Goal: Information Seeking & Learning: Learn about a topic

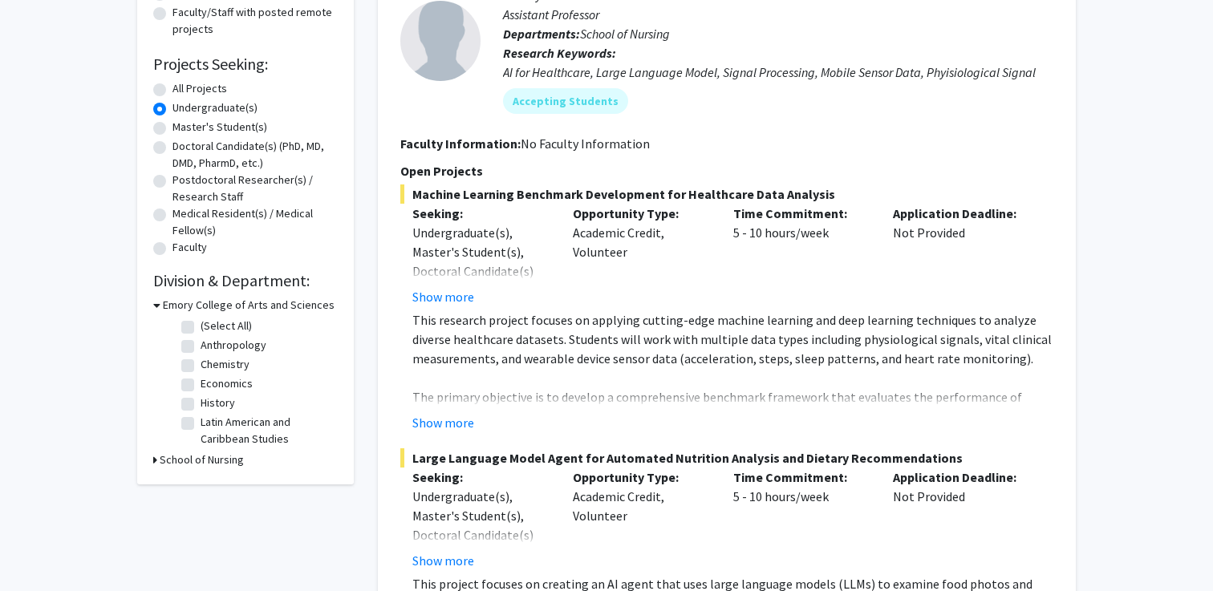
scroll to position [229, 0]
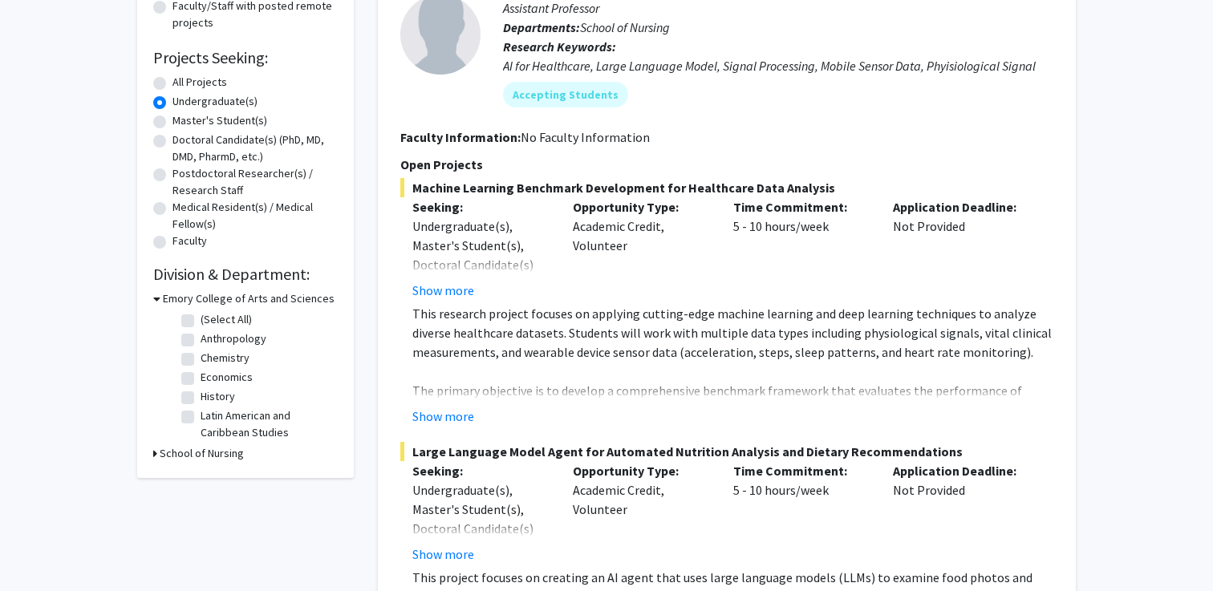
click at [196, 299] on h3 "Emory College of Arts and Sciences" at bounding box center [249, 298] width 172 height 17
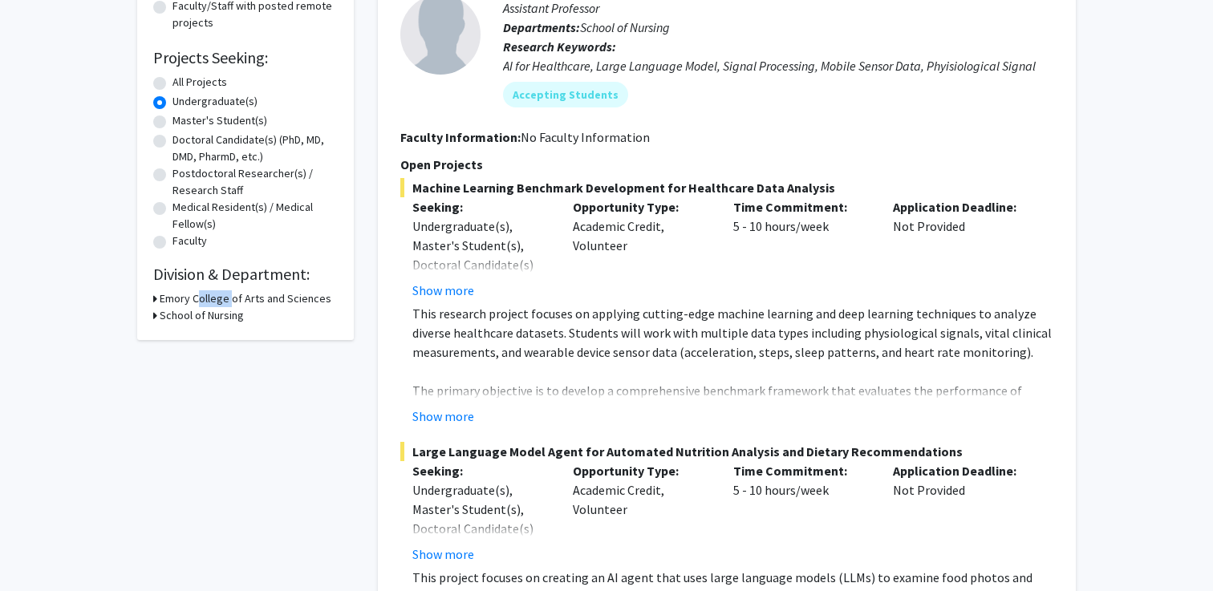
click at [196, 299] on h3 "Emory College of Arts and Sciences" at bounding box center [246, 298] width 172 height 17
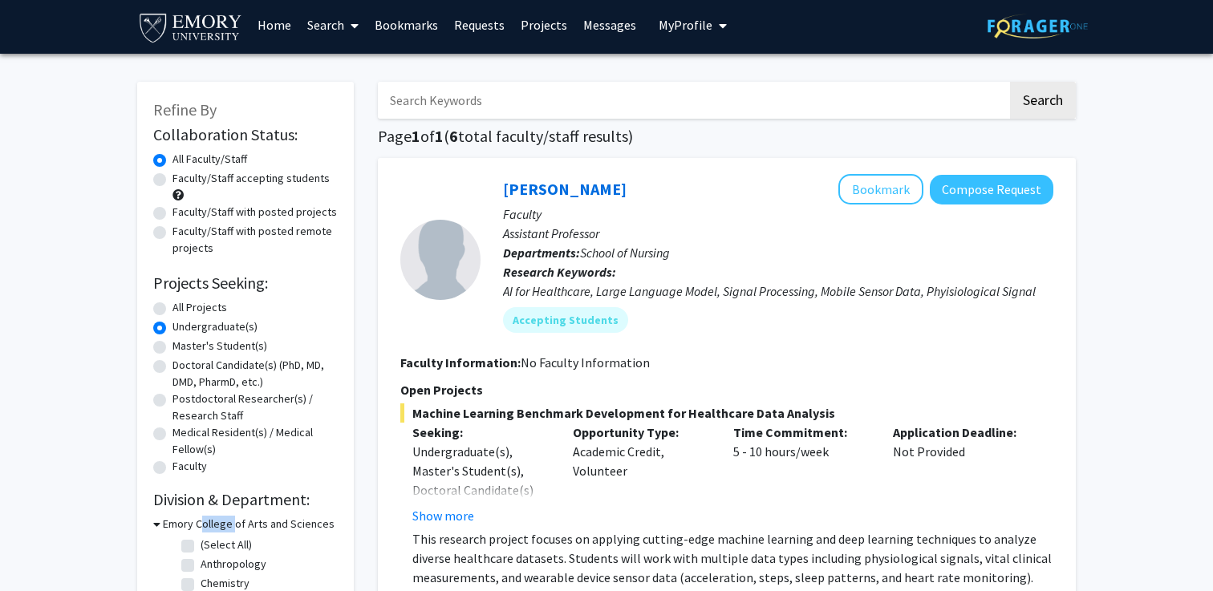
scroll to position [0, 0]
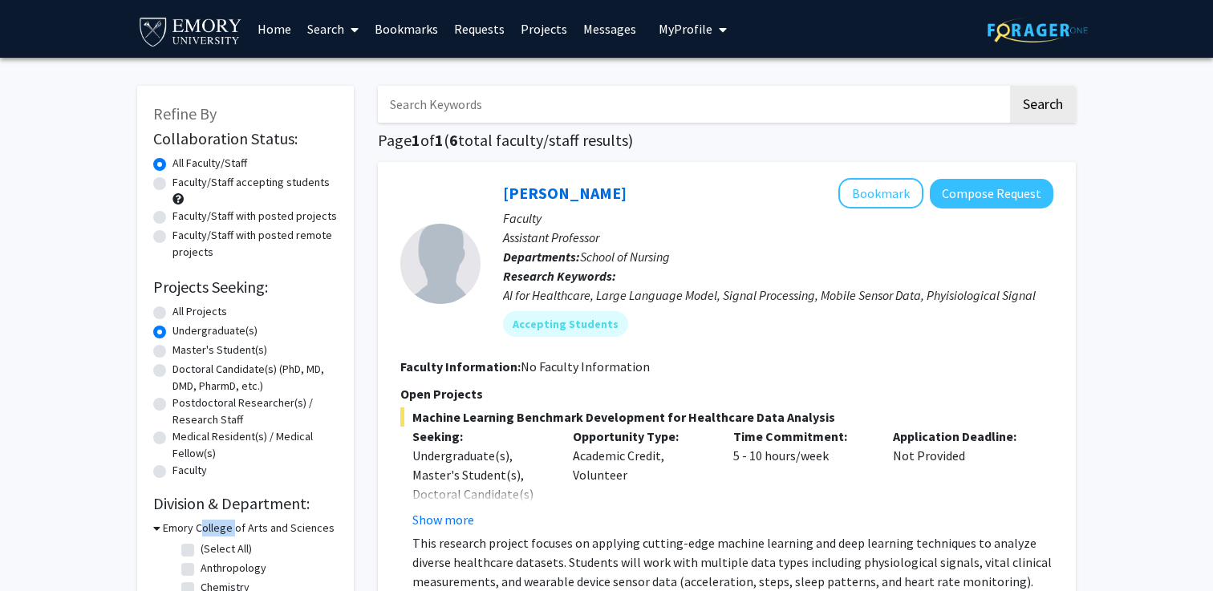
click at [269, 37] on link "Home" at bounding box center [274, 29] width 50 height 56
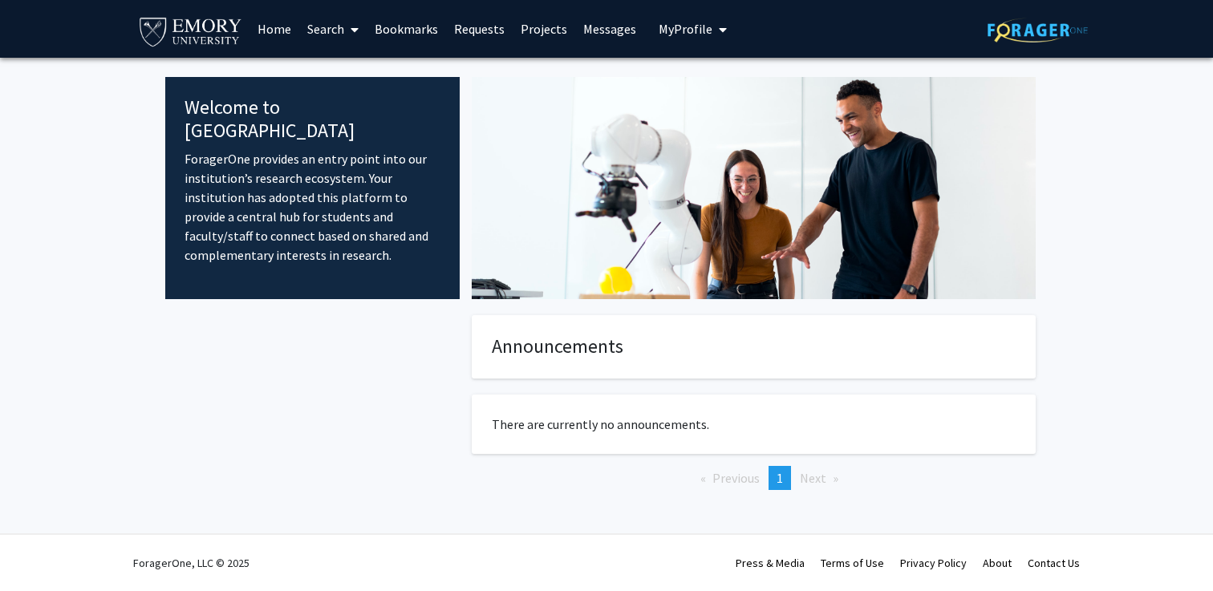
click at [208, 36] on img at bounding box center [190, 31] width 107 height 36
click at [396, 26] on link "Bookmarks" at bounding box center [406, 29] width 79 height 56
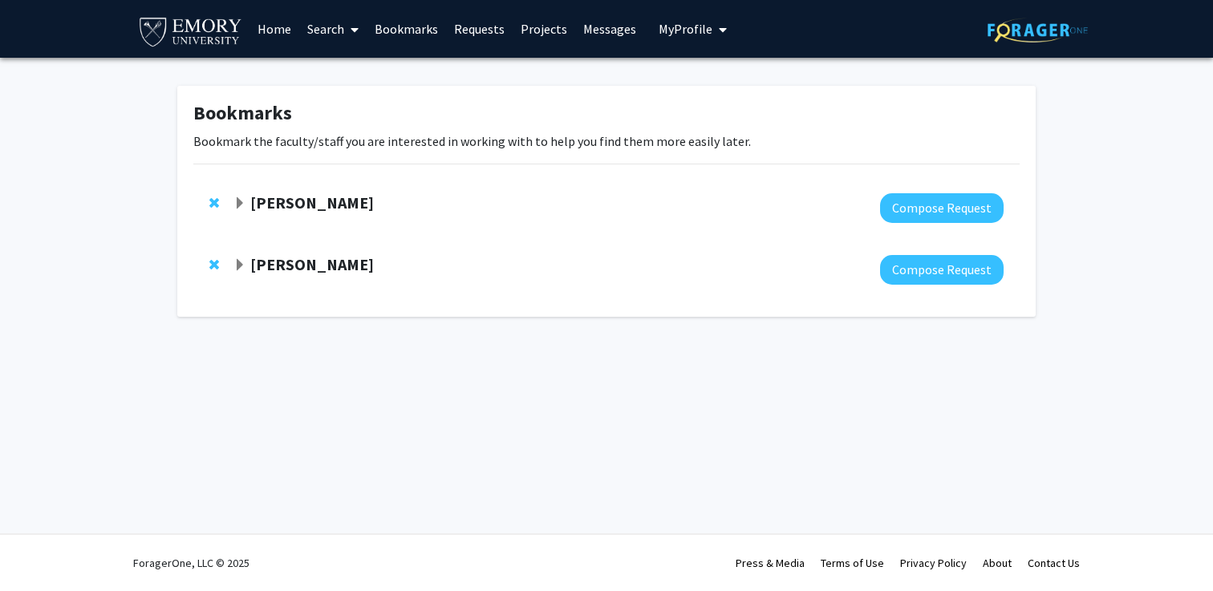
click at [316, 272] on strong "[PERSON_NAME]" at bounding box center [312, 264] width 124 height 20
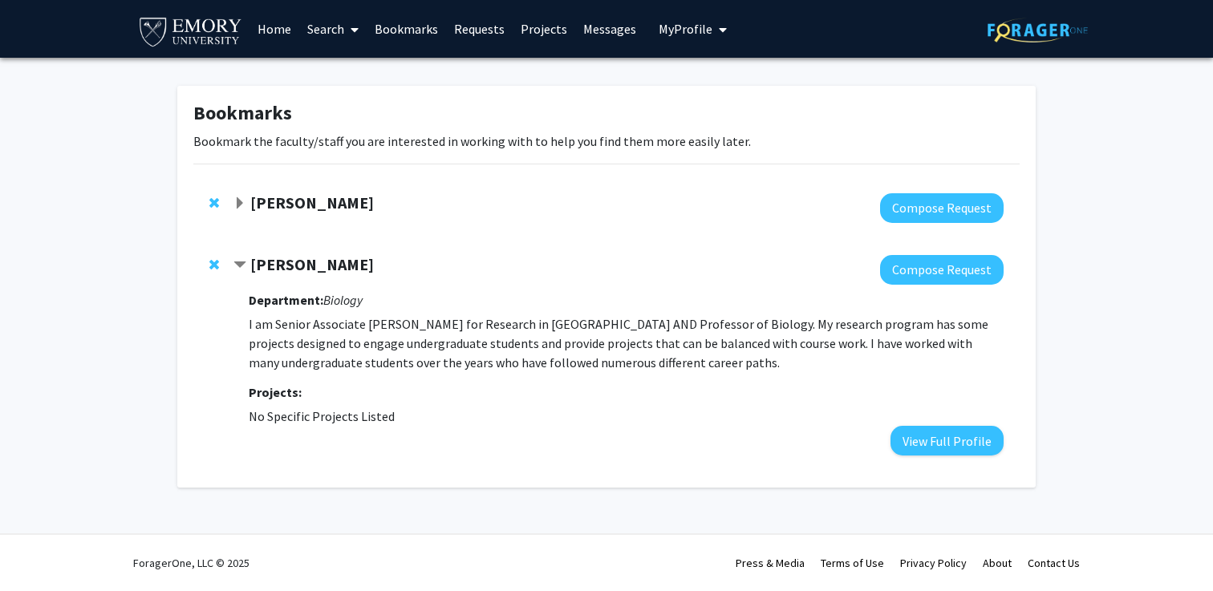
click at [310, 303] on strong "Department:" at bounding box center [286, 300] width 75 height 16
click at [305, 259] on strong "[PERSON_NAME]" at bounding box center [312, 264] width 124 height 20
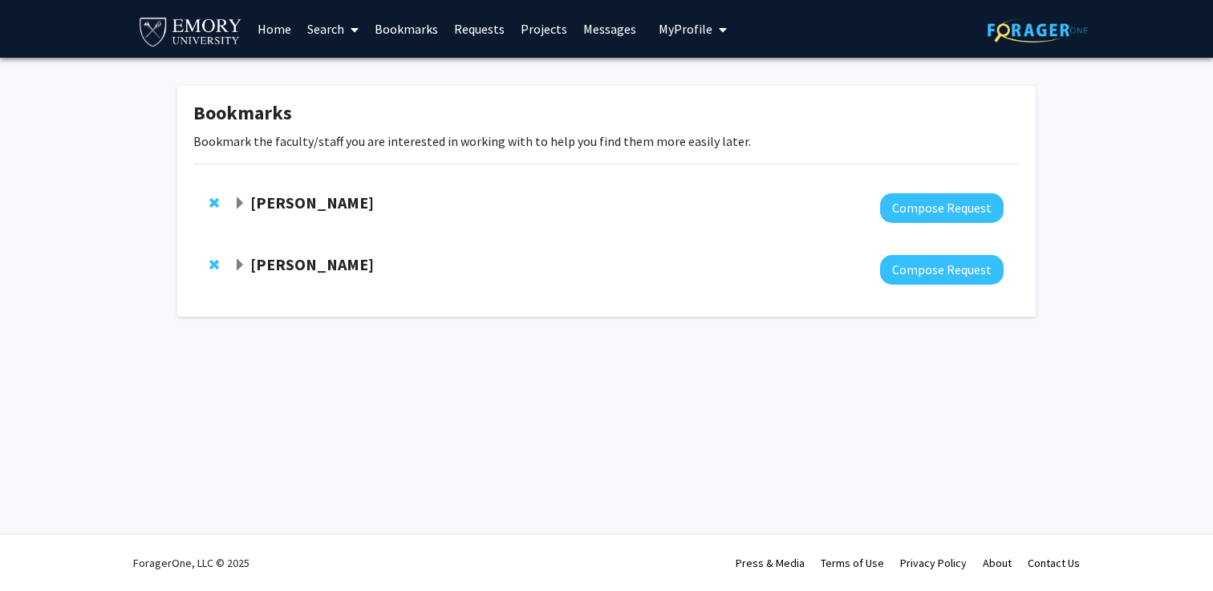
click at [264, 261] on strong "[PERSON_NAME]" at bounding box center [312, 264] width 124 height 20
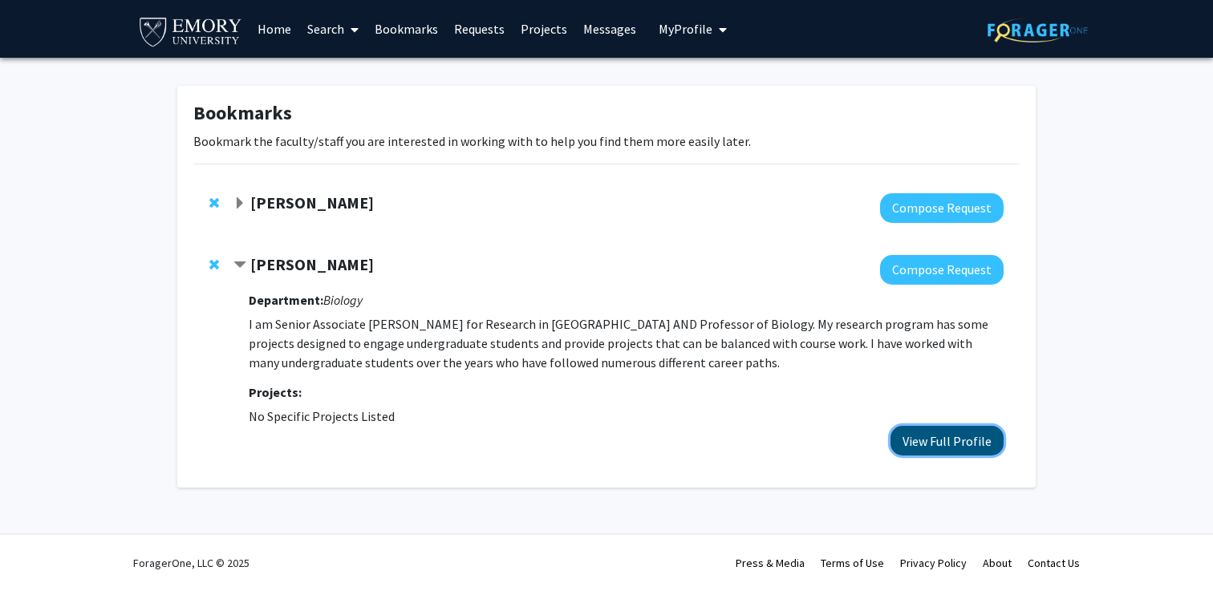
click at [962, 438] on button "View Full Profile" at bounding box center [946, 441] width 113 height 30
click at [335, 201] on strong "[PERSON_NAME]" at bounding box center [312, 202] width 124 height 20
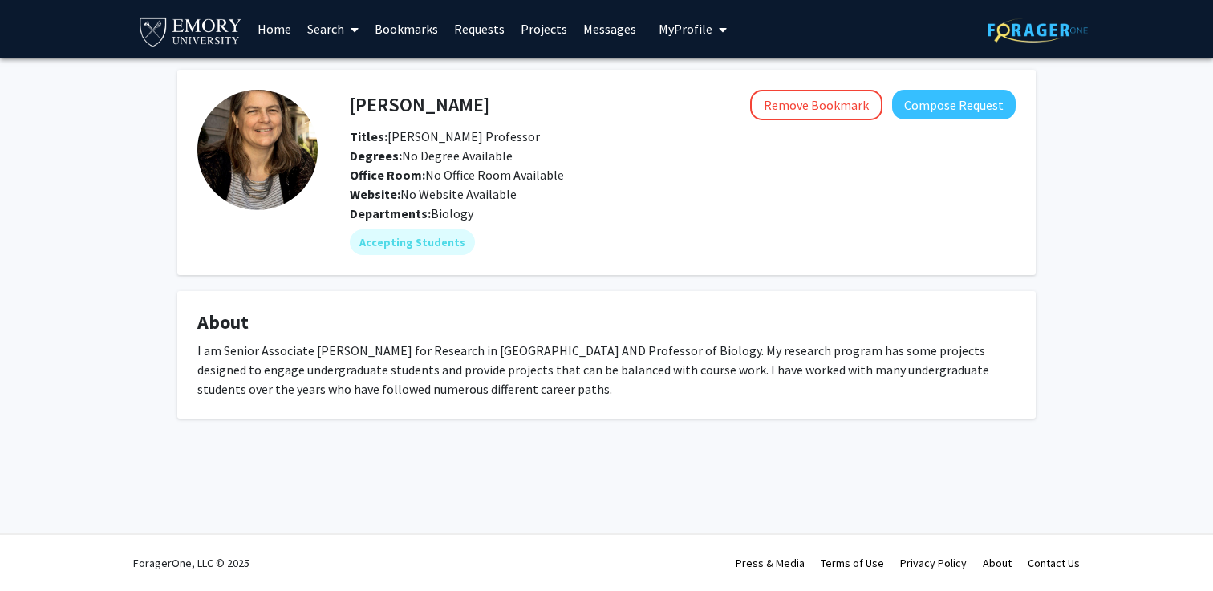
click at [773, 363] on div "I am Senior Associate [PERSON_NAME] for Research in [GEOGRAPHIC_DATA] AND Profe…" at bounding box center [606, 370] width 818 height 58
click at [308, 24] on link "Search" at bounding box center [332, 29] width 67 height 56
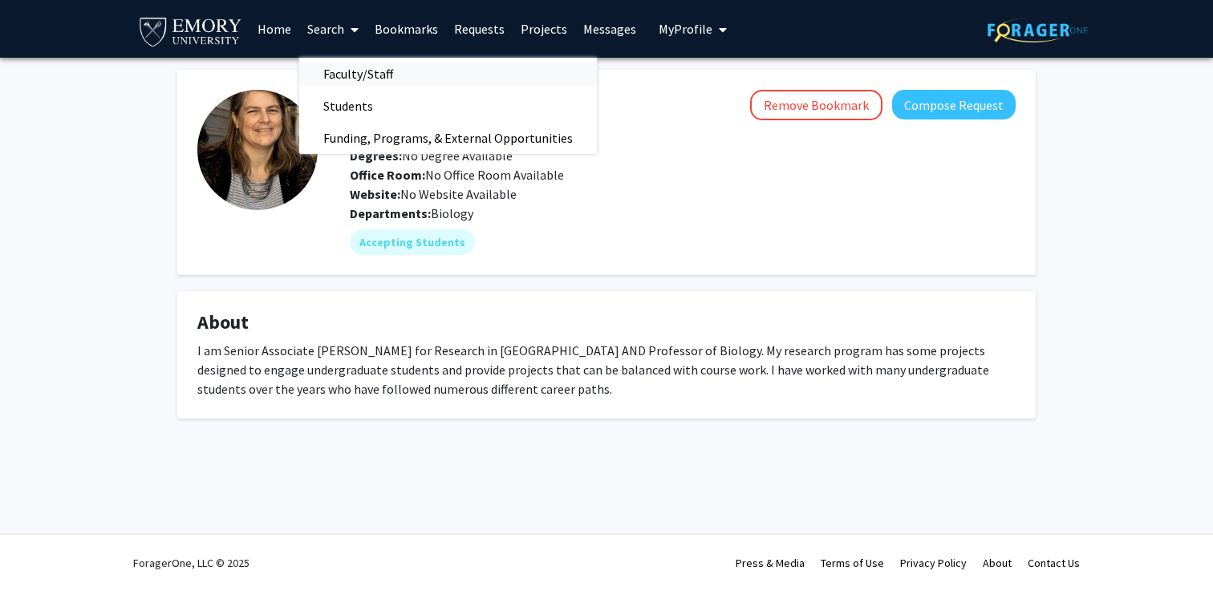
click at [342, 62] on span "Faculty/Staff" at bounding box center [358, 74] width 118 height 32
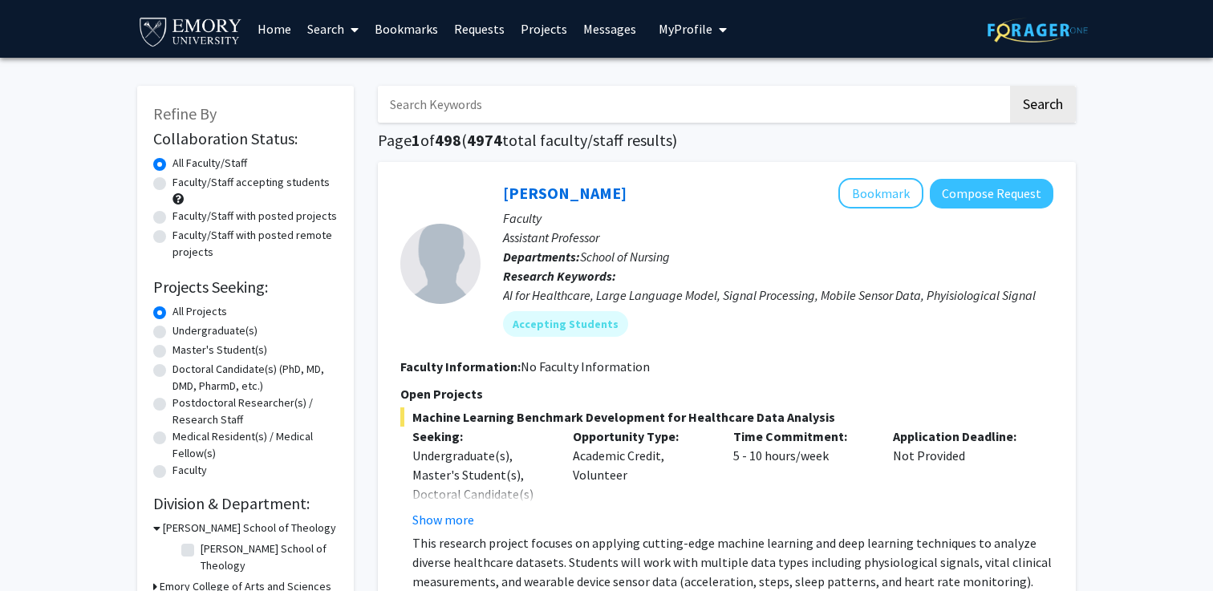
click at [264, 178] on label "Faculty/Staff accepting students" at bounding box center [250, 182] width 157 height 17
click at [183, 178] on input "Faculty/Staff accepting students" at bounding box center [177, 179] width 10 height 10
radio input "true"
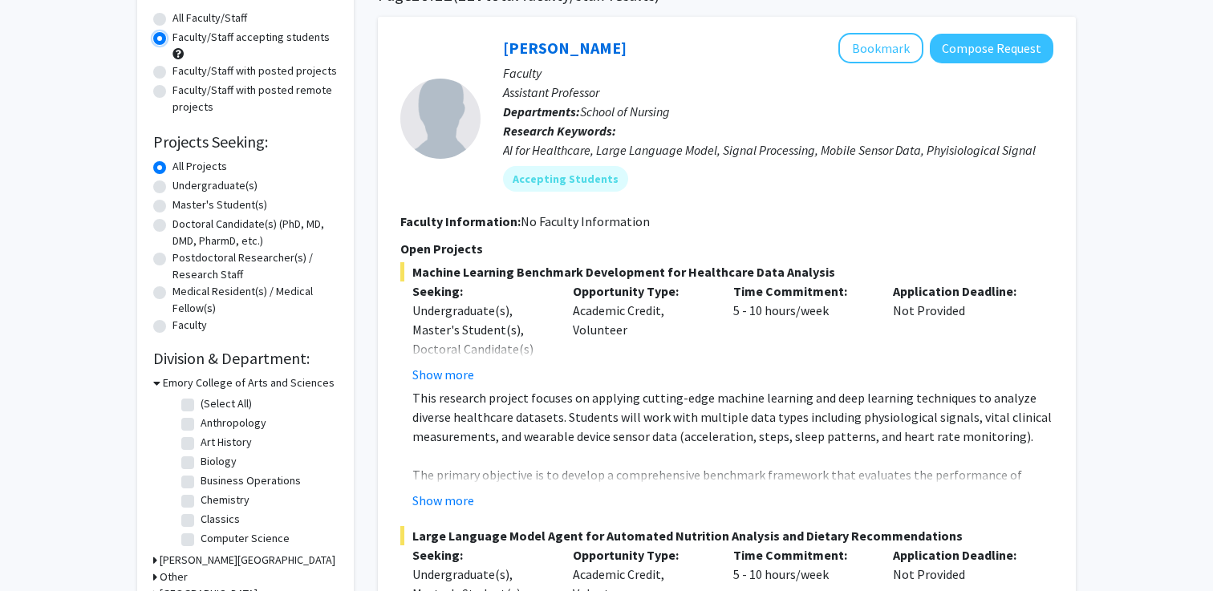
scroll to position [151, 0]
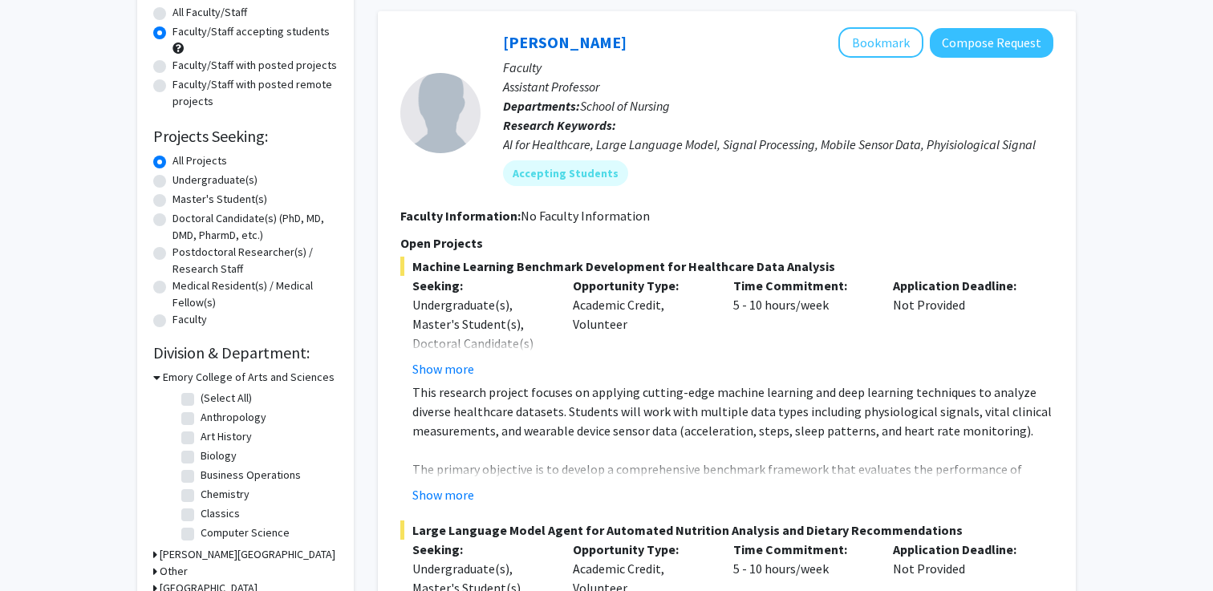
click at [225, 453] on label "Biology" at bounding box center [219, 456] width 36 height 17
click at [211, 453] on input "Biology" at bounding box center [206, 453] width 10 height 10
checkbox input "true"
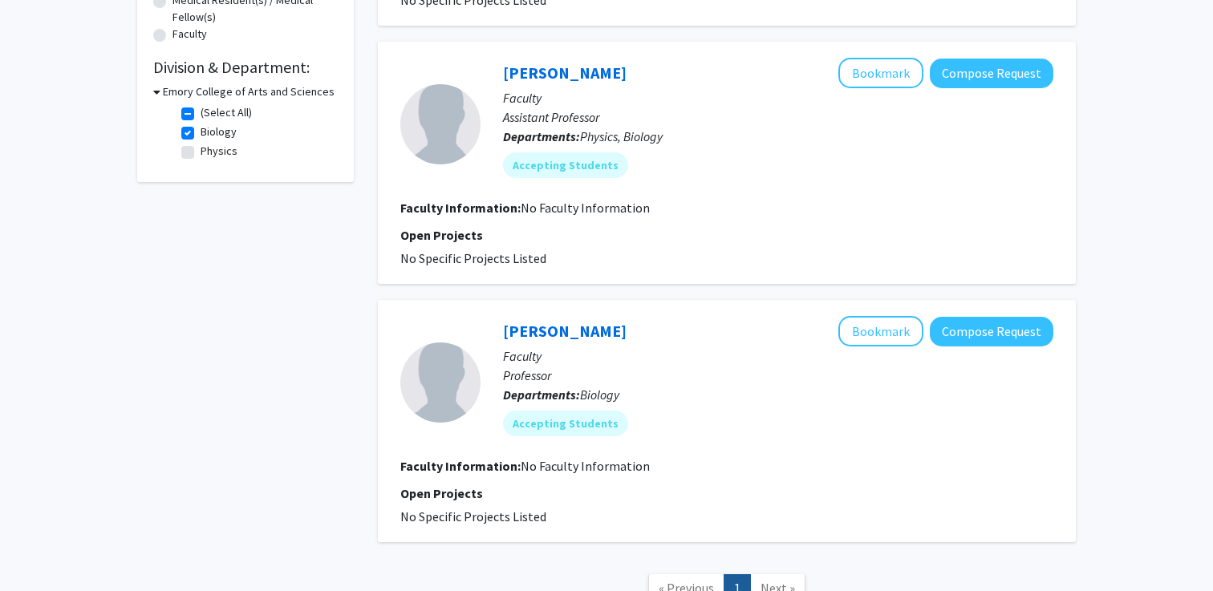
scroll to position [438, 0]
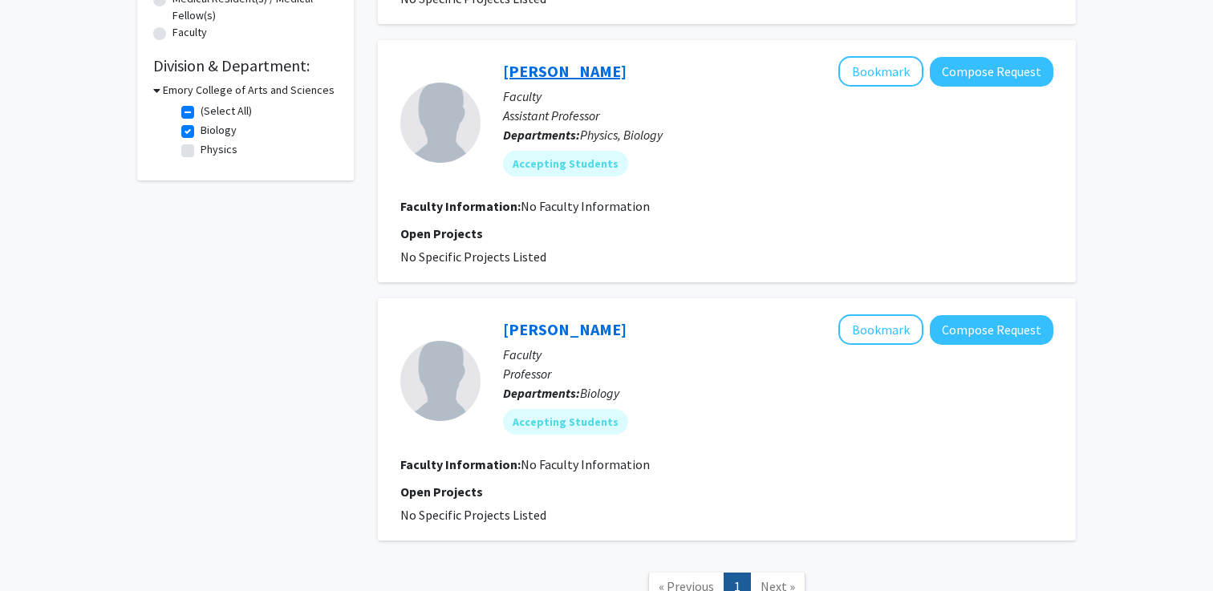
click at [545, 68] on link "[PERSON_NAME]" at bounding box center [565, 71] width 124 height 20
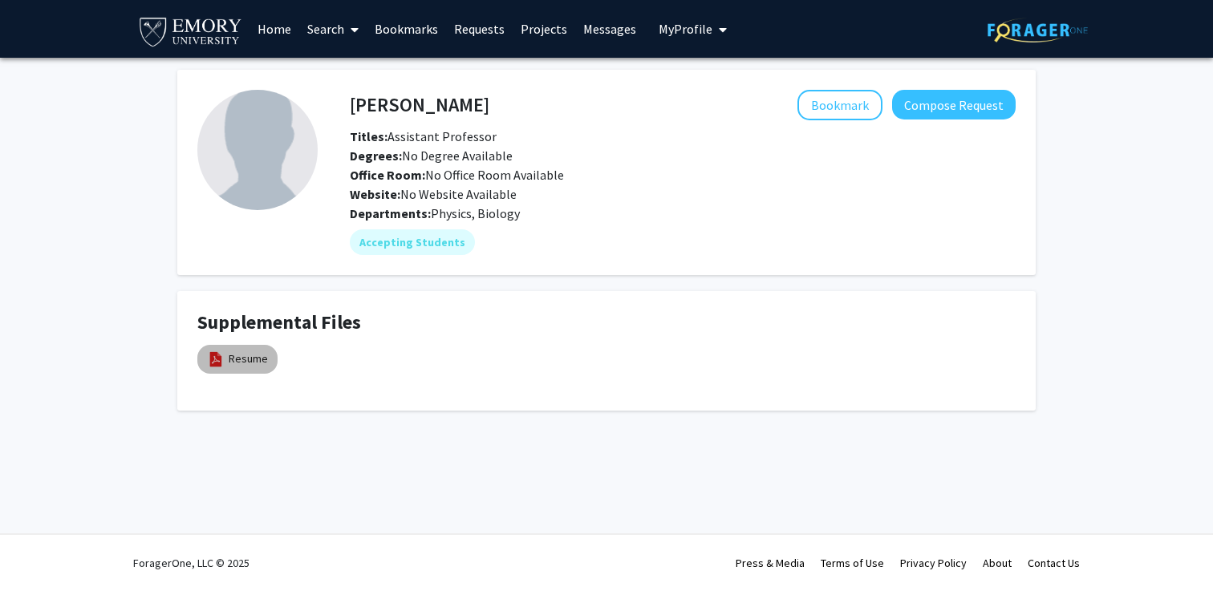
click at [272, 346] on div "Resume" at bounding box center [237, 359] width 87 height 35
click at [254, 357] on link "Resume" at bounding box center [248, 358] width 39 height 17
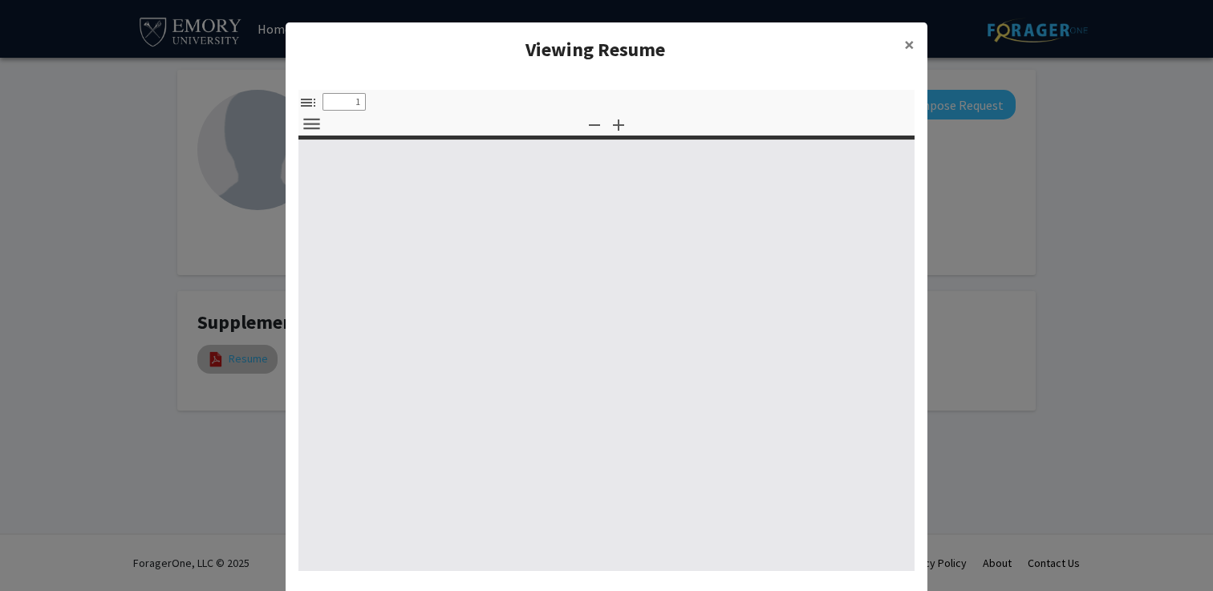
select select "custom"
type input "0"
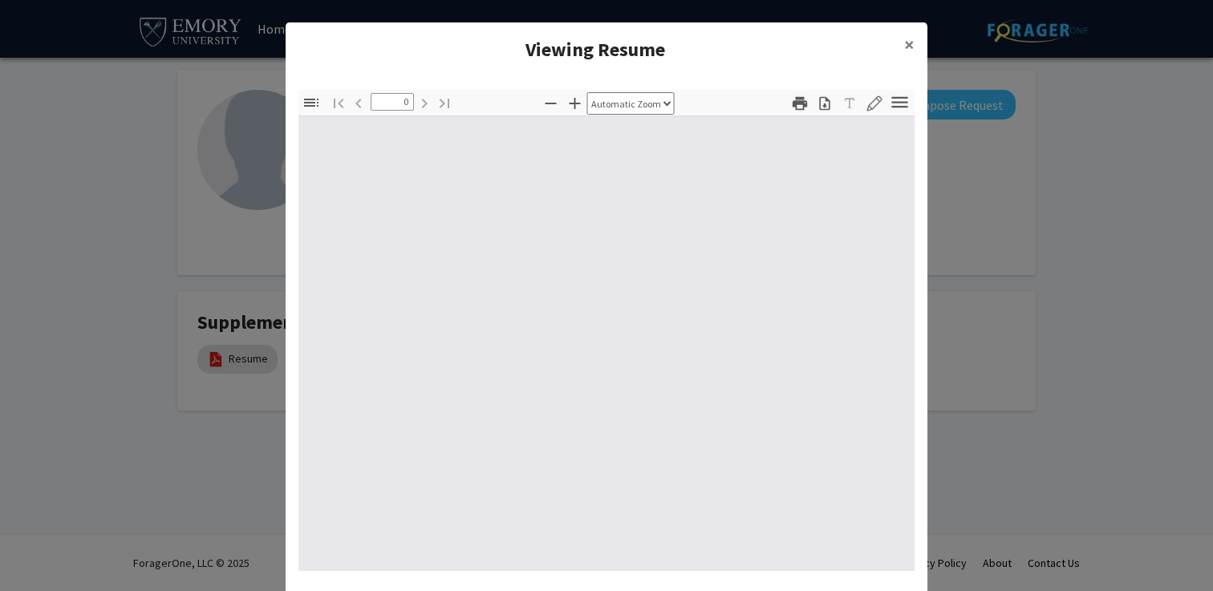
select select "custom"
type input "1"
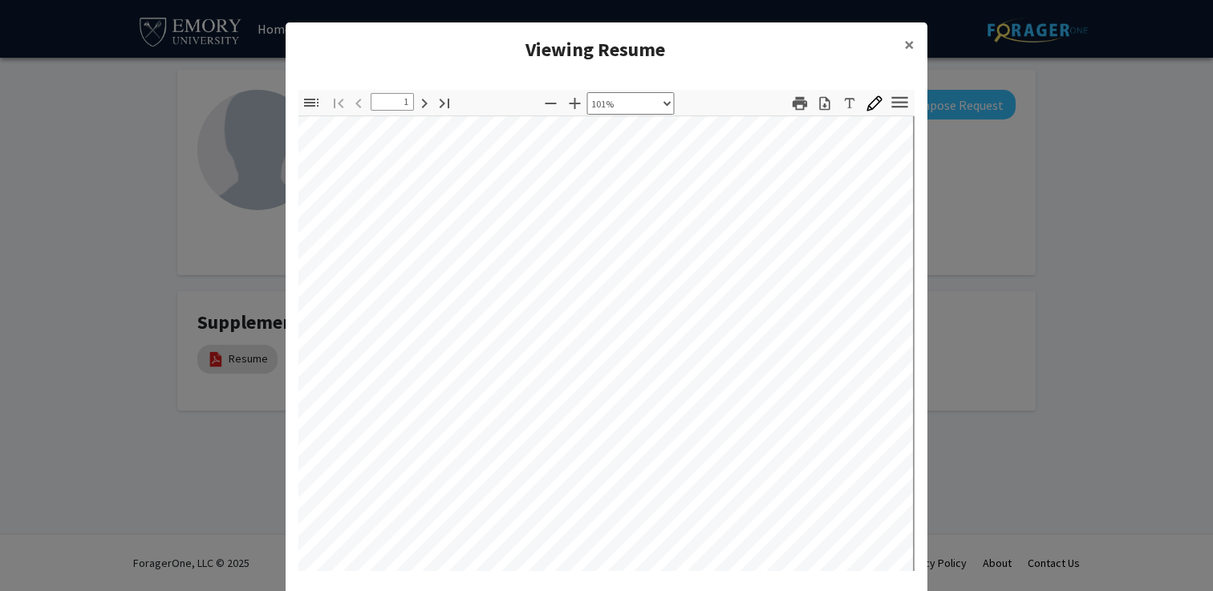
scroll to position [34, 34]
select select "custom"
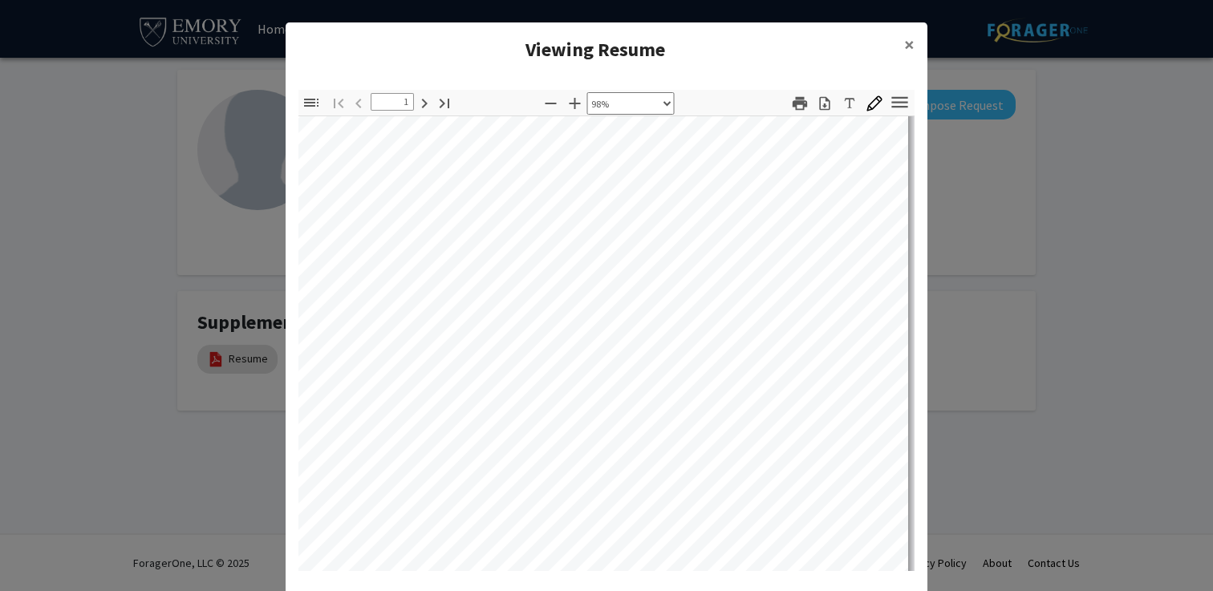
scroll to position [346, 39]
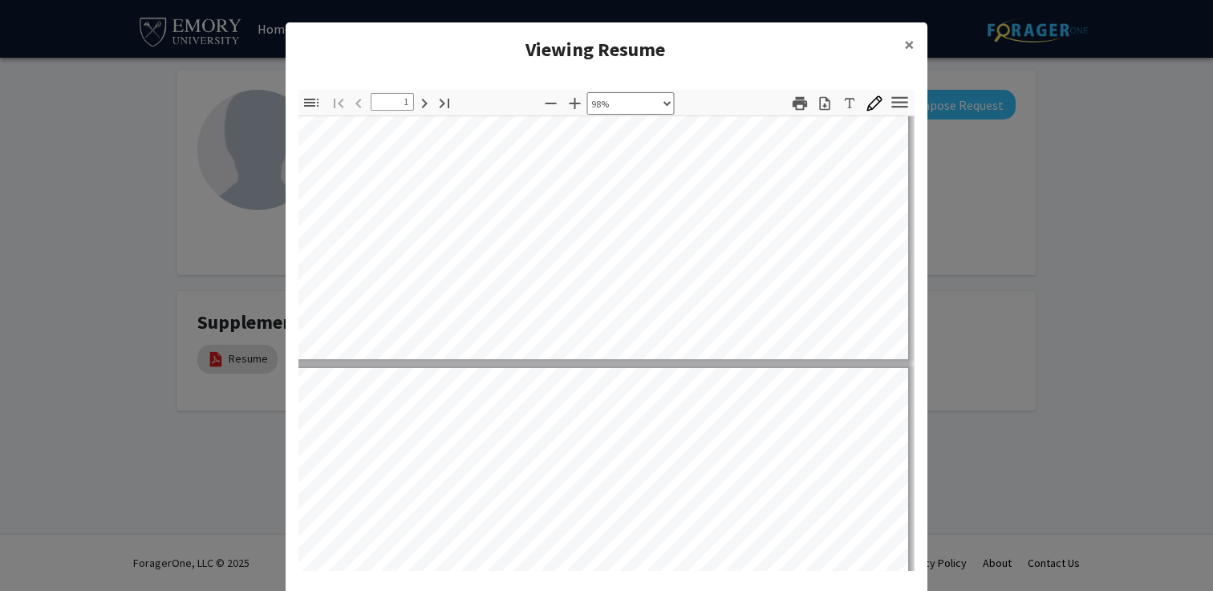
type input "2"
select select "custom"
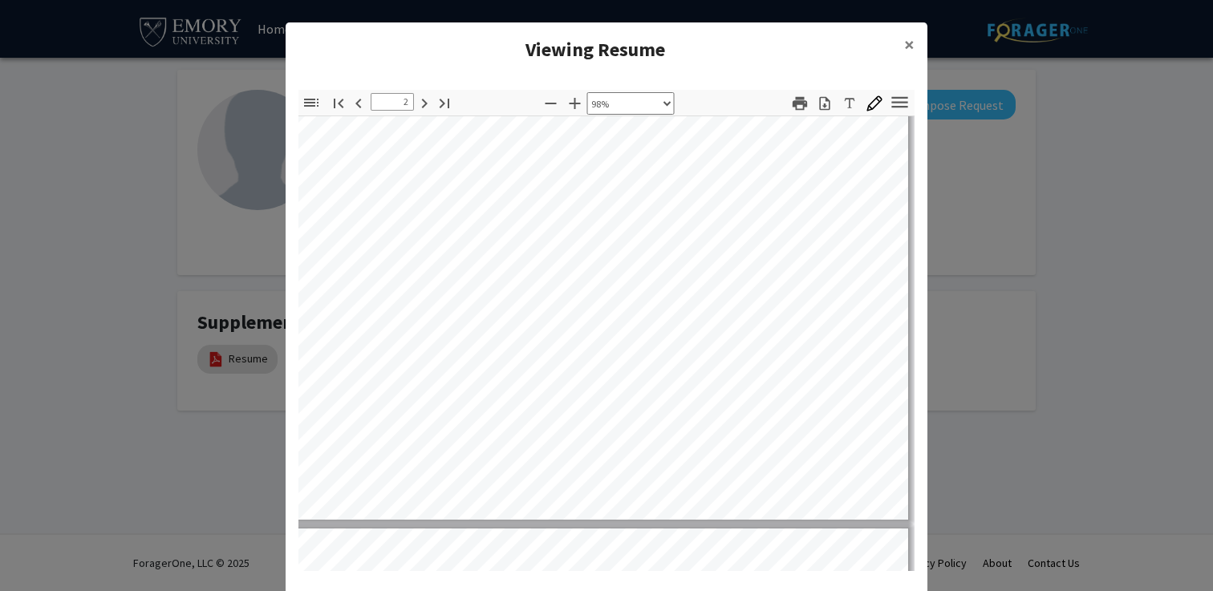
scroll to position [1306, 39]
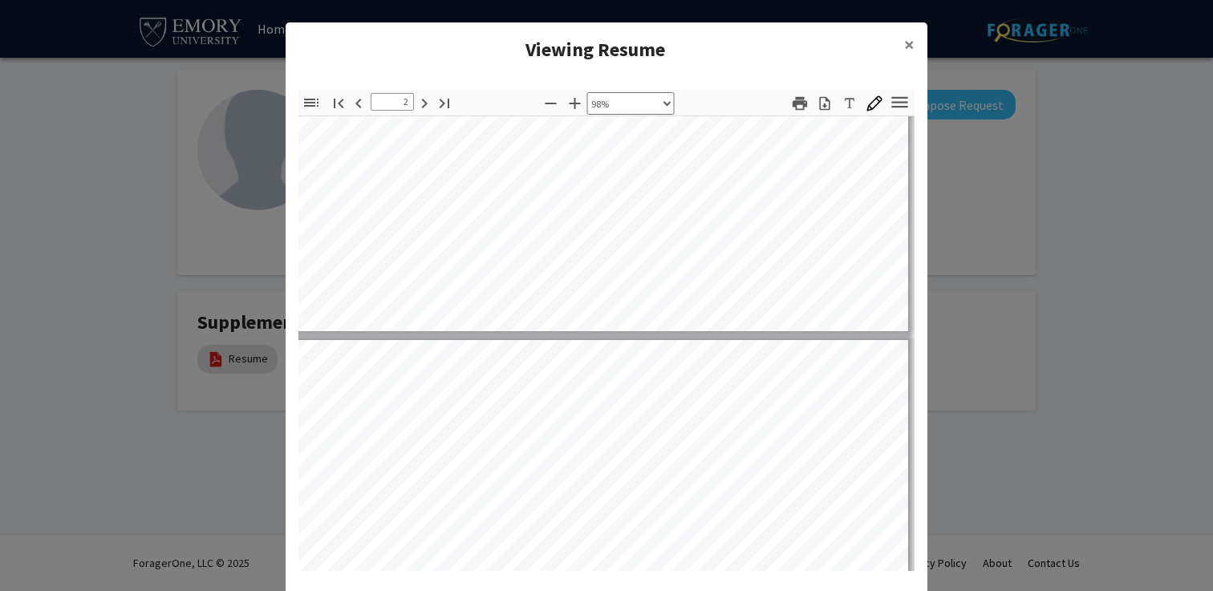
type input "3"
select select "custom"
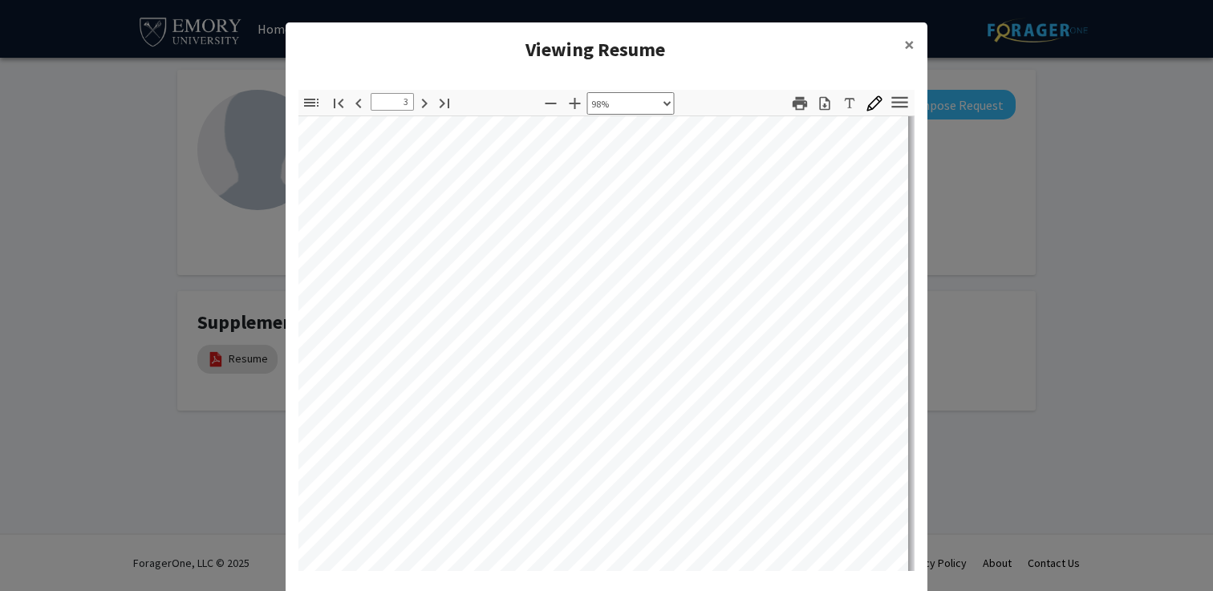
scroll to position [1872, 39]
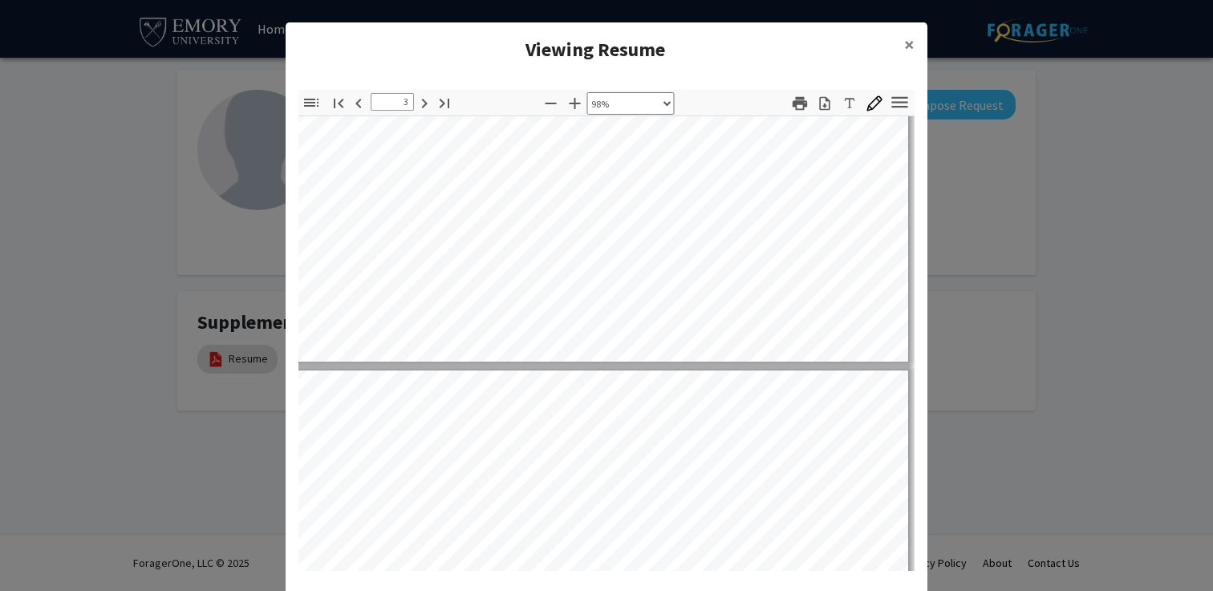
type input "4"
select select "custom"
type input "5"
select select "custom"
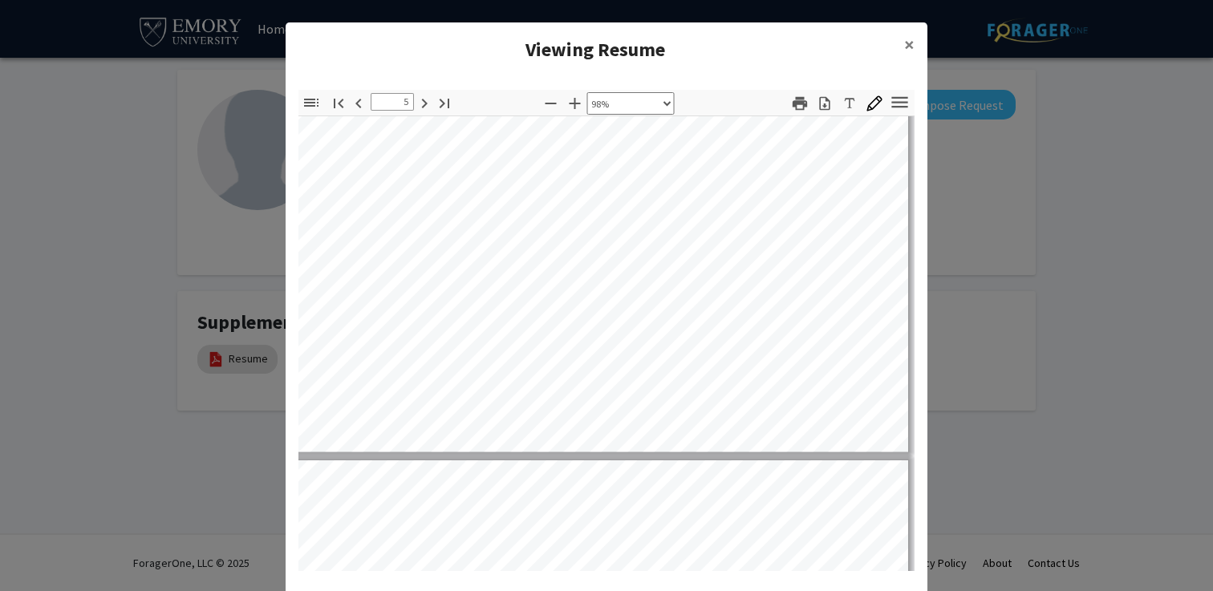
type input "6"
select select "custom"
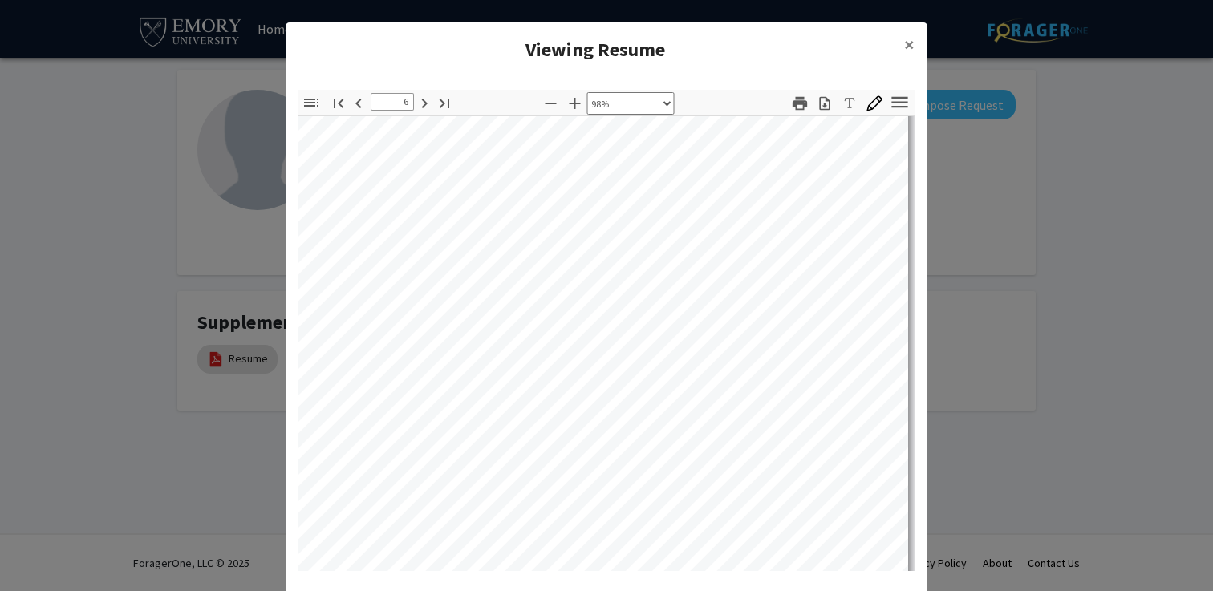
scroll to position [4714, 39]
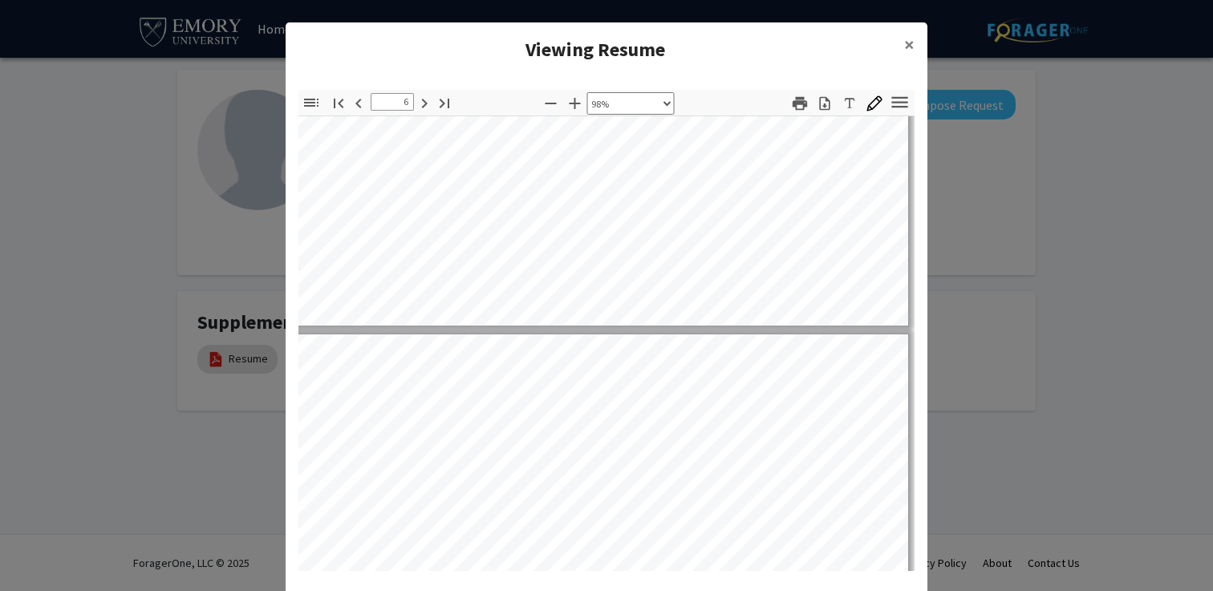
type input "7"
select select "custom"
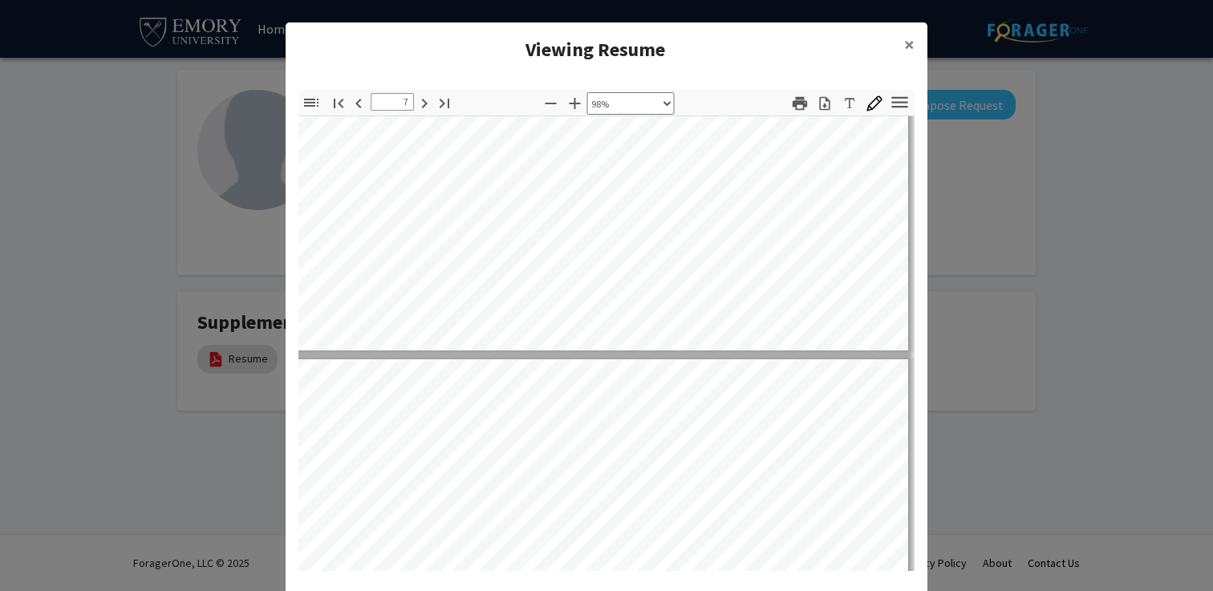
type input "8"
select select "custom"
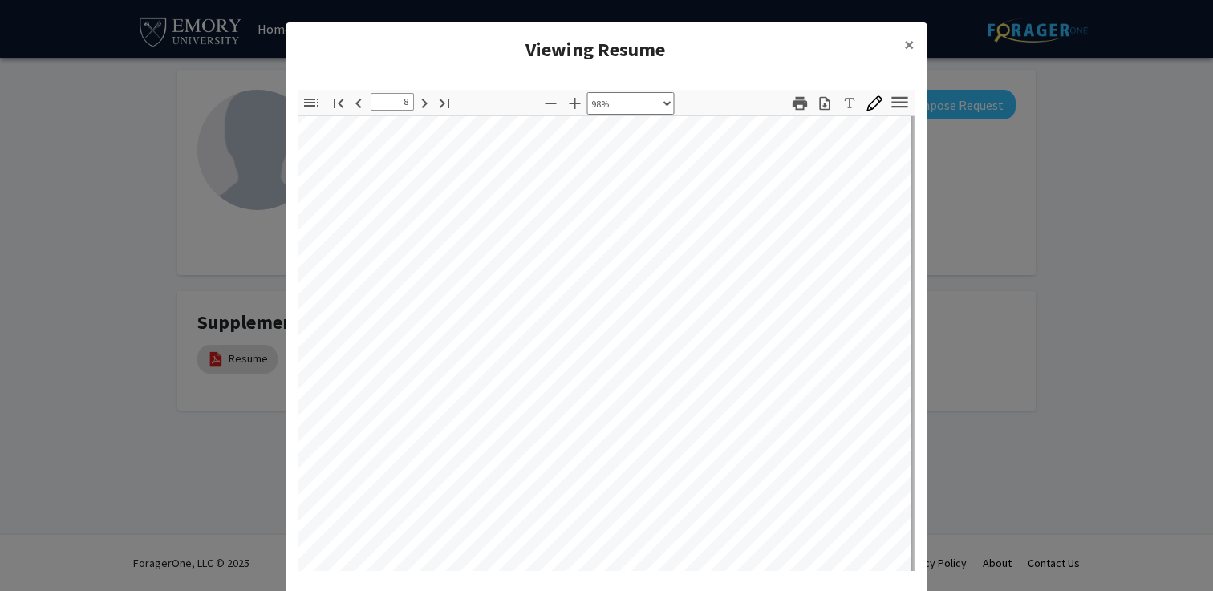
scroll to position [5937, 37]
type input "9"
select select "custom"
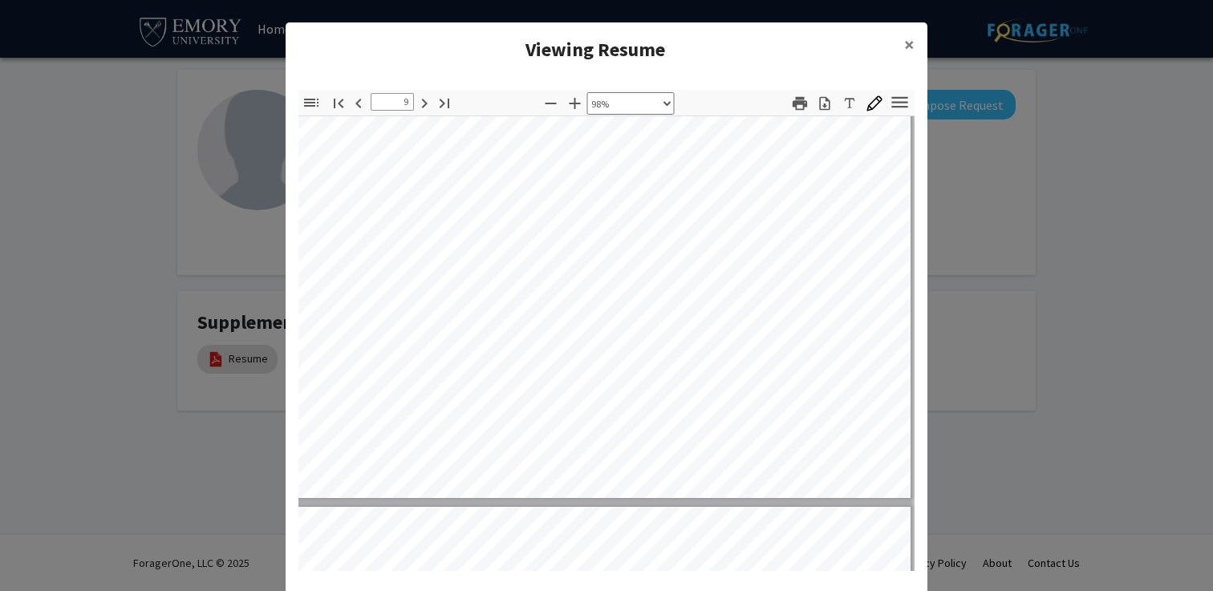
type input "10"
select select "custom"
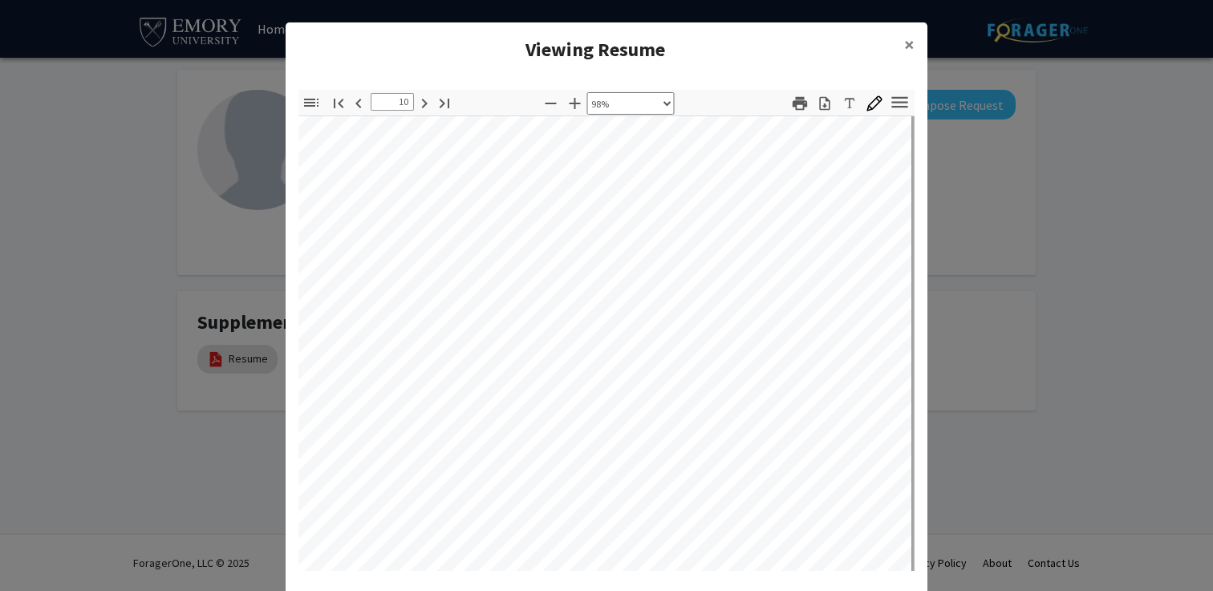
scroll to position [7748, 36]
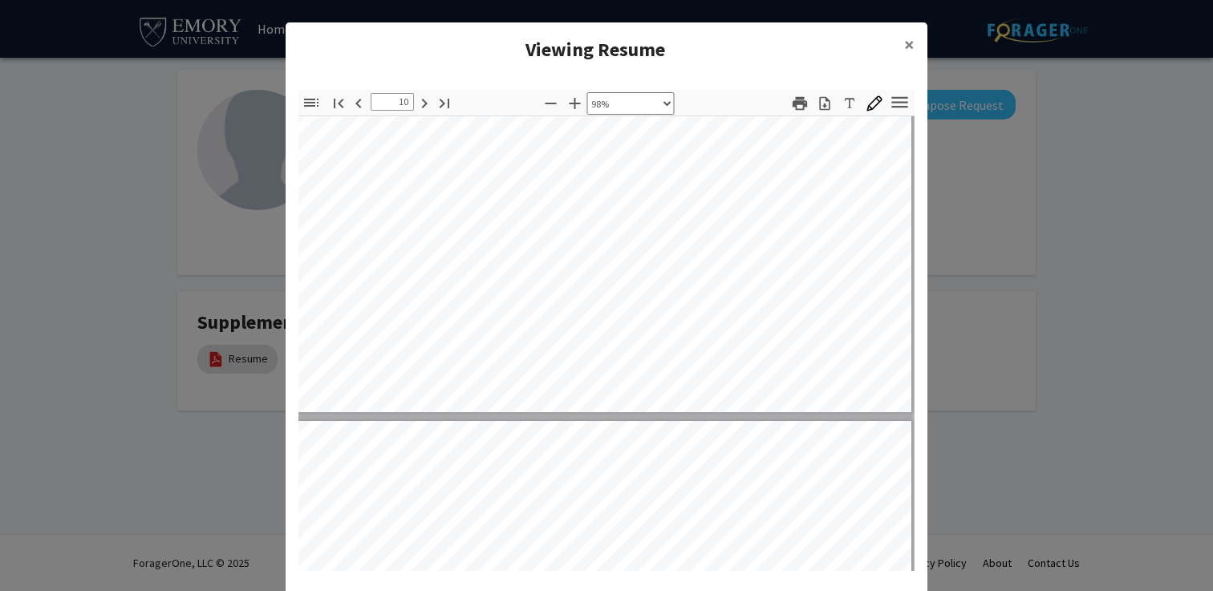
type input "11"
select select "custom"
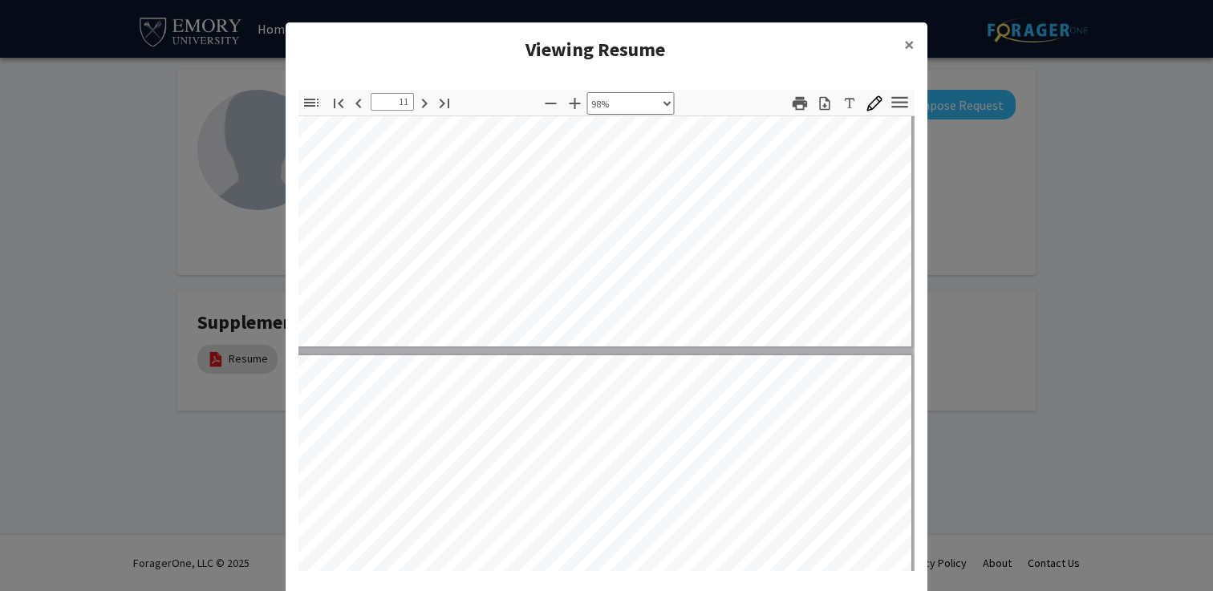
type input "12"
select select "custom"
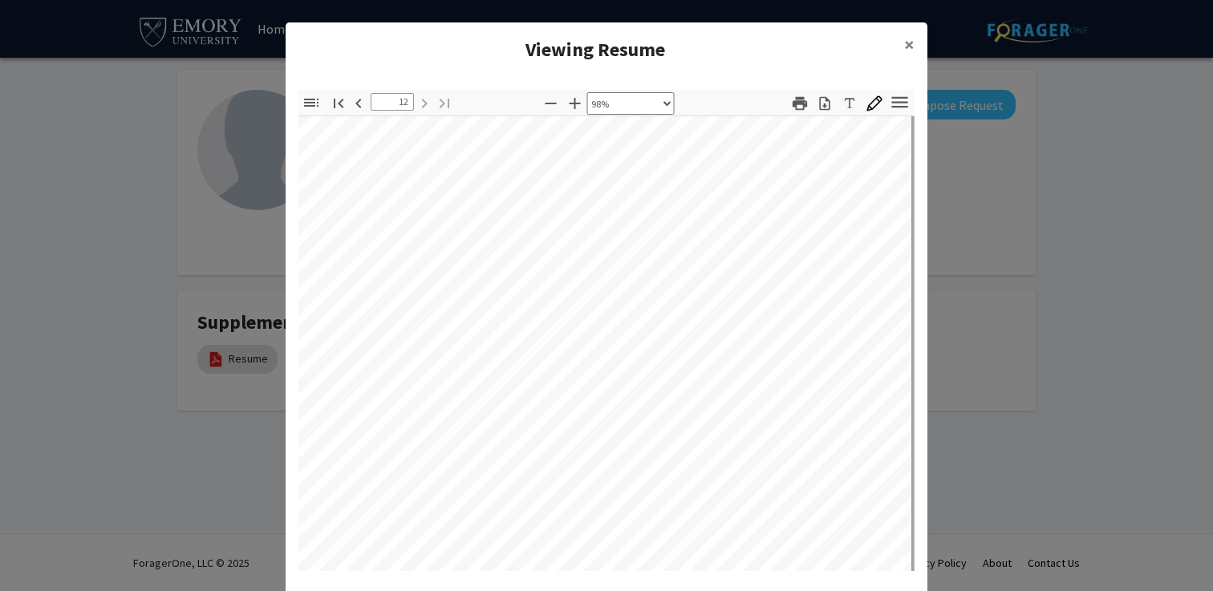
scroll to position [9617, 36]
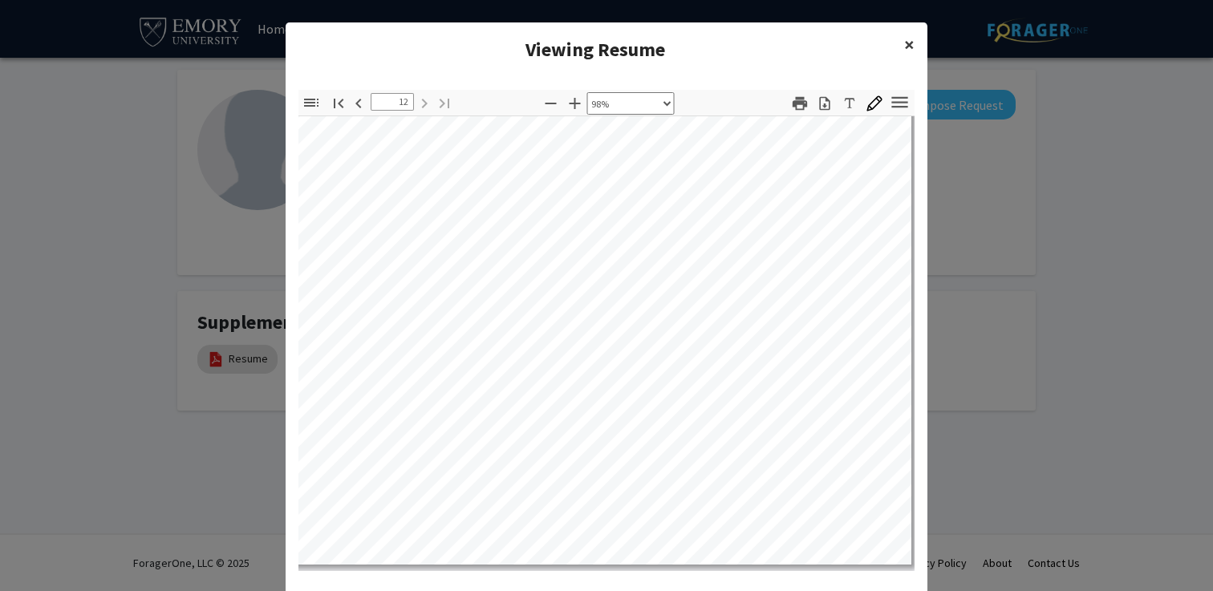
click at [907, 40] on span "×" at bounding box center [909, 44] width 10 height 25
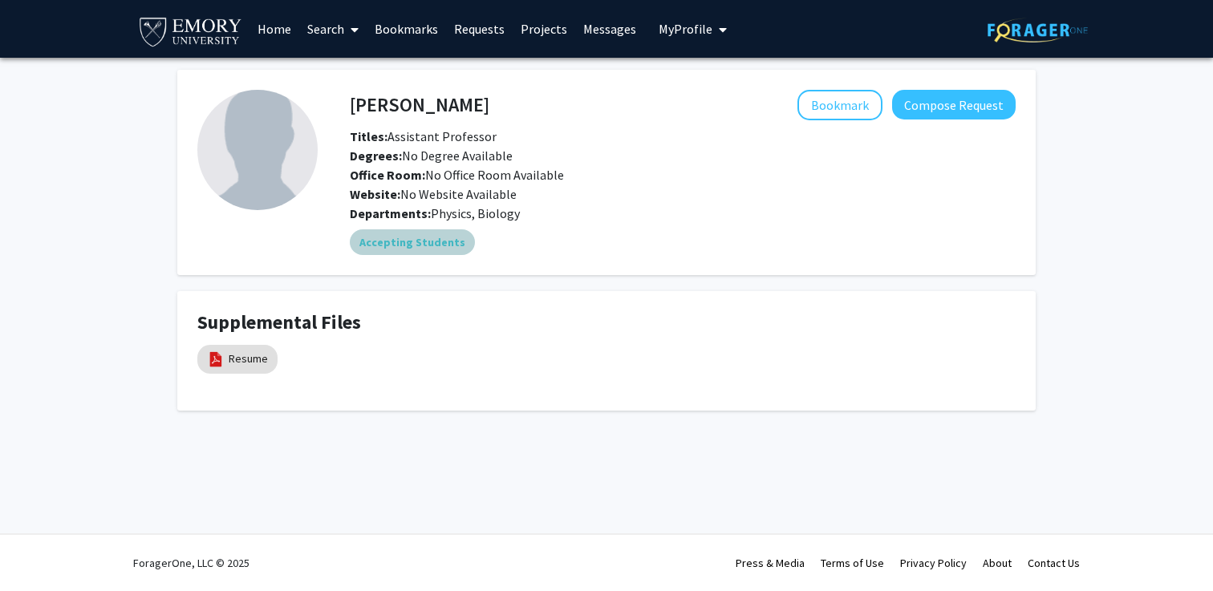
click at [434, 245] on mat-chip "Accepting Students" at bounding box center [412, 242] width 125 height 26
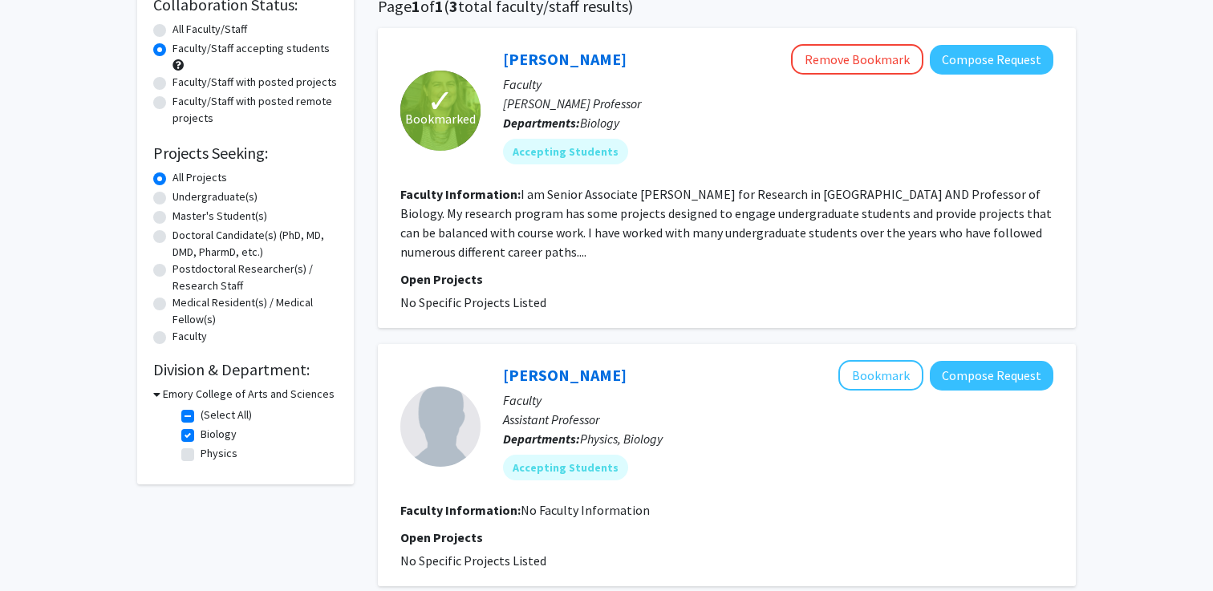
scroll to position [159, 0]
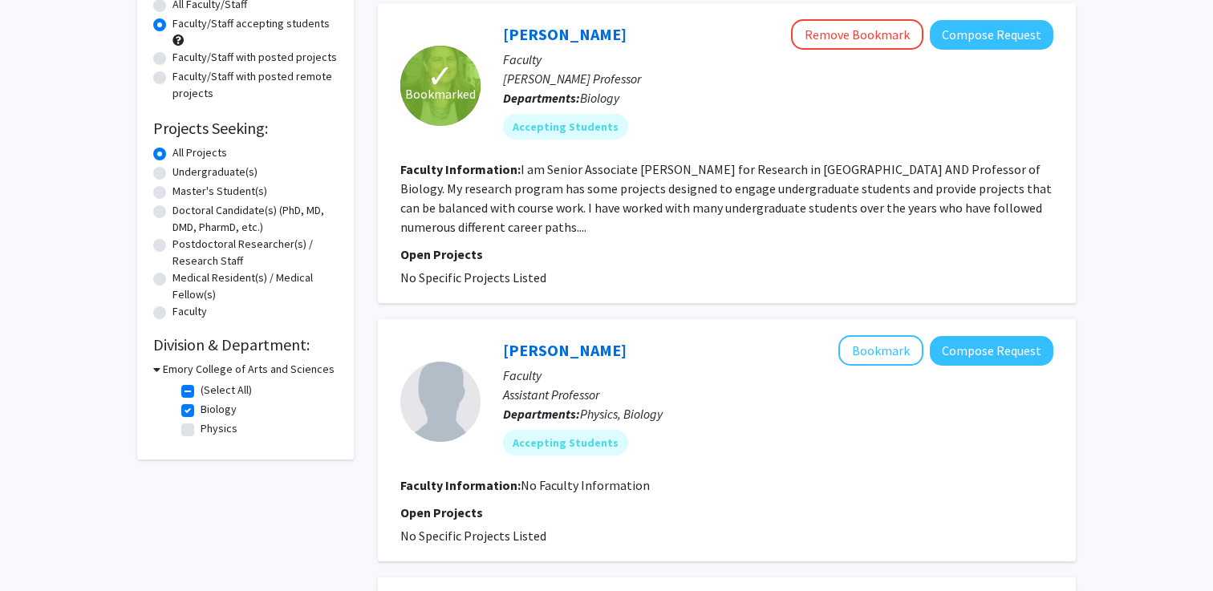
click at [210, 369] on h3 "Emory College of Arts and Sciences" at bounding box center [249, 369] width 172 height 17
click at [210, 369] on h3 "Emory College of Arts and Sciences" at bounding box center [246, 369] width 172 height 17
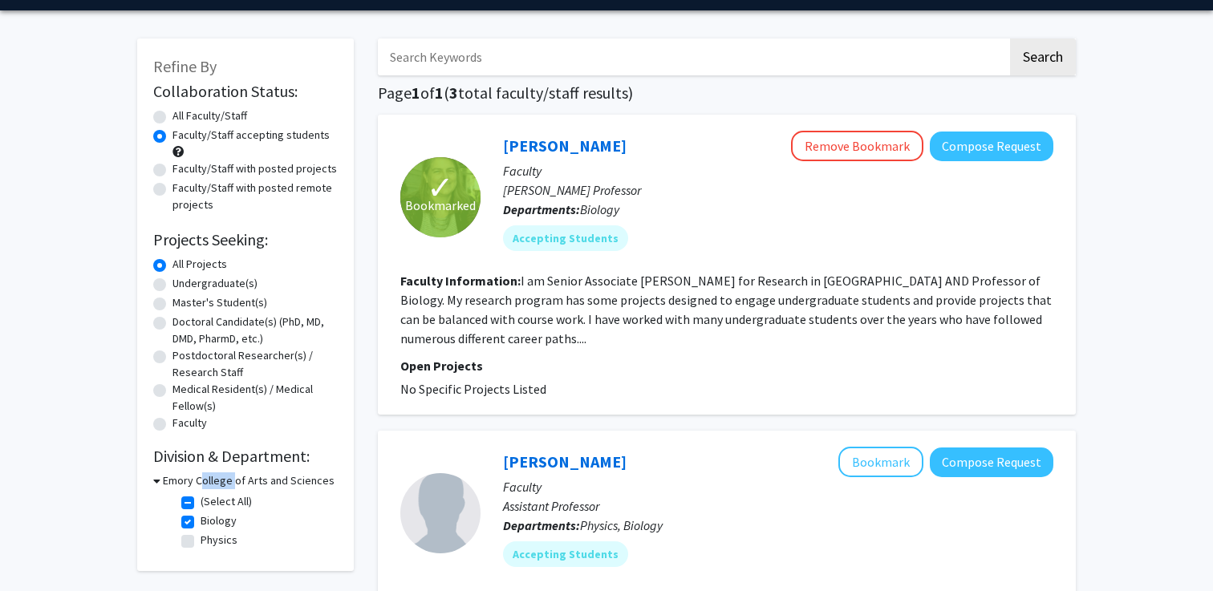
scroll to position [8, 0]
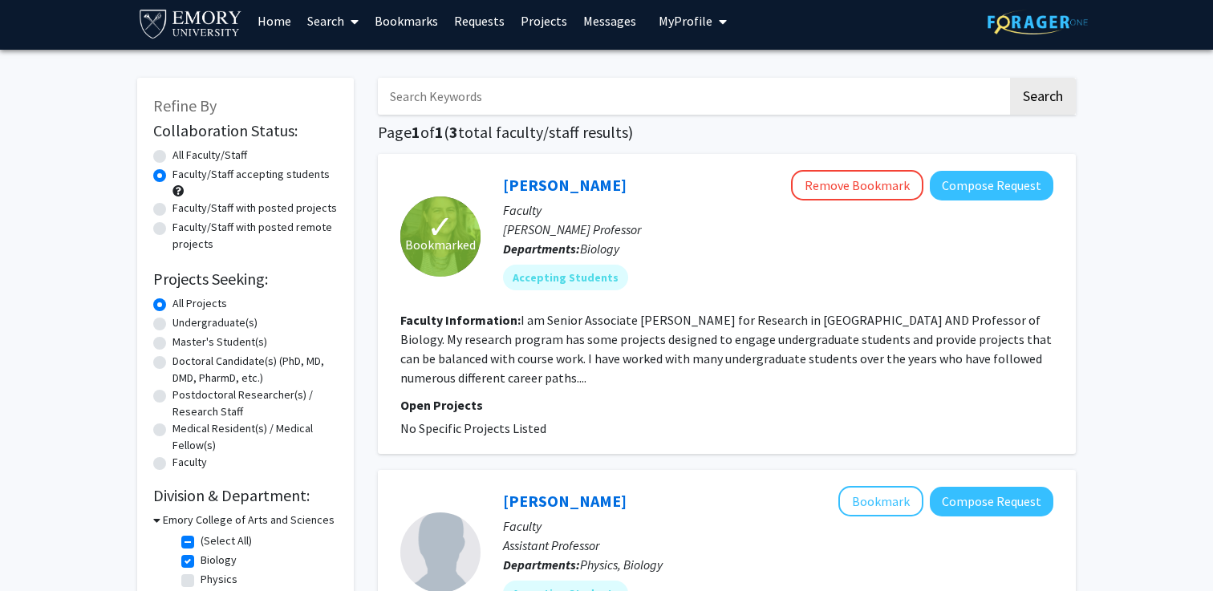
click at [212, 209] on label "Faculty/Staff with posted projects" at bounding box center [254, 208] width 164 height 17
click at [183, 209] on input "Faculty/Staff with posted projects" at bounding box center [177, 205] width 10 height 10
radio input "true"
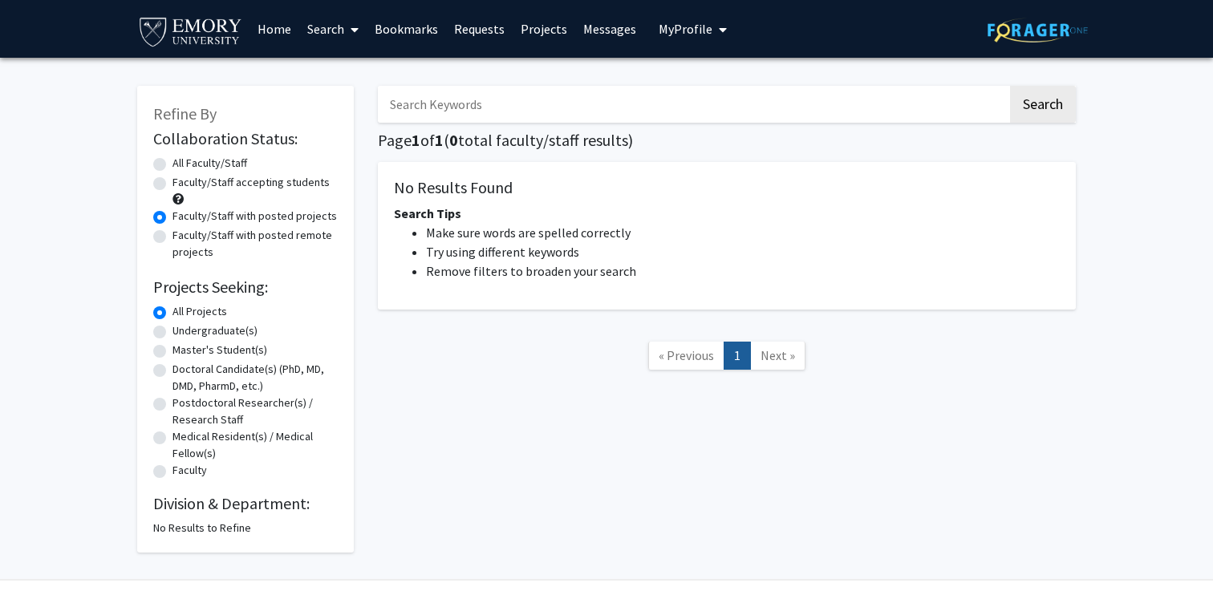
click at [217, 238] on label "Faculty/Staff with posted remote projects" at bounding box center [254, 244] width 165 height 34
click at [183, 237] on input "Faculty/Staff with posted remote projects" at bounding box center [177, 232] width 10 height 10
radio input "true"
click at [216, 180] on label "Faculty/Staff accepting students" at bounding box center [250, 182] width 157 height 17
click at [183, 180] on input "Faculty/Staff accepting students" at bounding box center [177, 179] width 10 height 10
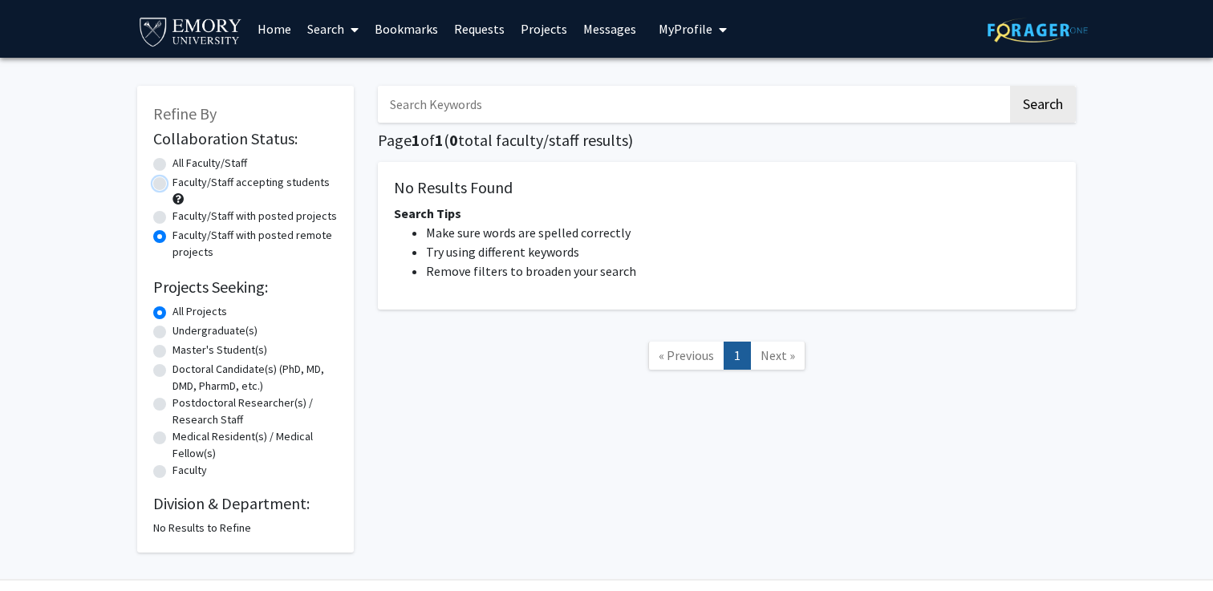
radio input "true"
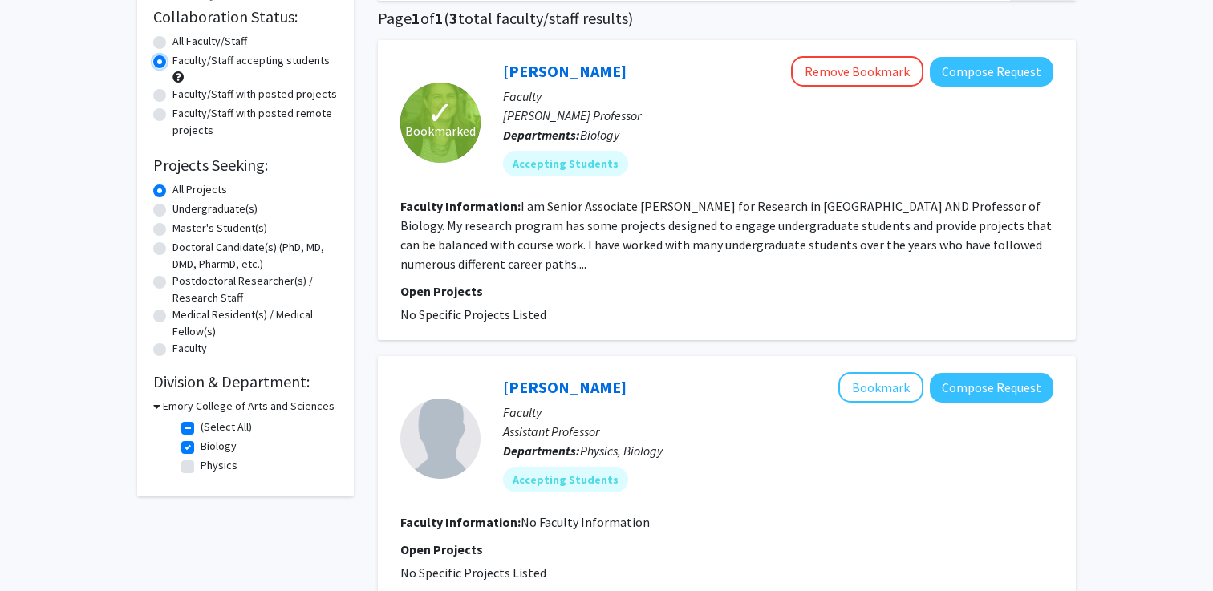
scroll to position [131, 0]
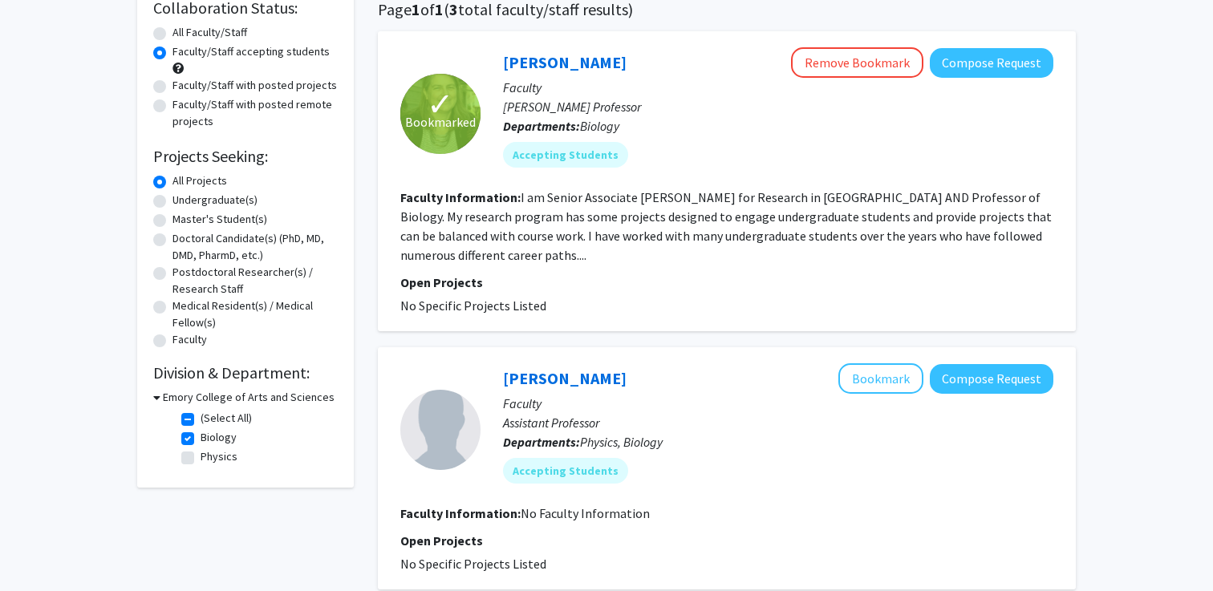
click at [201, 415] on label "(Select All)" at bounding box center [226, 418] width 51 height 17
click at [201, 415] on input "(Select All)" at bounding box center [206, 415] width 10 height 10
checkbox input "false"
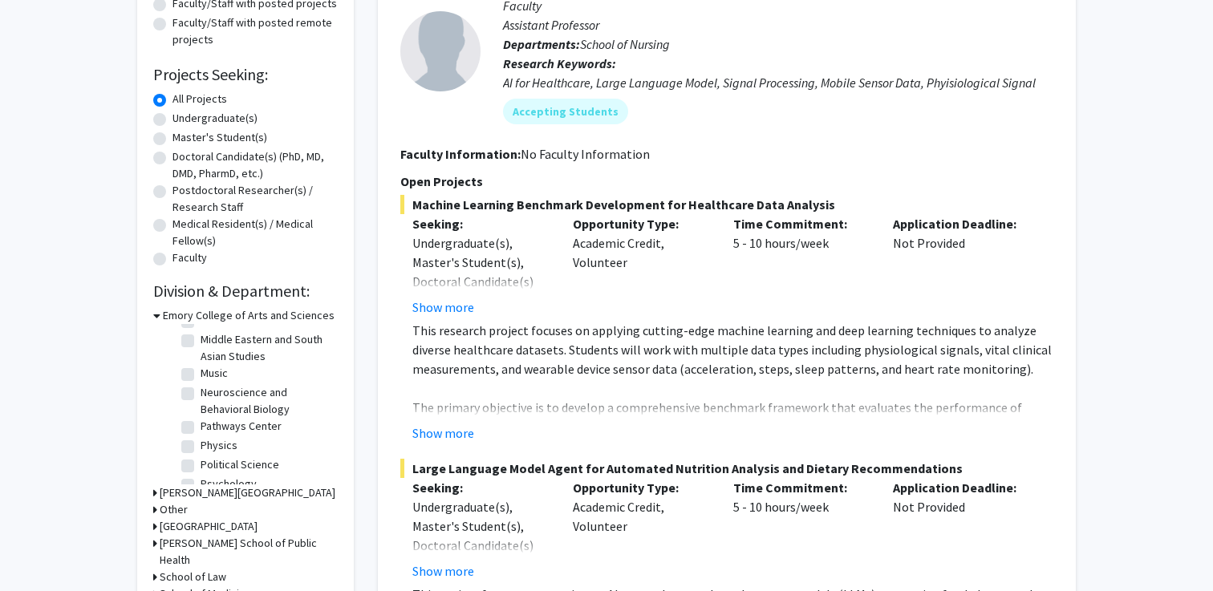
scroll to position [431, 0]
click at [201, 379] on label "Neuroscience and Behavioral Biology" at bounding box center [267, 396] width 133 height 34
click at [201, 379] on input "Neuroscience and Behavioral Biology" at bounding box center [206, 384] width 10 height 10
checkbox input "true"
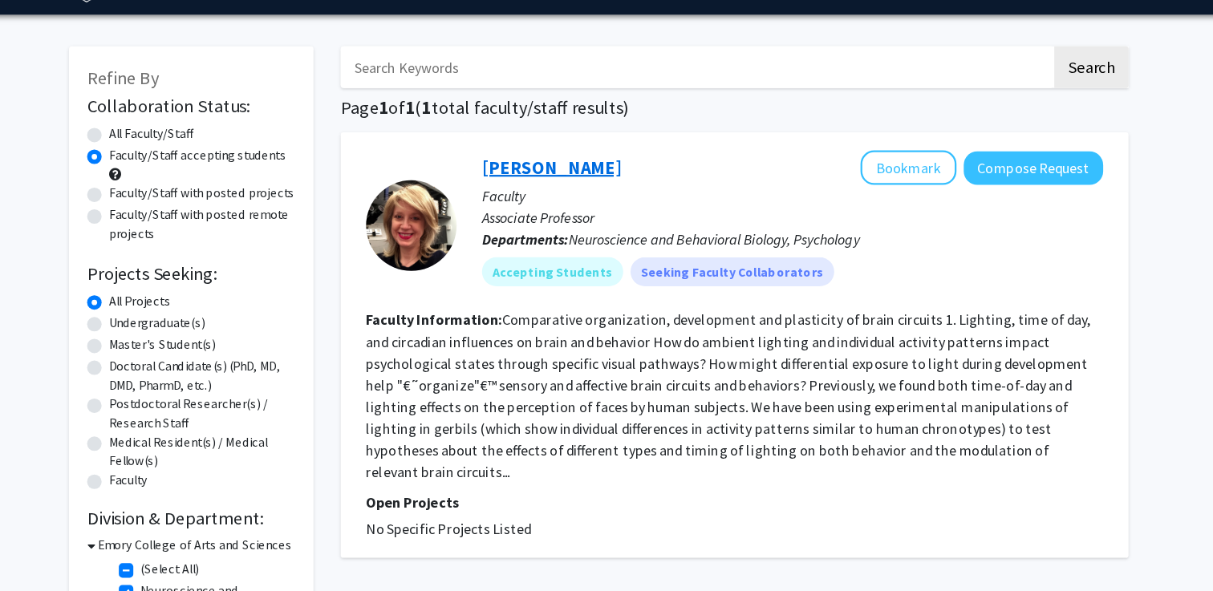
click at [579, 194] on link "[PERSON_NAME]" at bounding box center [565, 193] width 124 height 20
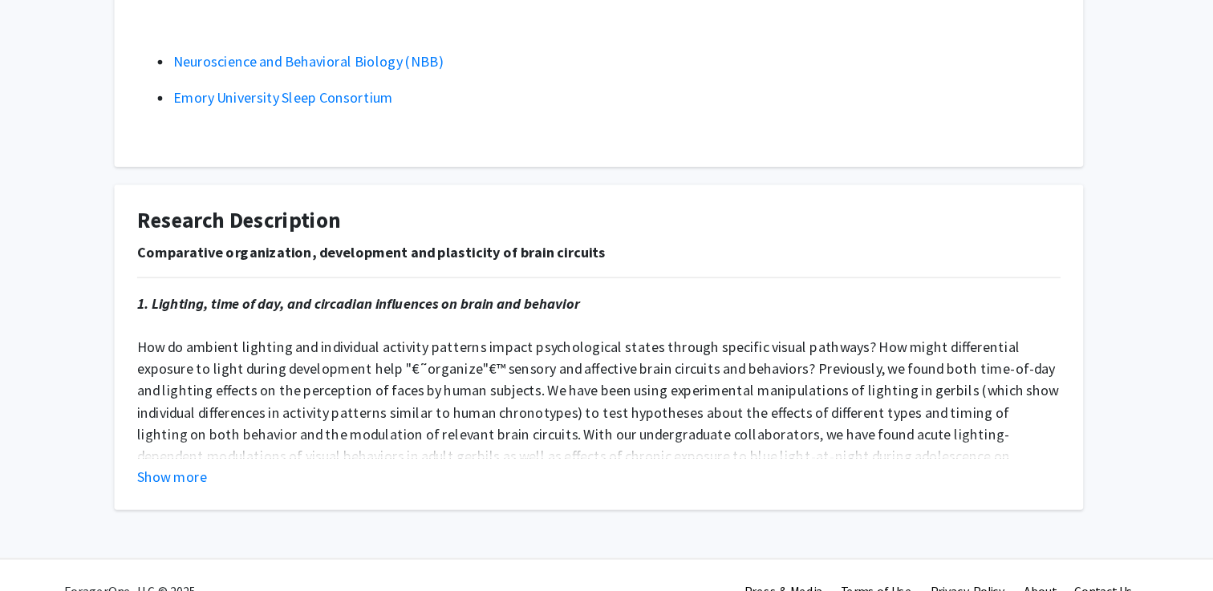
scroll to position [366, 0]
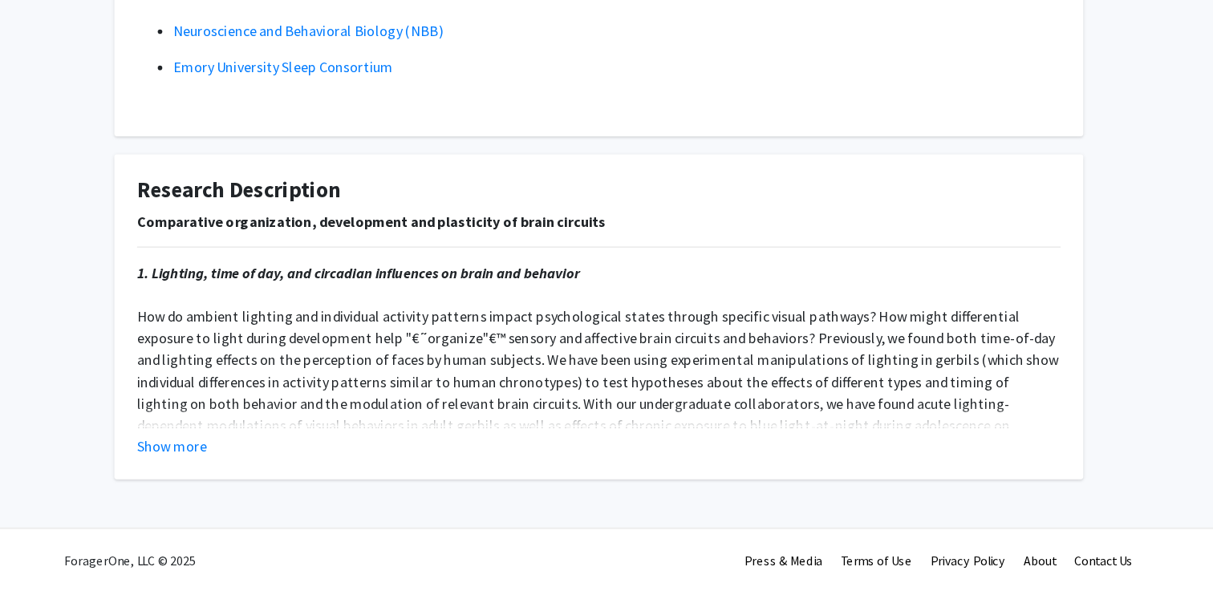
click at [235, 472] on fg-card "Research Description Comparative organization, development and plasticity of br…" at bounding box center [606, 348] width 858 height 288
click at [237, 464] on button "Show more" at bounding box center [228, 461] width 62 height 19
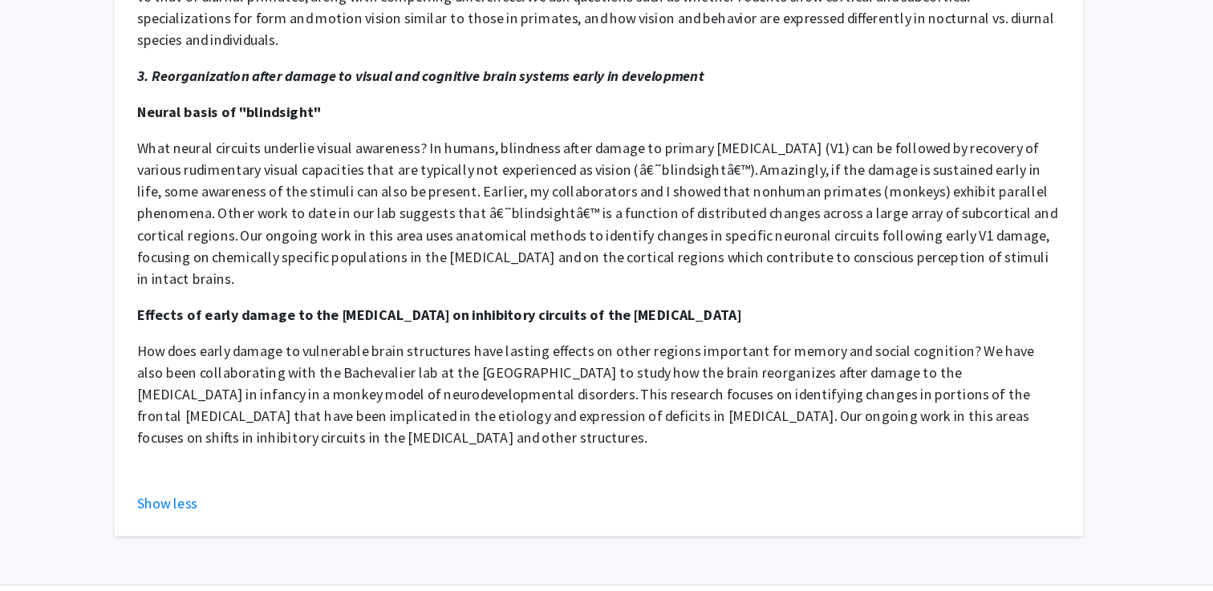
scroll to position [914, 0]
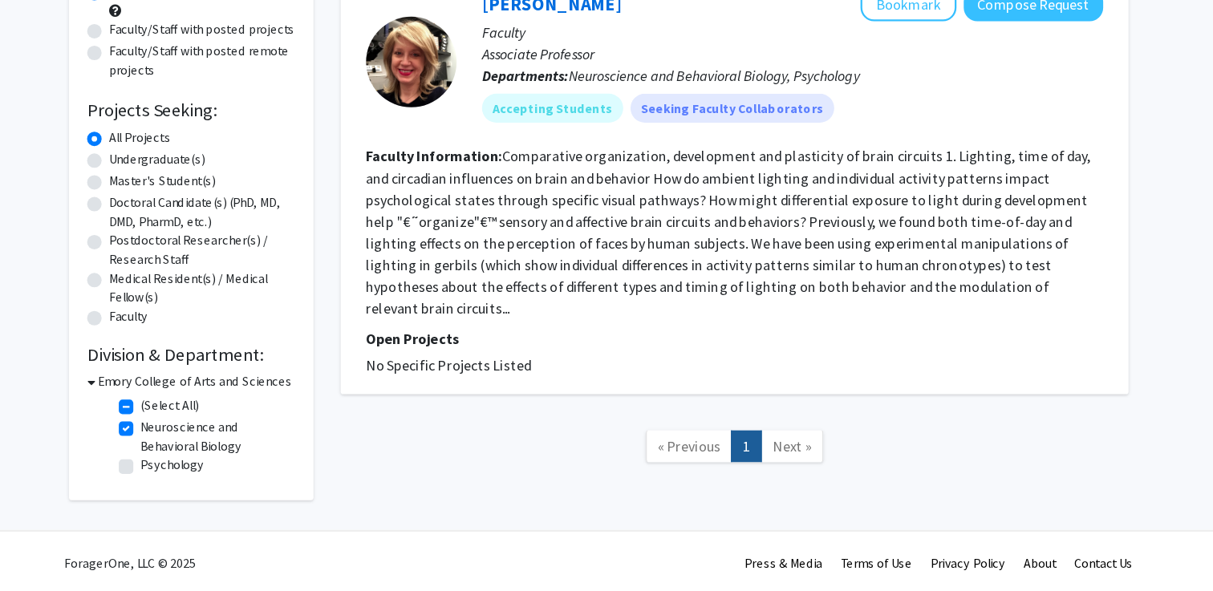
scroll to position [126, 0]
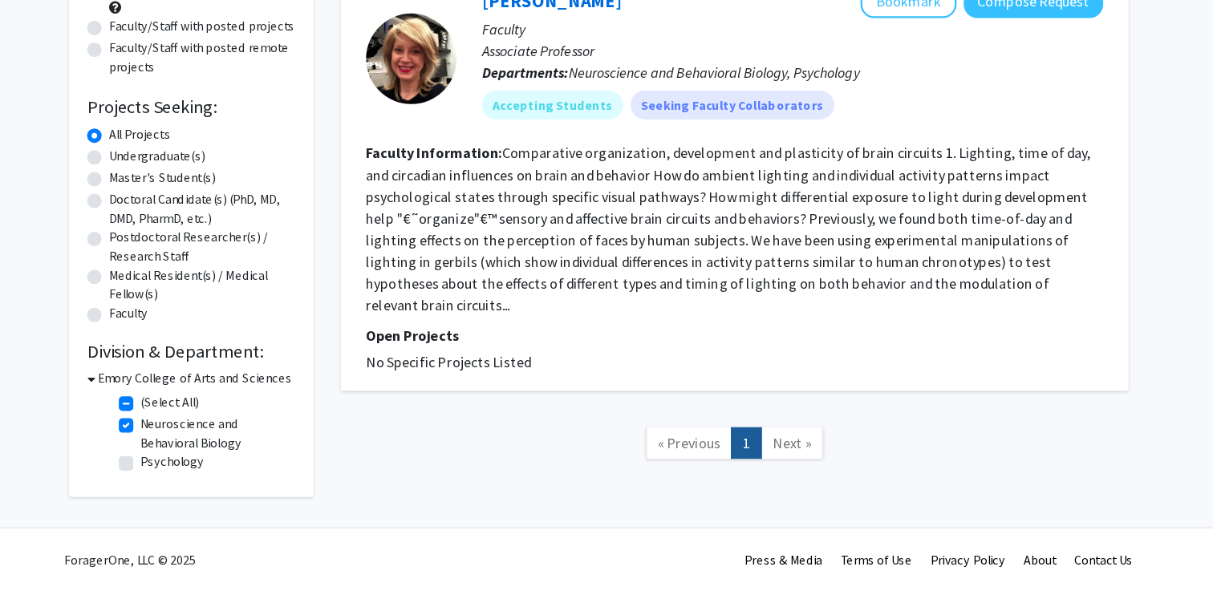
click at [780, 451] on span "Next »" at bounding box center [777, 459] width 34 height 16
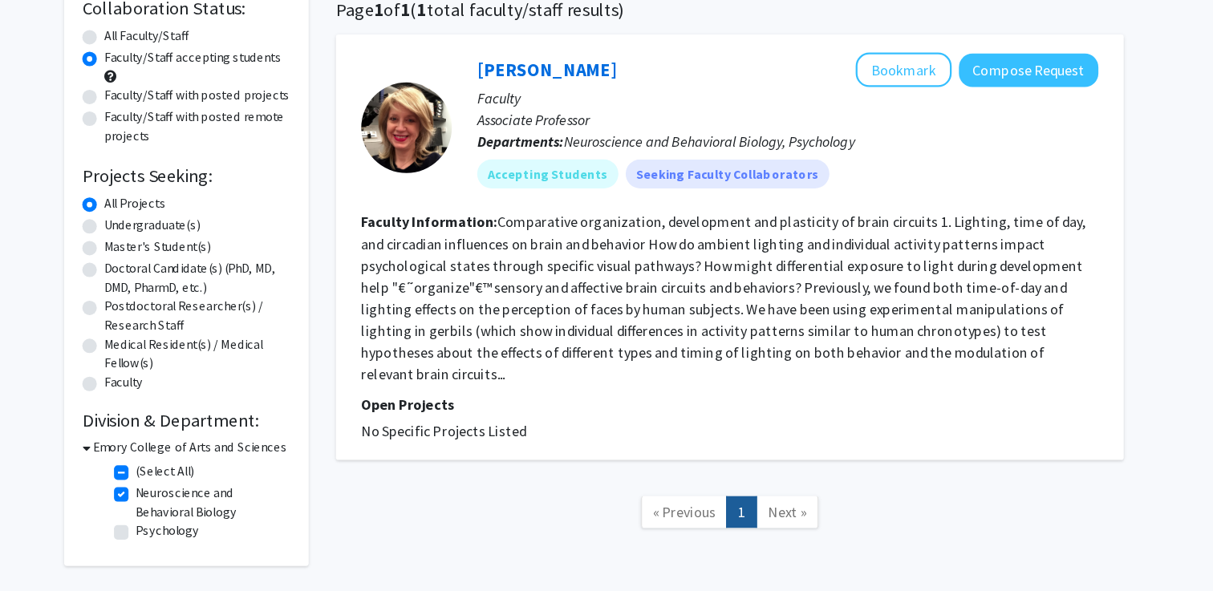
scroll to position [78, 0]
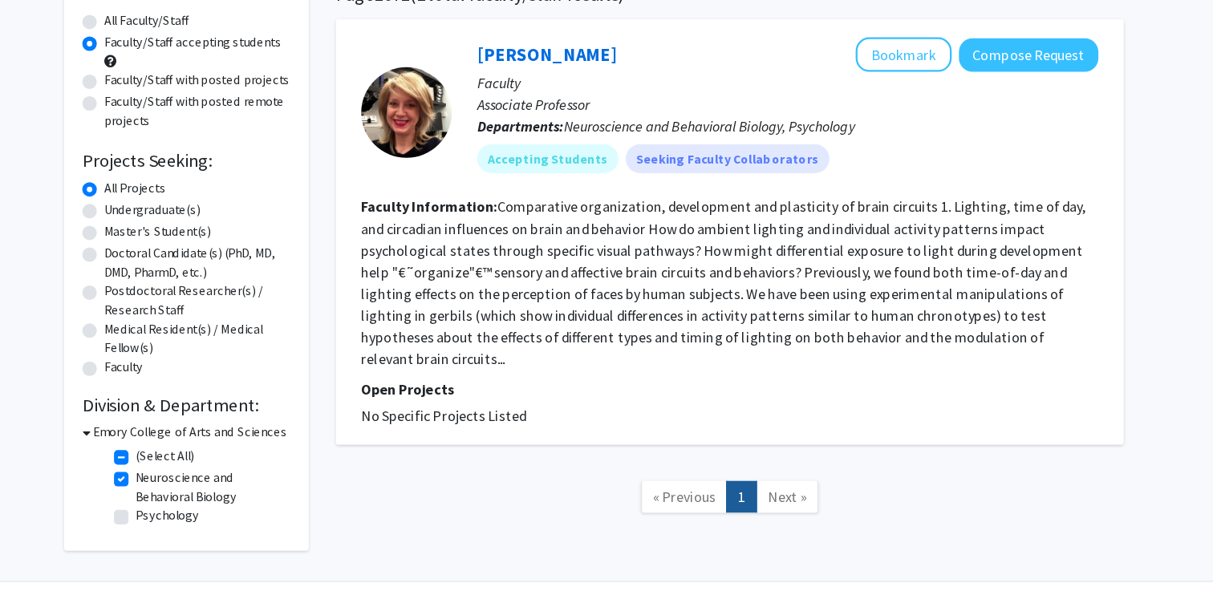
click at [222, 477] on label "(Select All)" at bounding box center [226, 471] width 51 height 17
click at [211, 473] on input "(Select All)" at bounding box center [206, 468] width 10 height 10
checkbox input "false"
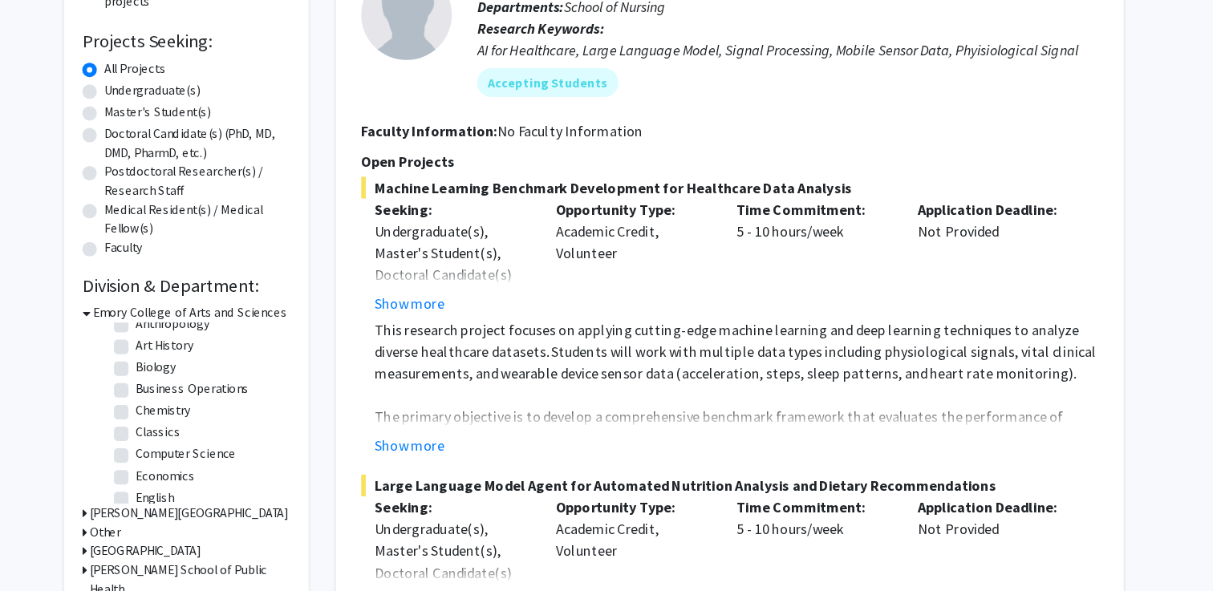
scroll to position [48, 0]
click at [216, 381] on label "Biology" at bounding box center [219, 375] width 36 height 17
click at [211, 377] on input "Biology" at bounding box center [206, 372] width 10 height 10
checkbox input "true"
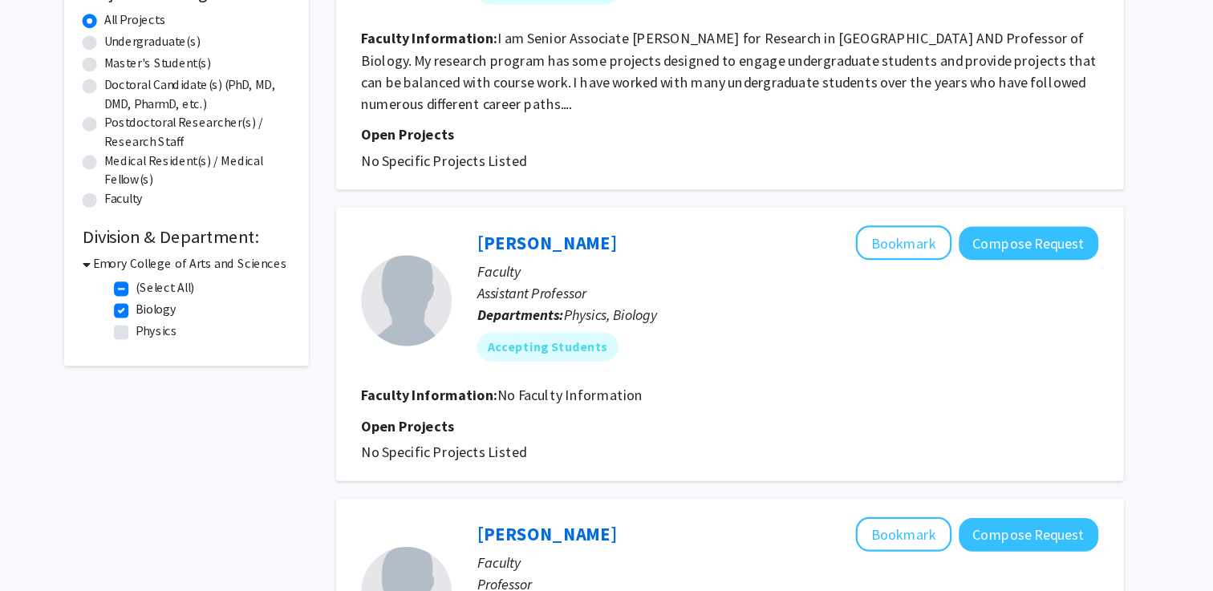
scroll to position [229, 0]
click at [239, 297] on h3 "Emory College of Arts and Sciences" at bounding box center [249, 299] width 172 height 17
click at [234, 292] on h3 "Emory College of Arts and Sciences" at bounding box center [246, 299] width 172 height 17
click at [222, 338] on label "Biology" at bounding box center [219, 339] width 36 height 17
click at [211, 338] on input "Biology" at bounding box center [206, 336] width 10 height 10
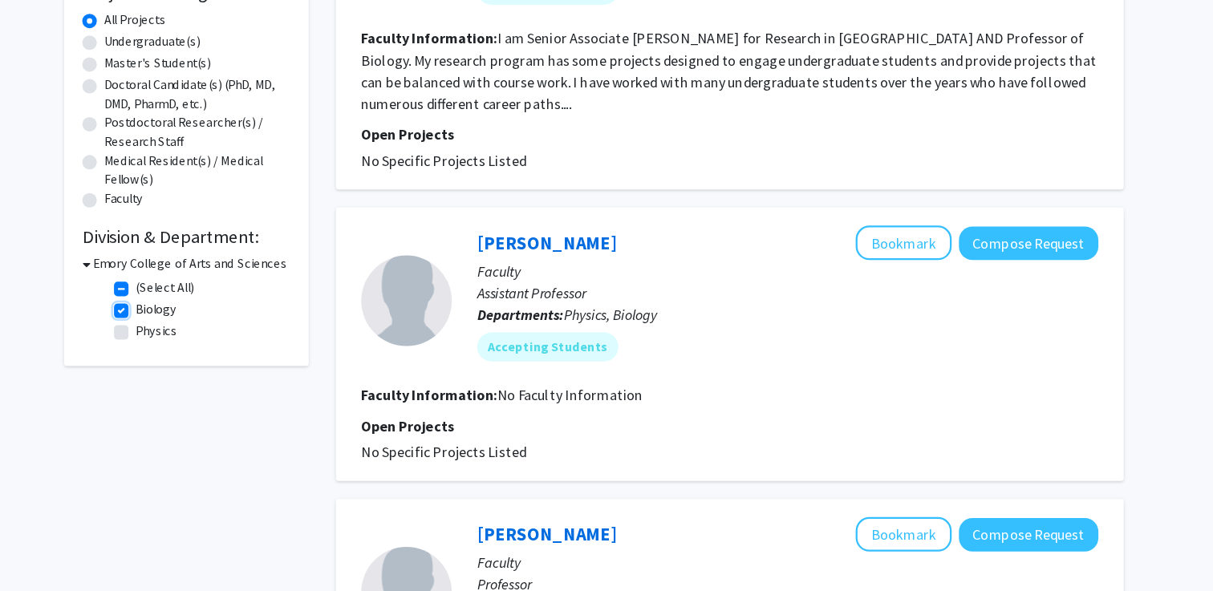
checkbox input "false"
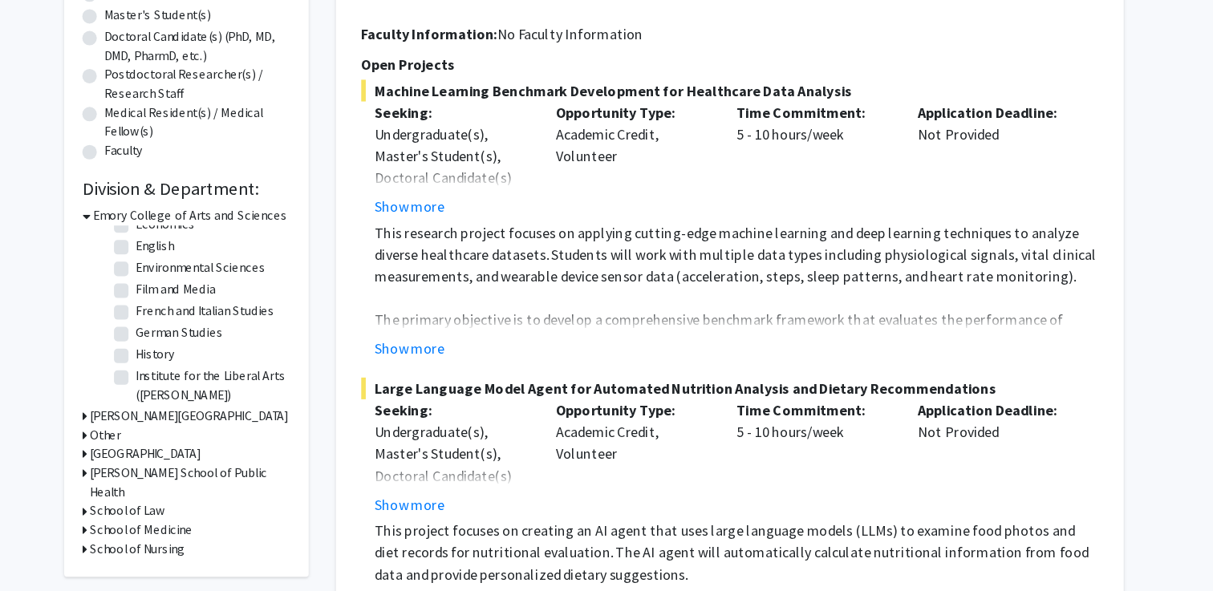
scroll to position [156, 0]
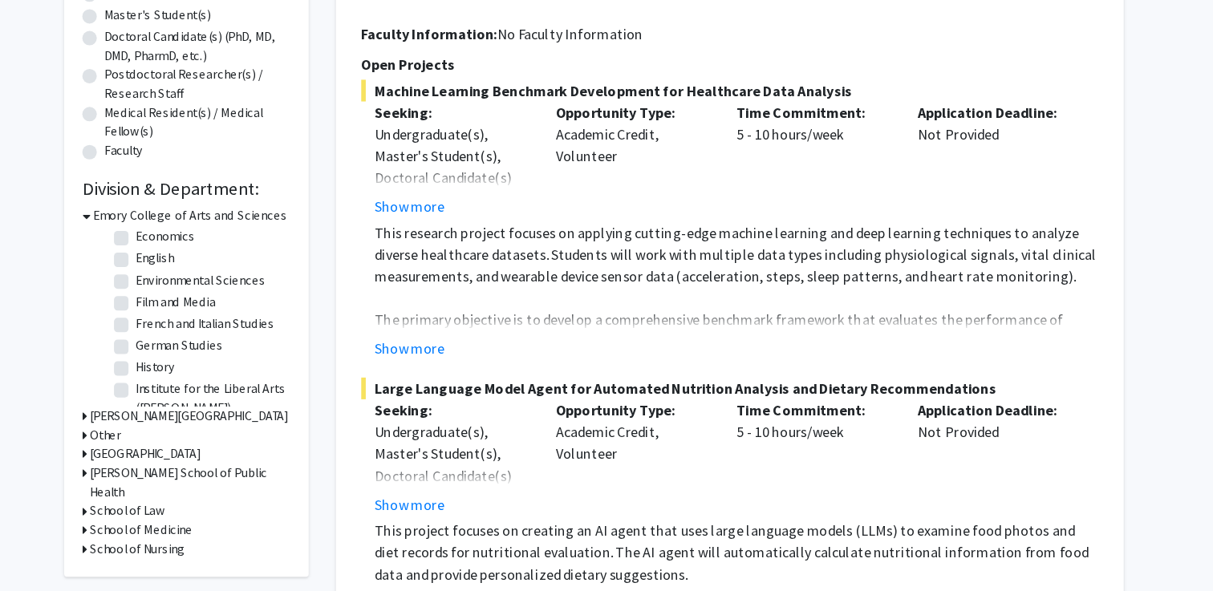
click at [265, 436] on h3 "[PERSON_NAME][GEOGRAPHIC_DATA]" at bounding box center [248, 435] width 176 height 17
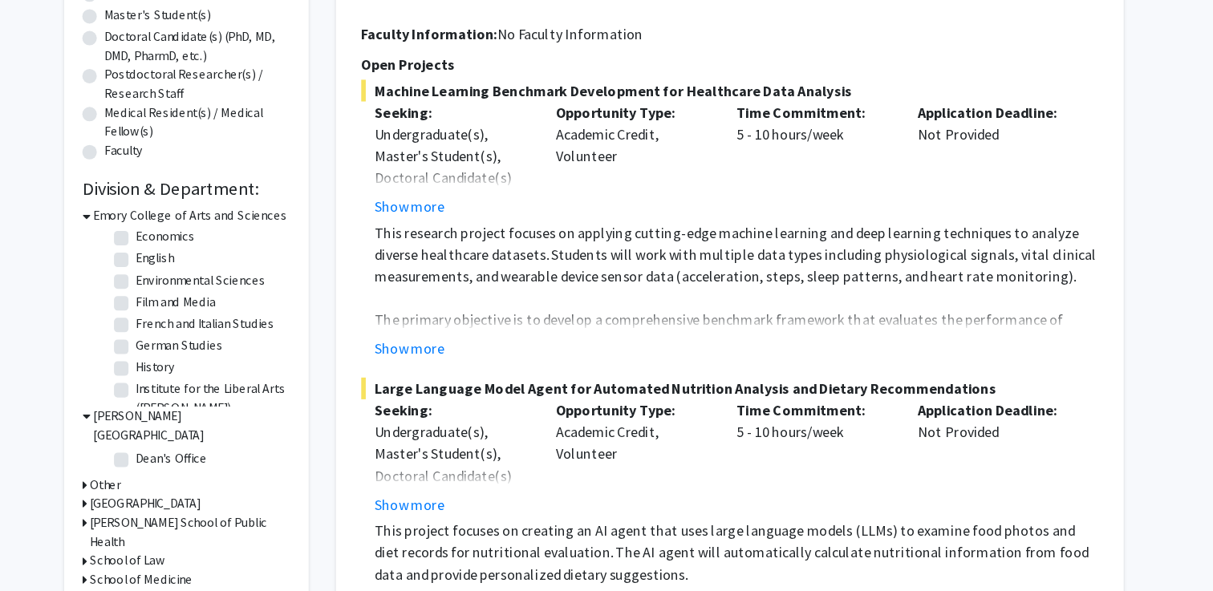
click at [265, 436] on h3 "[PERSON_NAME][GEOGRAPHIC_DATA]" at bounding box center [250, 444] width 175 height 34
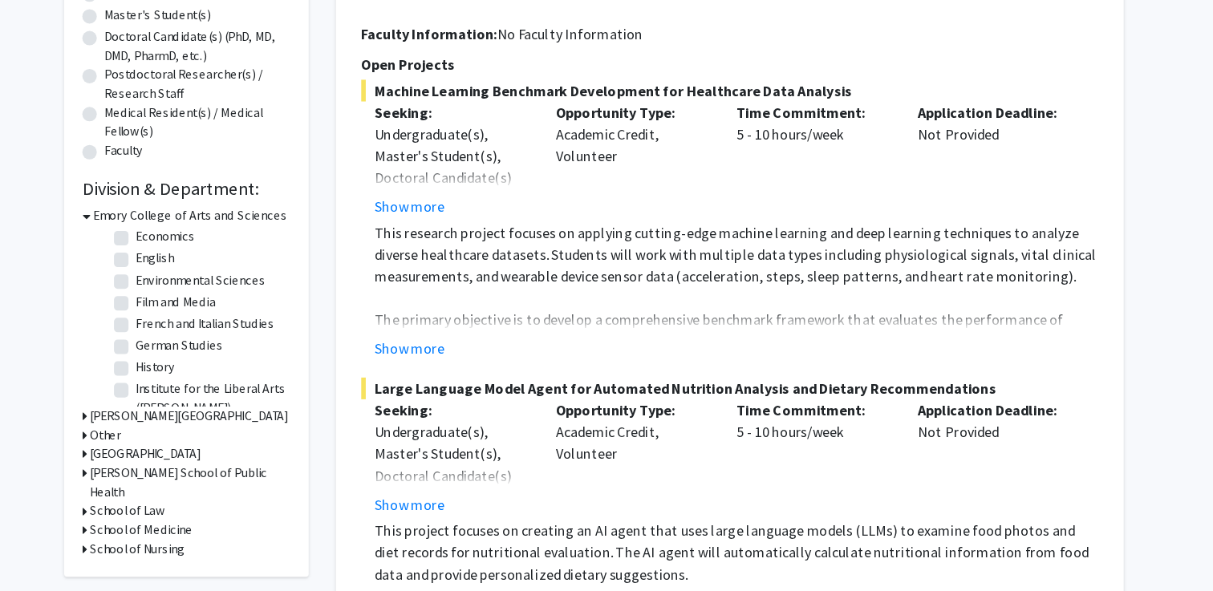
click at [213, 529] on h3 "School of Medicine" at bounding box center [205, 537] width 91 height 17
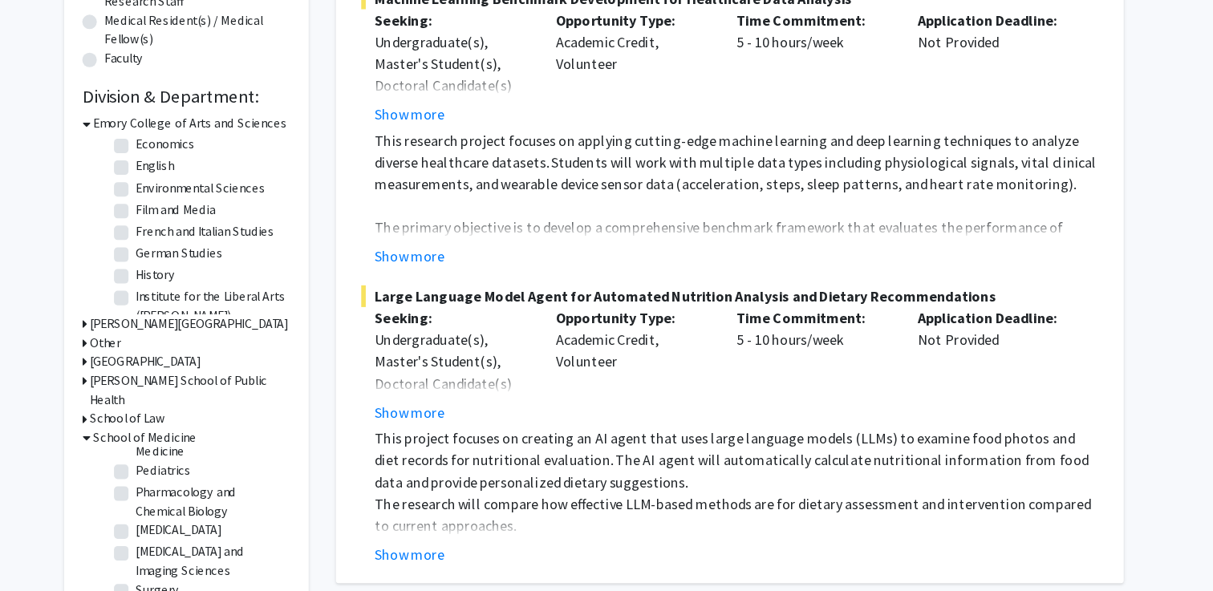
scroll to position [0, 0]
click at [213, 464] on label "(Select All)" at bounding box center [226, 472] width 51 height 17
click at [211, 464] on input "(Select All)" at bounding box center [206, 469] width 10 height 10
checkbox input "true"
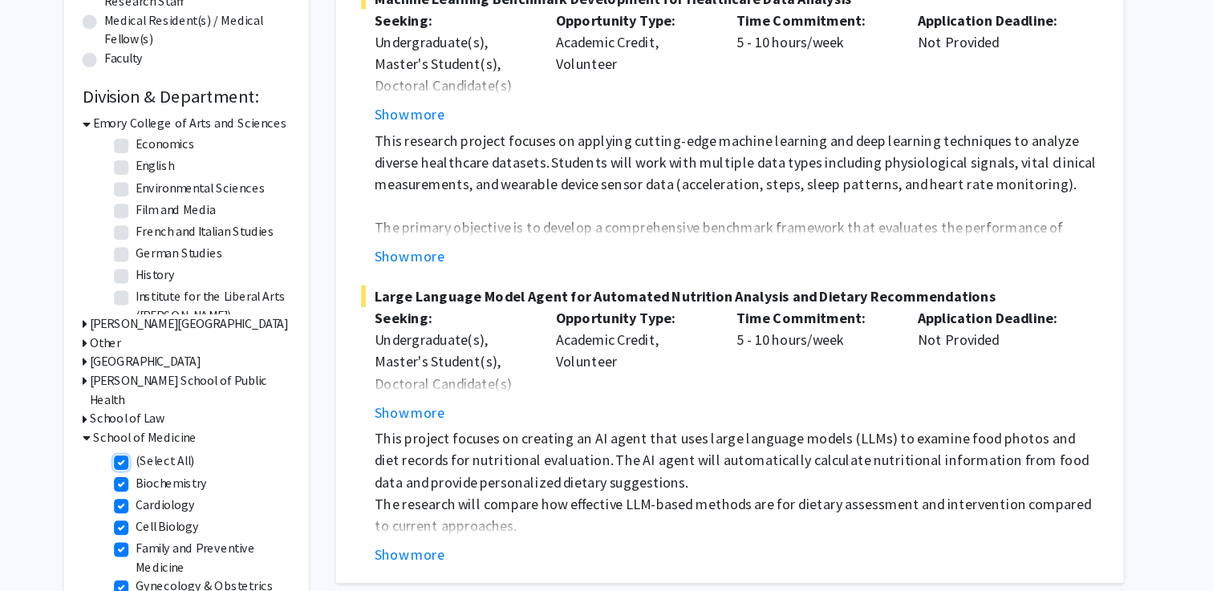
checkbox input "true"
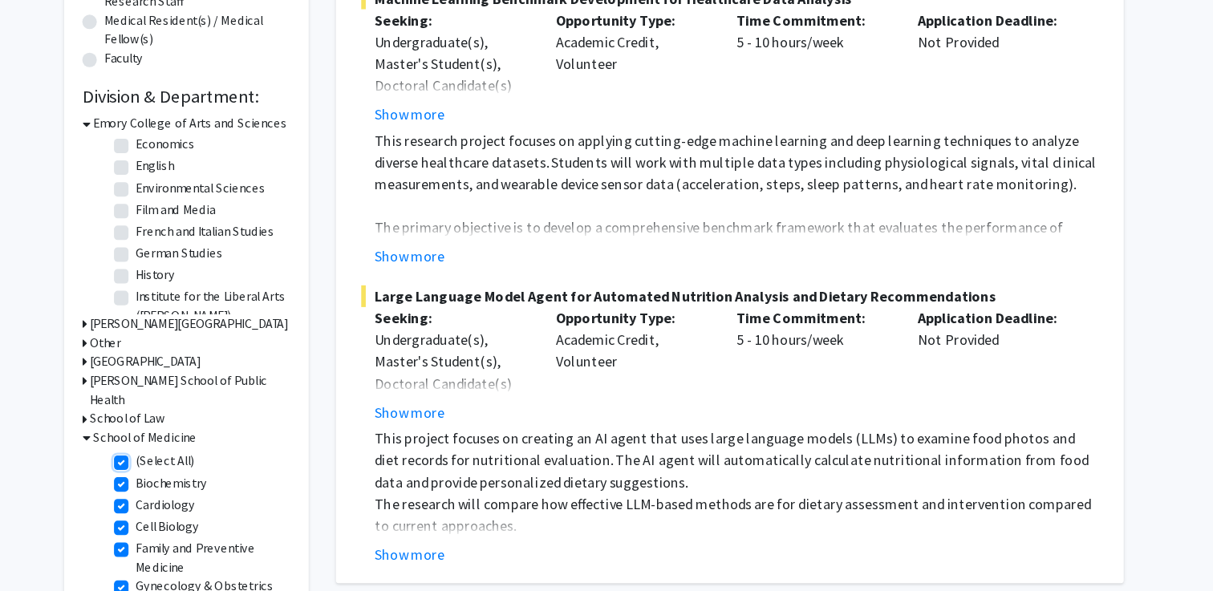
checkbox input "true"
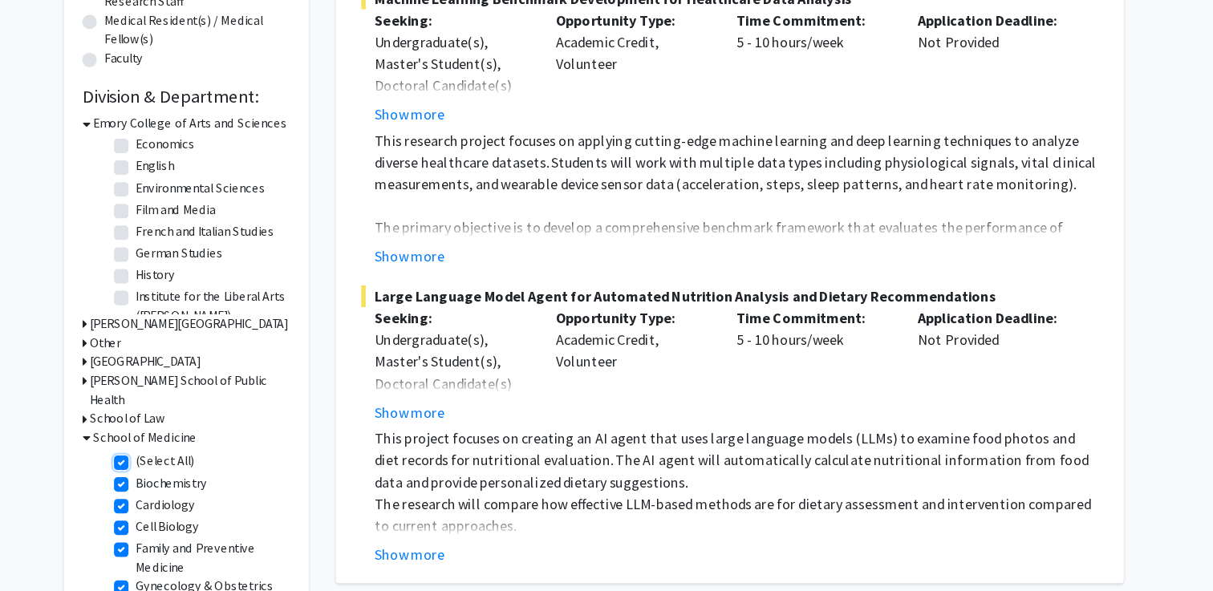
checkbox input "true"
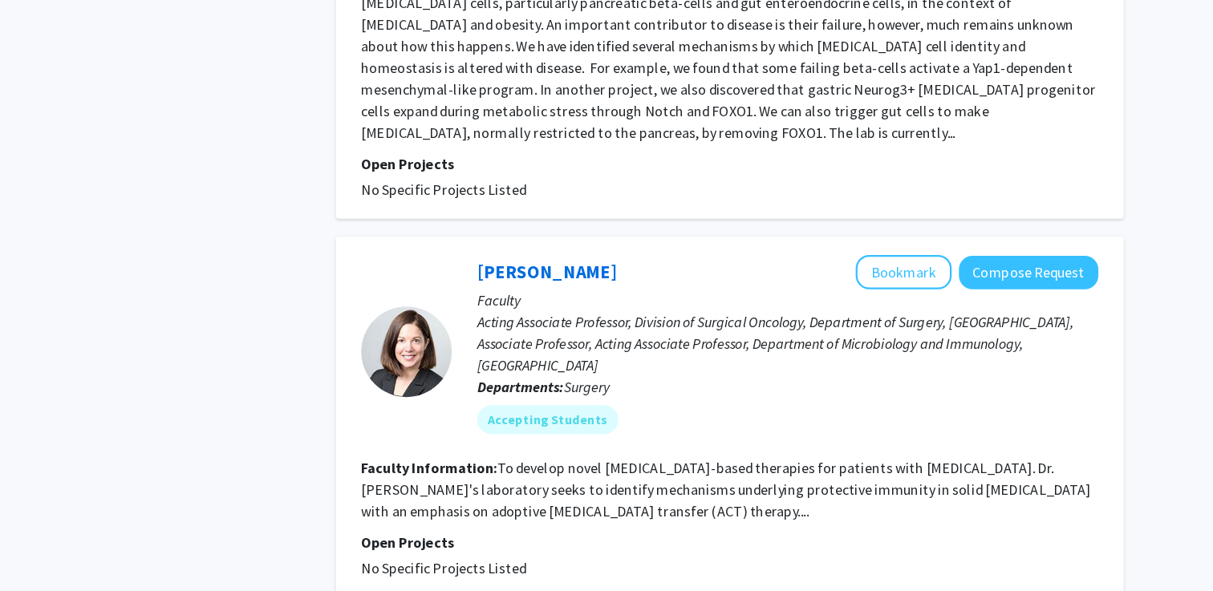
scroll to position [2741, 0]
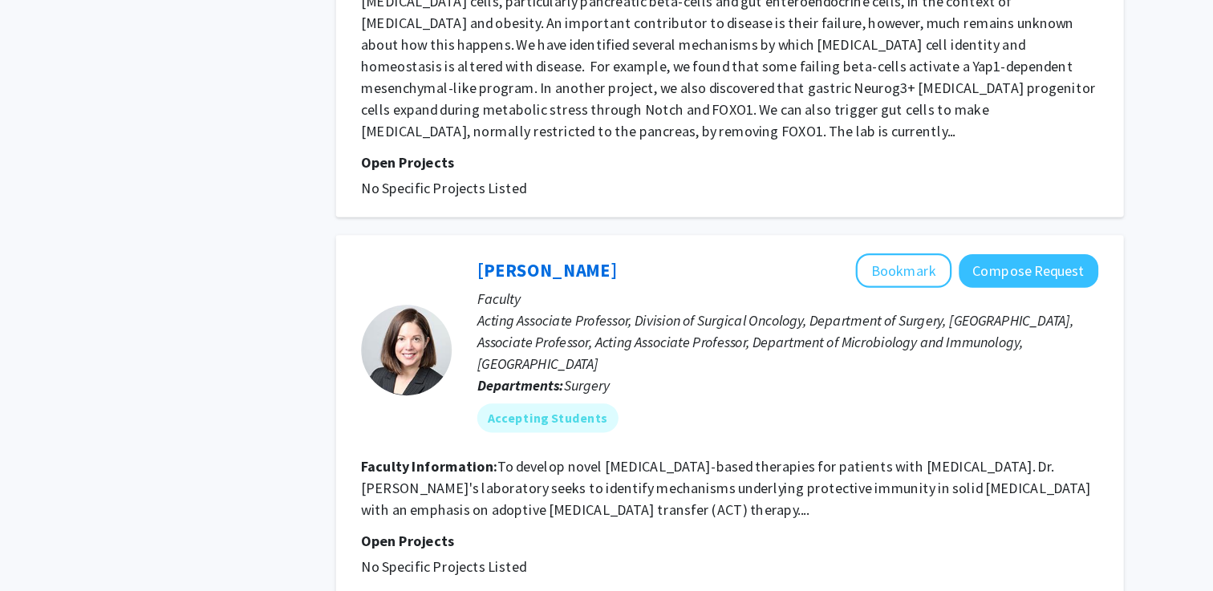
click at [480, 472] on fg-read-more "To develop novel [MEDICAL_DATA]-based therapies for patients with [MEDICAL_DATA…" at bounding box center [723, 499] width 646 height 55
click at [503, 536] on p "Open Projects" at bounding box center [726, 545] width 653 height 19
click at [450, 472] on fg-read-more "To develop novel [MEDICAL_DATA]-based therapies for patients with [MEDICAL_DATA…" at bounding box center [723, 499] width 646 height 55
click at [427, 472] on fg-read-more "To develop novel [MEDICAL_DATA]-based therapies for patients with [MEDICAL_DATA…" at bounding box center [723, 499] width 646 height 55
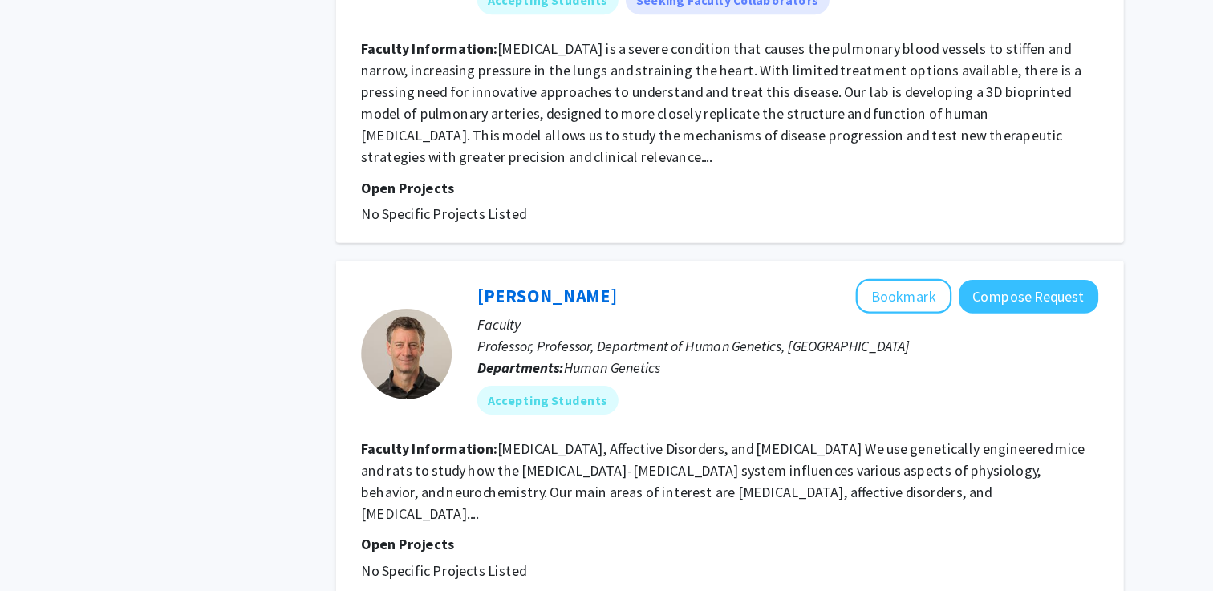
scroll to position [3427, 0]
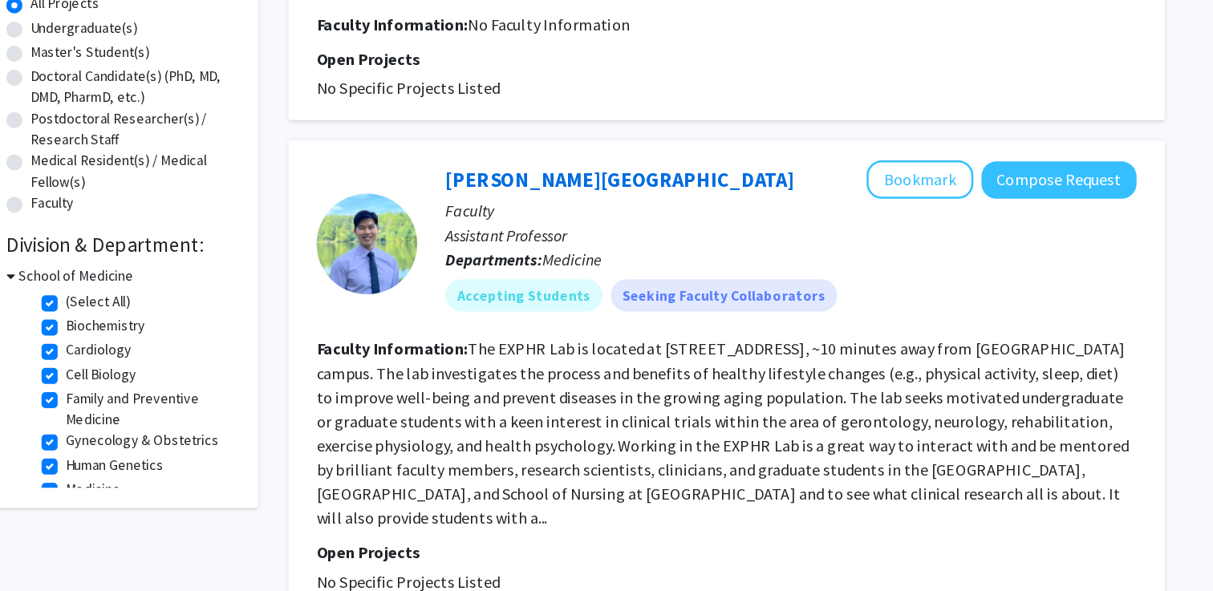
scroll to position [192, 0]
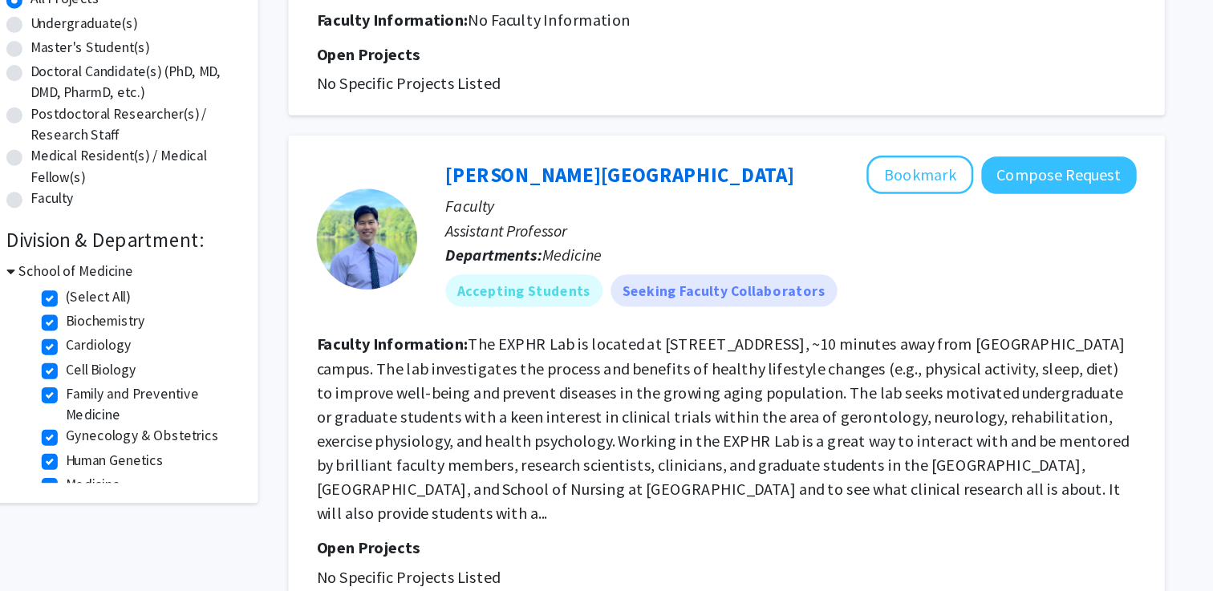
click at [733, 390] on fg-read-more "The EXPHR Lab is located at [STREET_ADDRESS], ~10 minutes away from [GEOGRAPHIC…" at bounding box center [723, 461] width 646 height 151
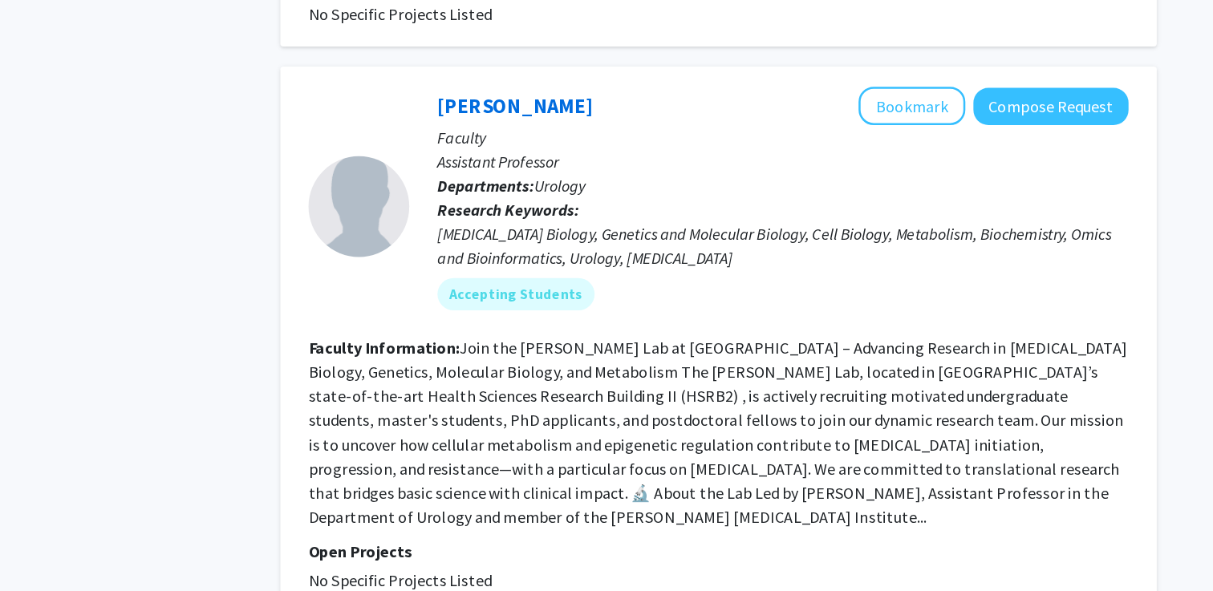
scroll to position [2384, 0]
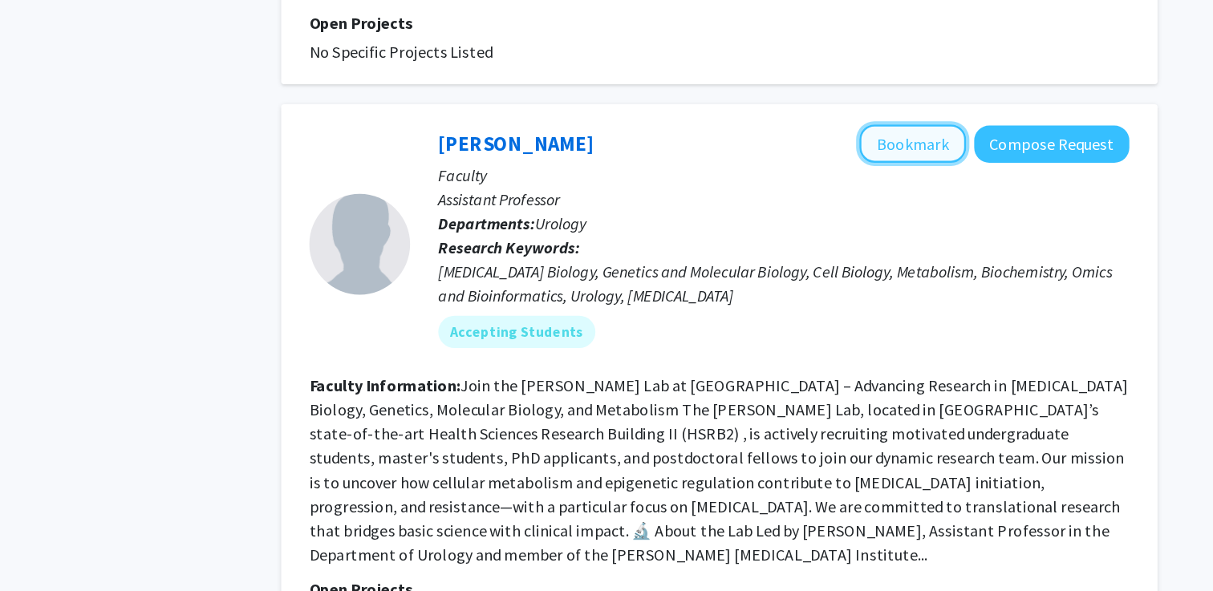
click at [864, 179] on button "Bookmark" at bounding box center [880, 194] width 85 height 30
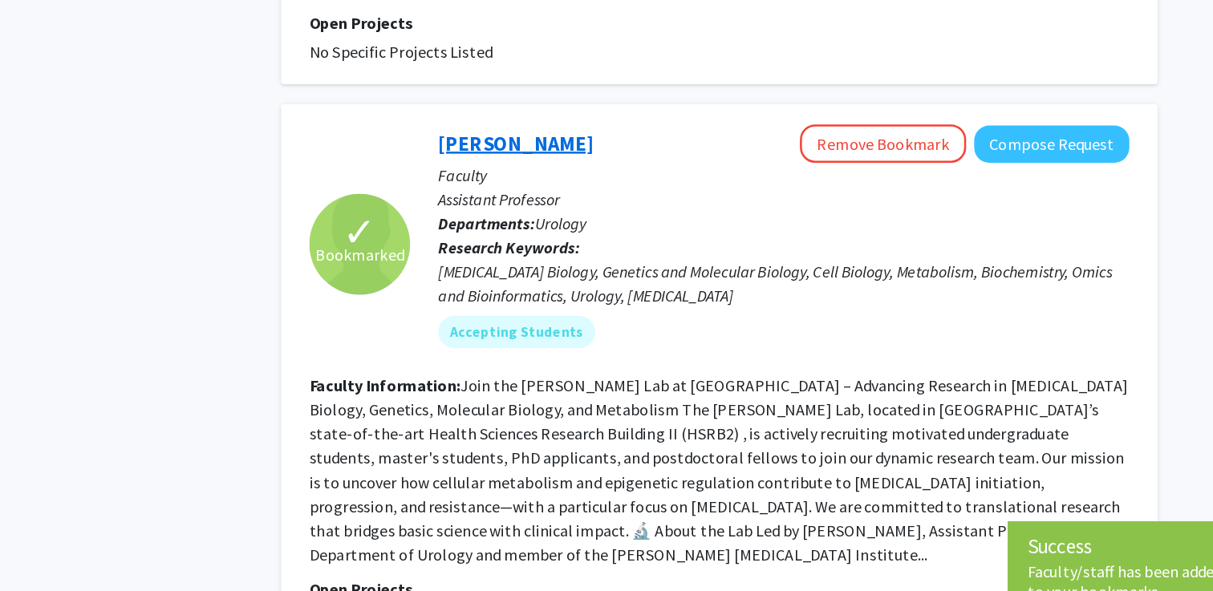
click at [553, 184] on link "[PERSON_NAME]" at bounding box center [565, 194] width 124 height 20
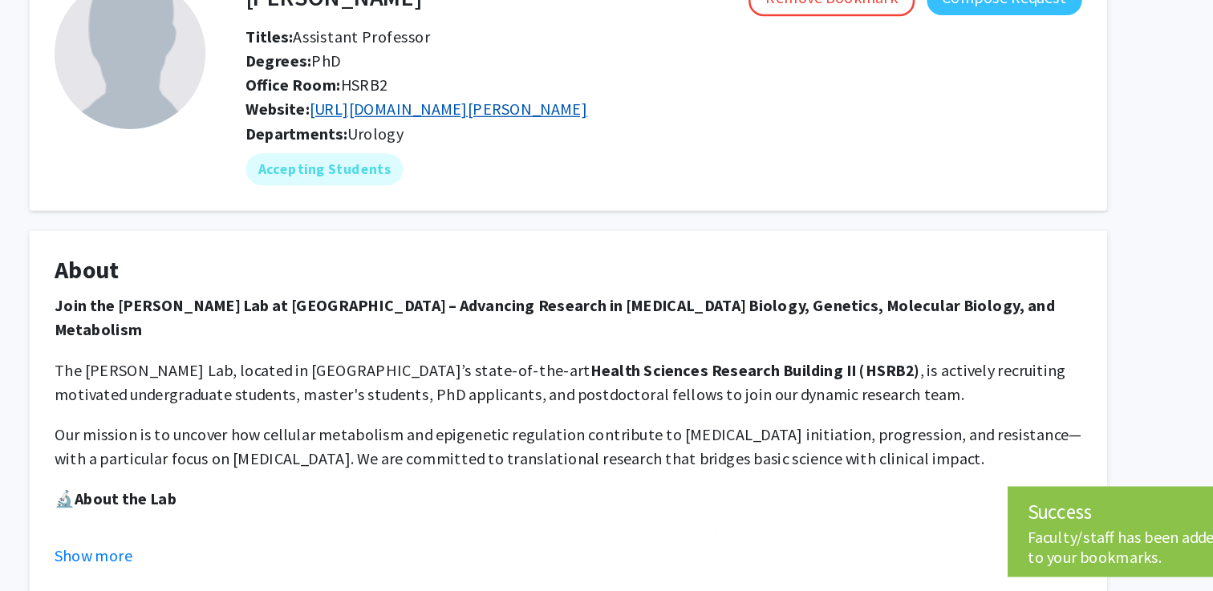
click at [540, 196] on link "[URL][DOMAIN_NAME][PERSON_NAME]" at bounding box center [510, 194] width 221 height 16
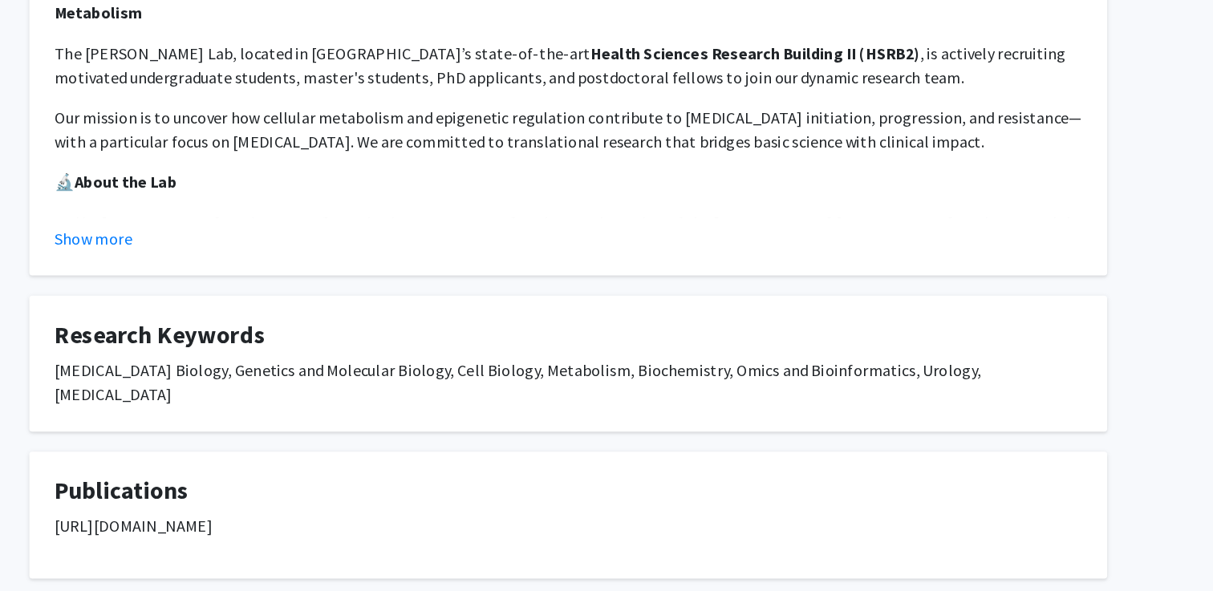
scroll to position [180, 0]
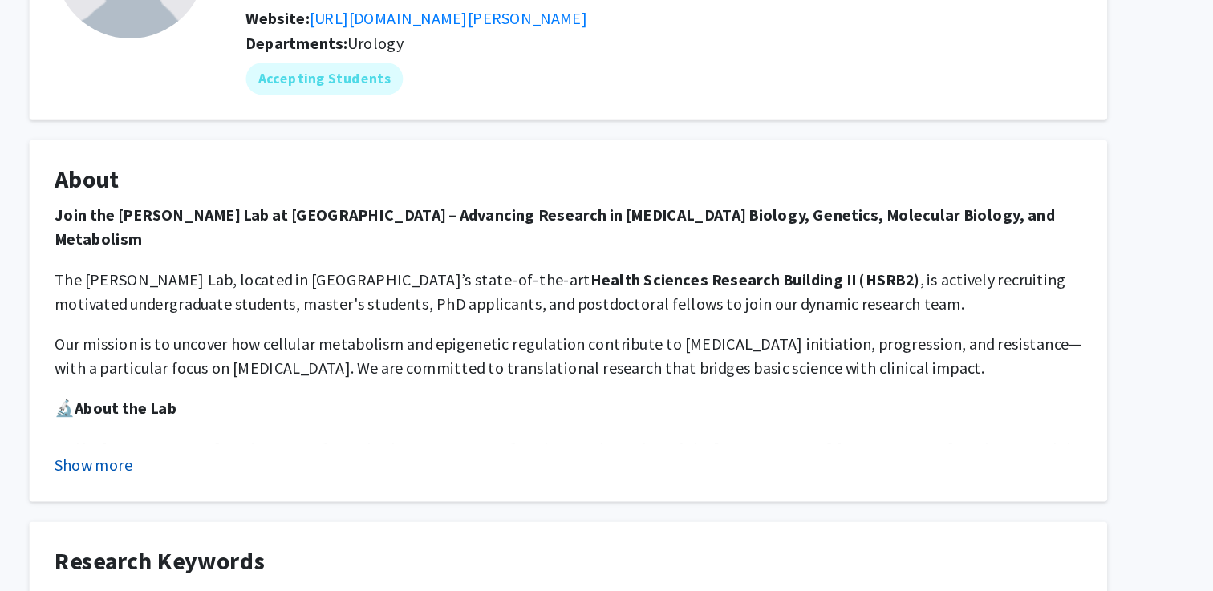
click at [246, 368] on button "Show more" at bounding box center [228, 369] width 62 height 19
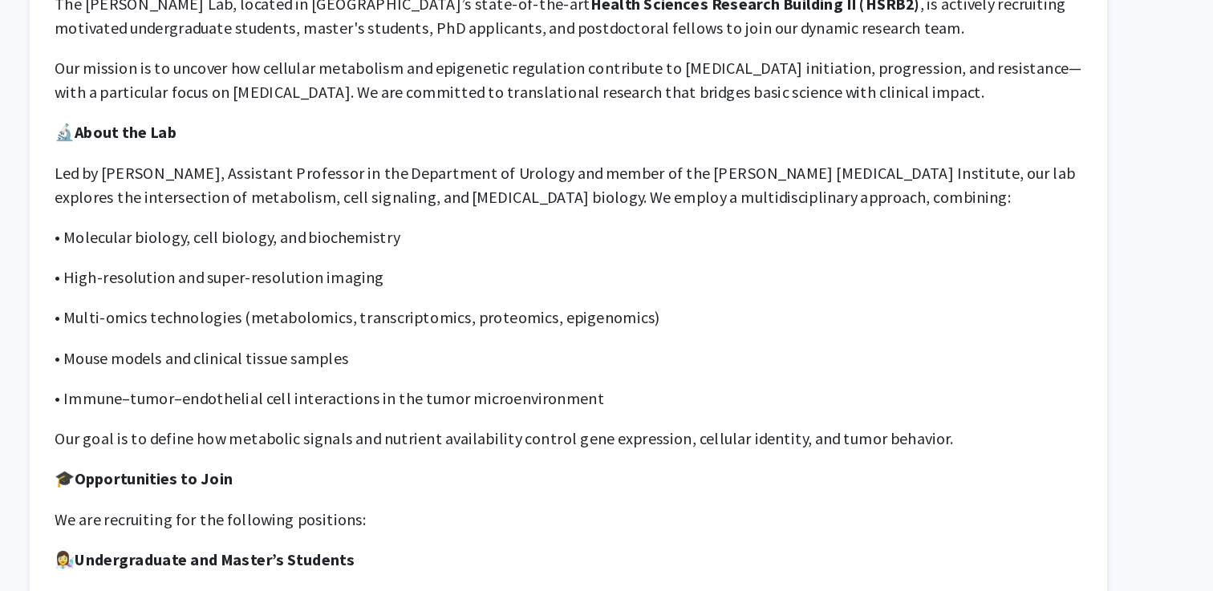
scroll to position [0, 0]
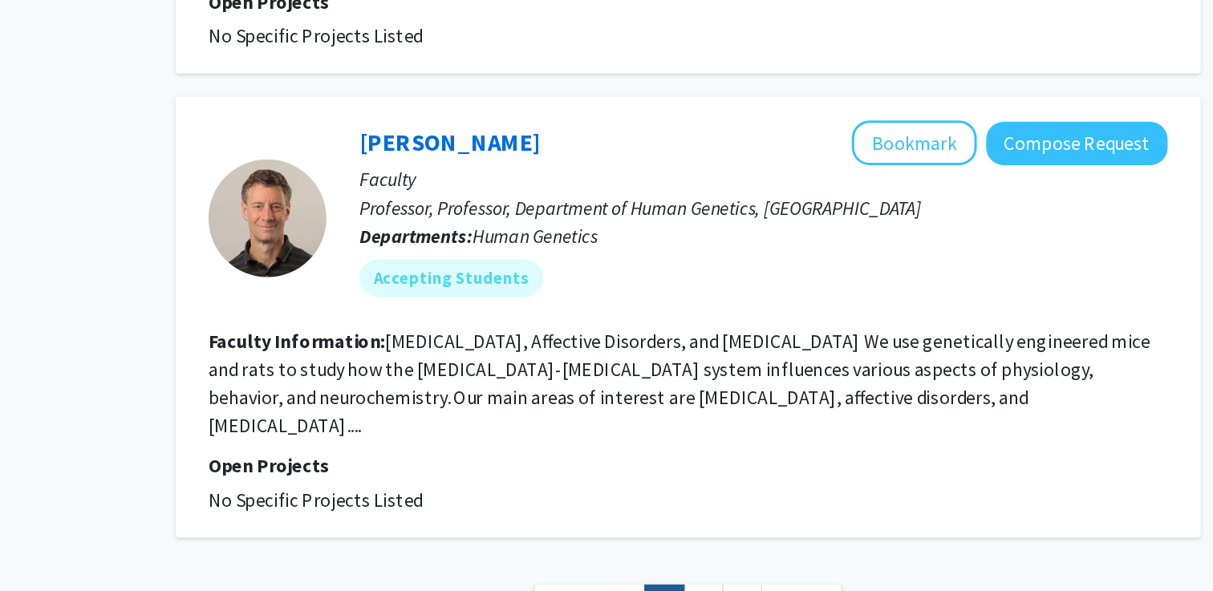
scroll to position [3471, 0]
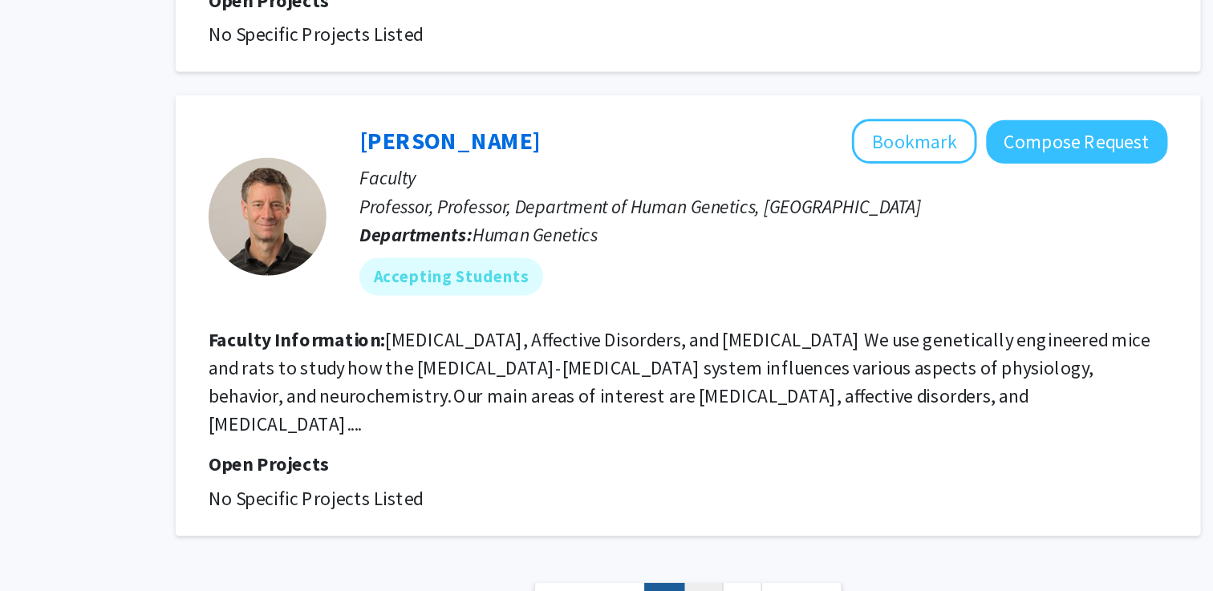
click at [735, 585] on link "2" at bounding box center [736, 599] width 27 height 28
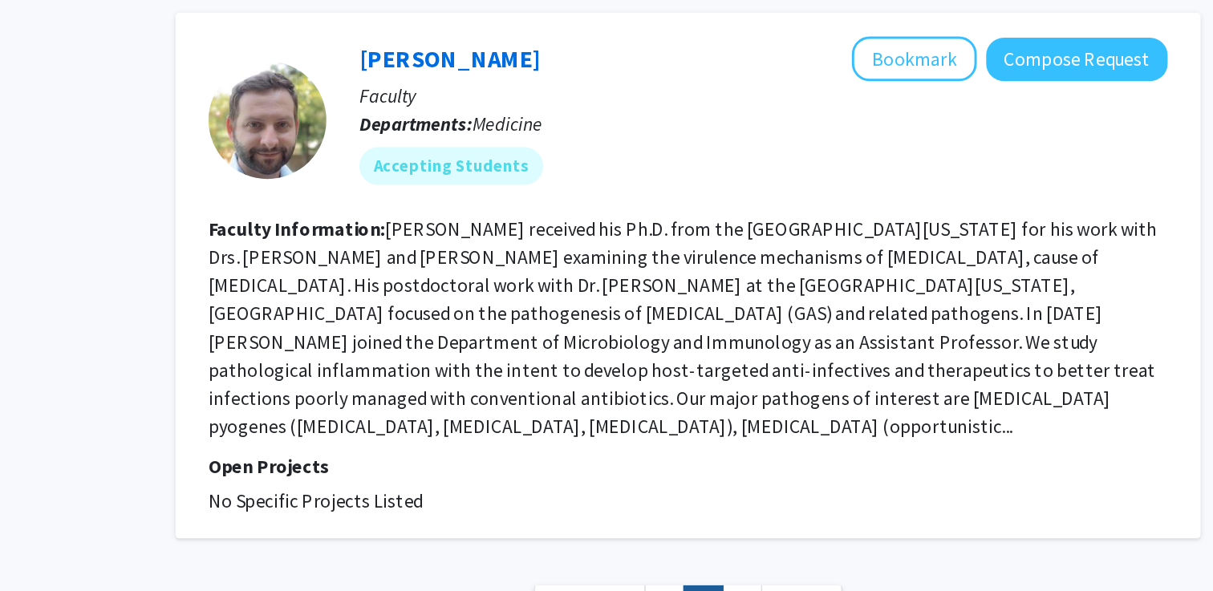
scroll to position [3123, 0]
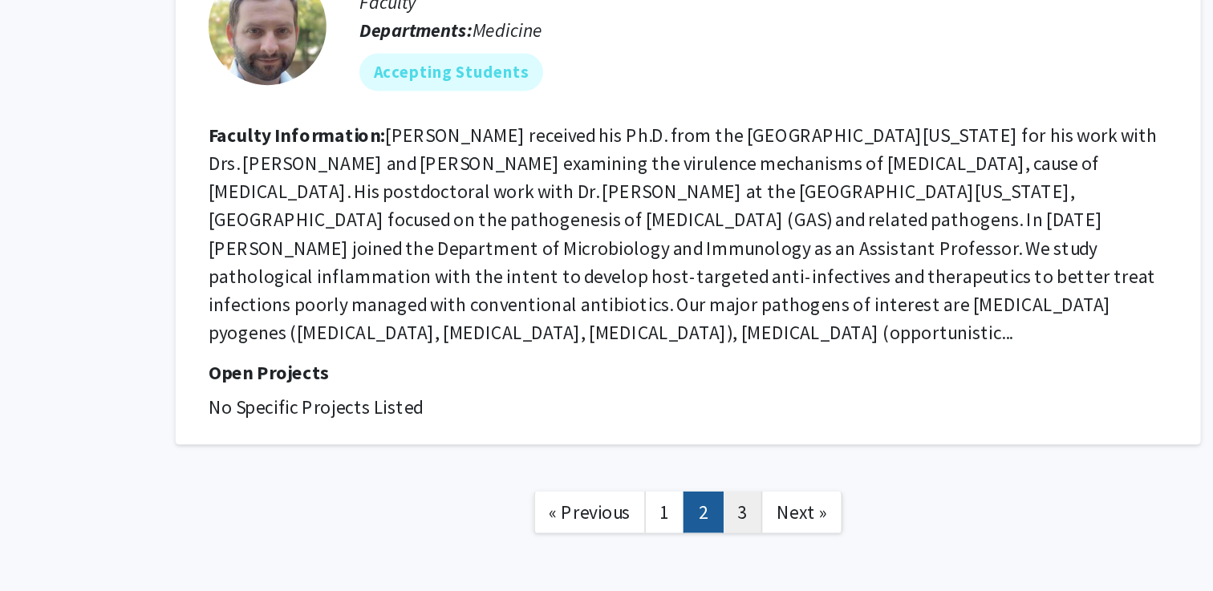
click at [753, 523] on link "3" at bounding box center [763, 537] width 27 height 28
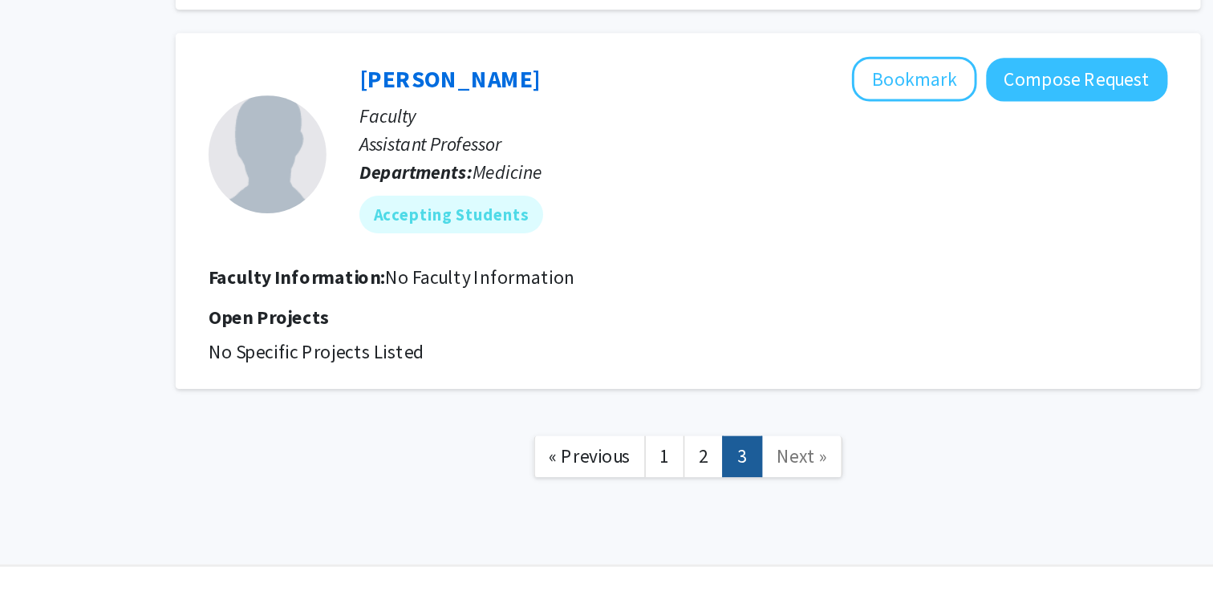
scroll to position [2257, 0]
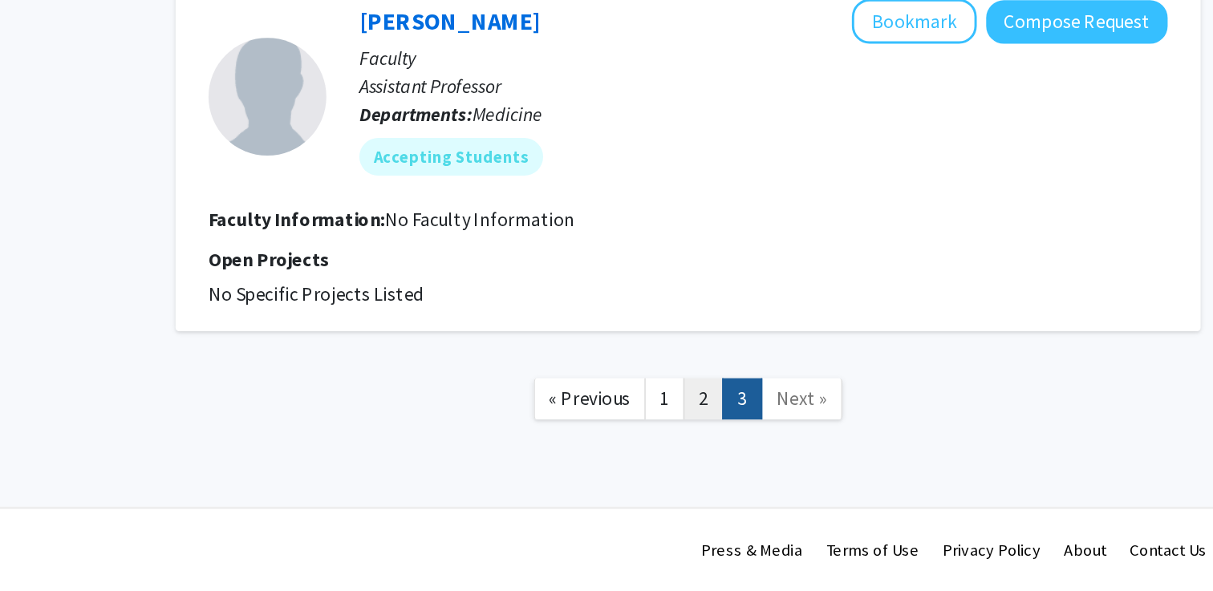
click at [725, 459] on link "2" at bounding box center [736, 460] width 27 height 28
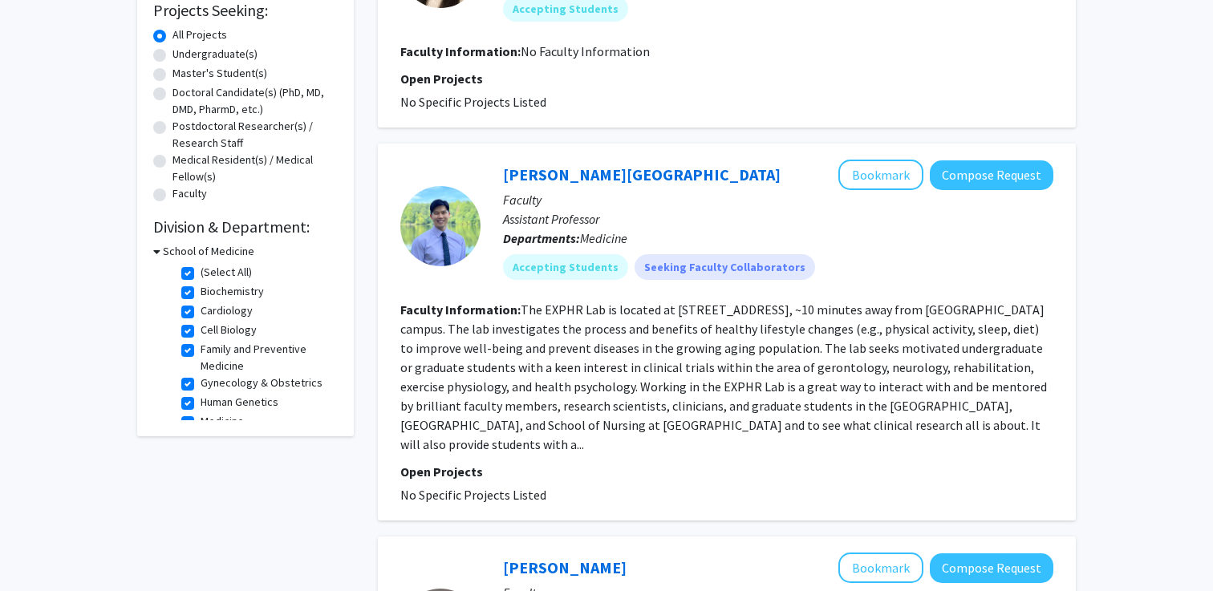
scroll to position [281, 0]
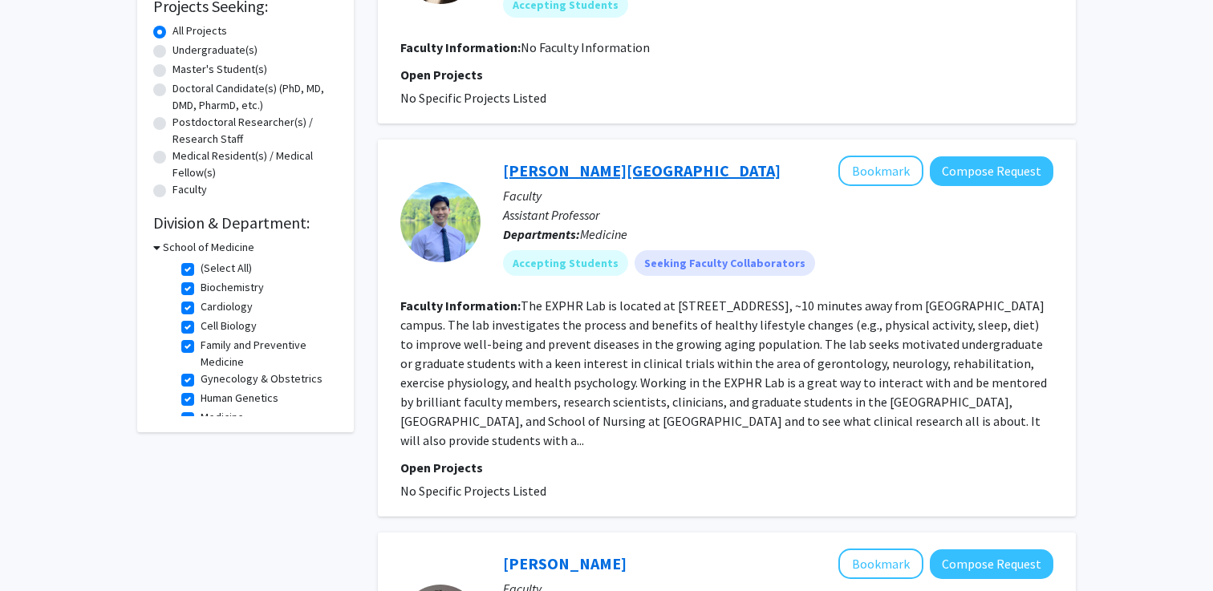
click at [602, 171] on link "[PERSON_NAME][GEOGRAPHIC_DATA]" at bounding box center [642, 170] width 278 height 20
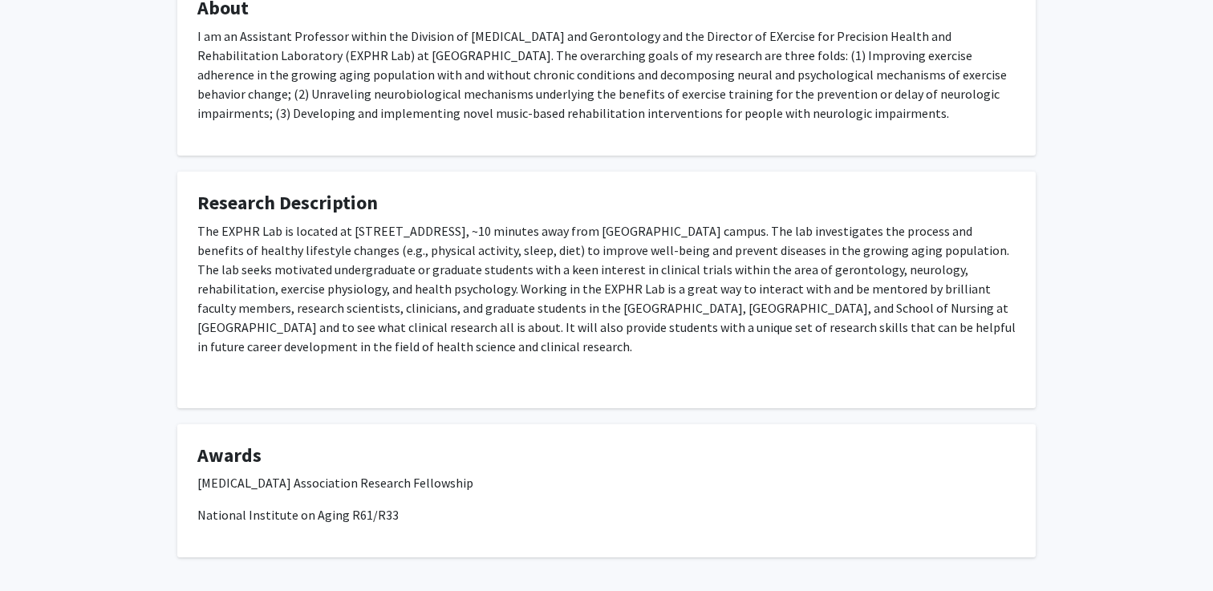
scroll to position [326, 0]
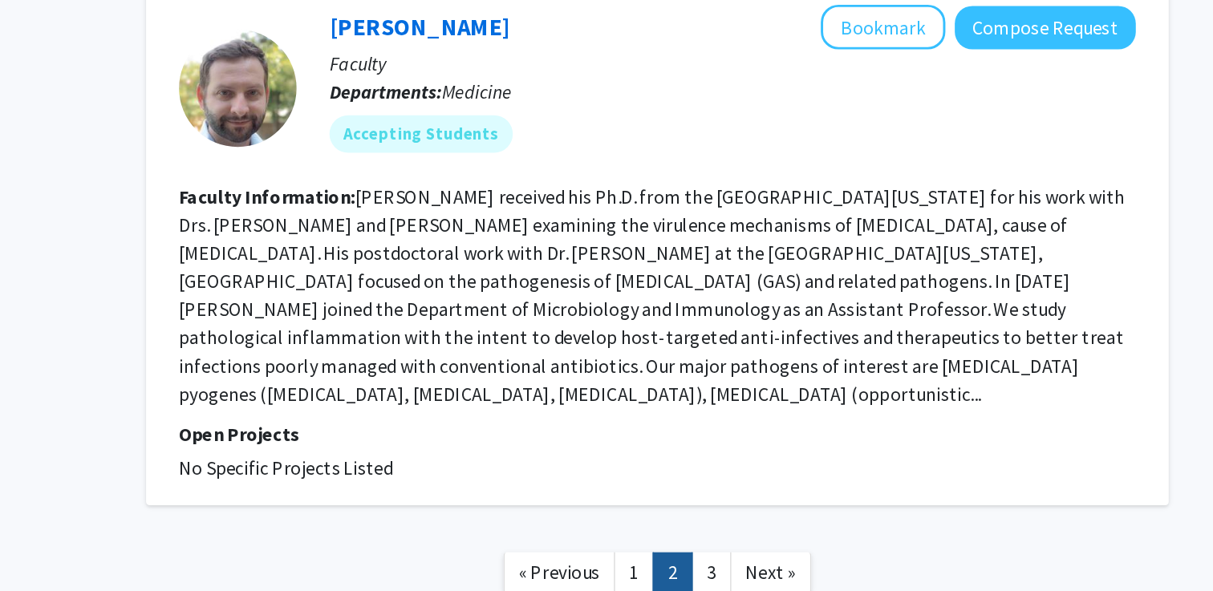
scroll to position [3123, 0]
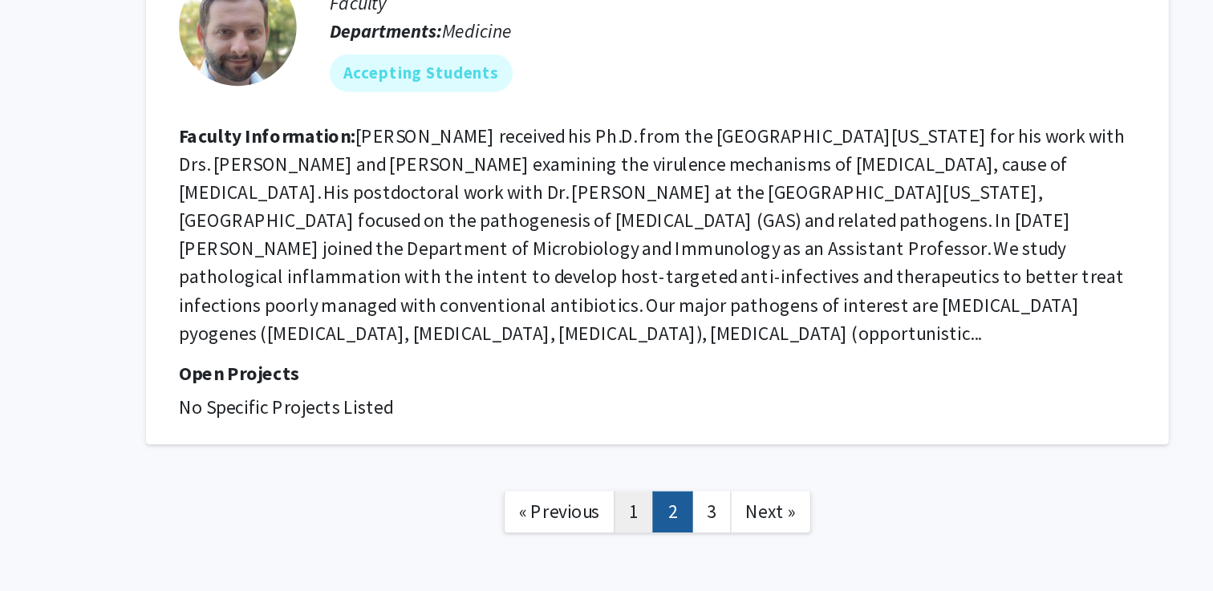
click at [719, 523] on link "1" at bounding box center [710, 537] width 27 height 28
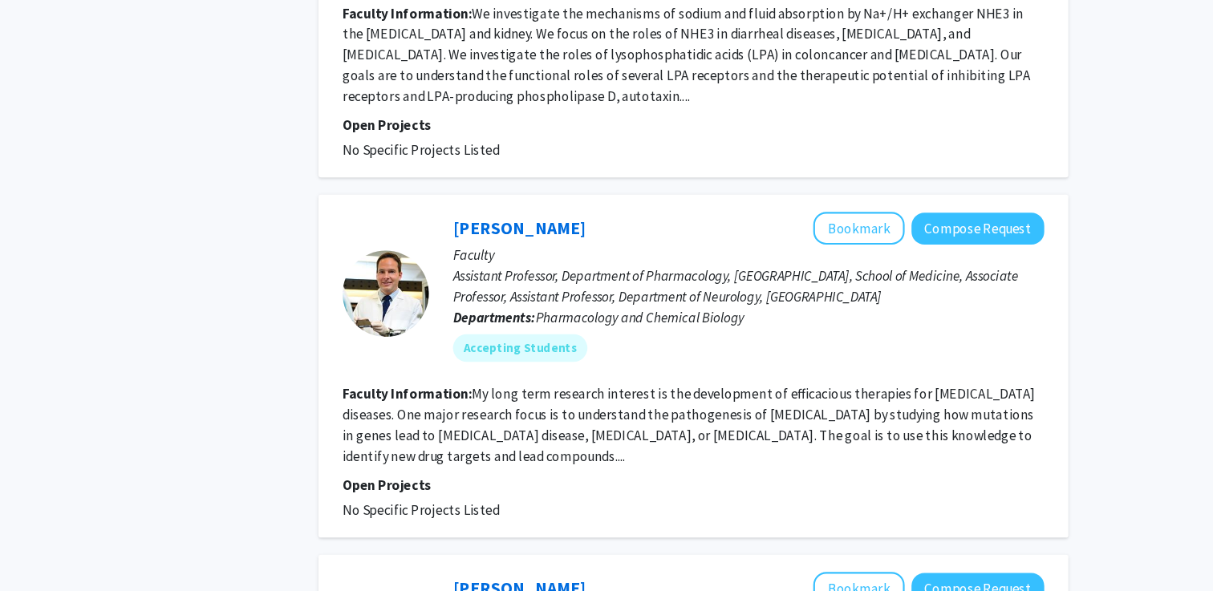
scroll to position [2009, 0]
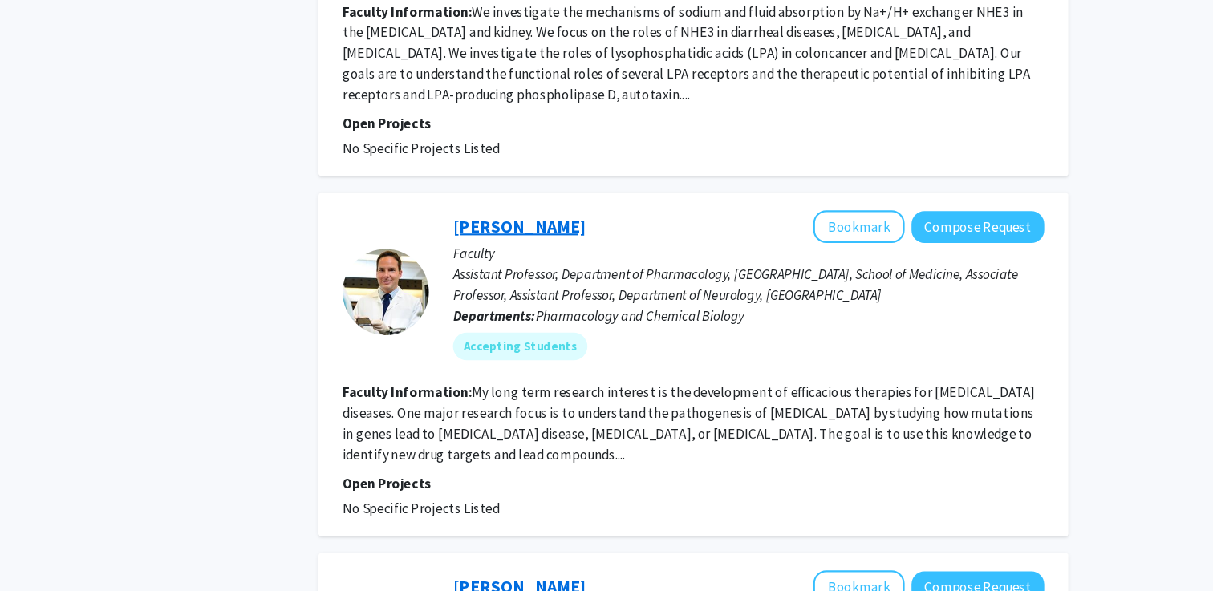
click at [581, 241] on link "[PERSON_NAME]" at bounding box center [565, 251] width 124 height 20
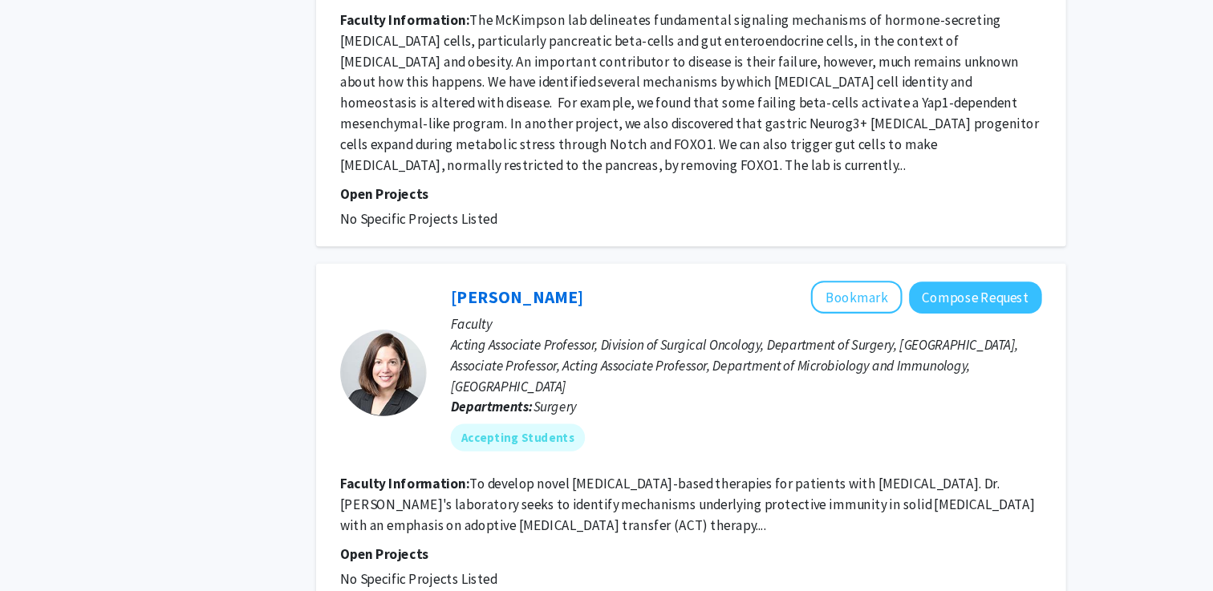
scroll to position [2746, 0]
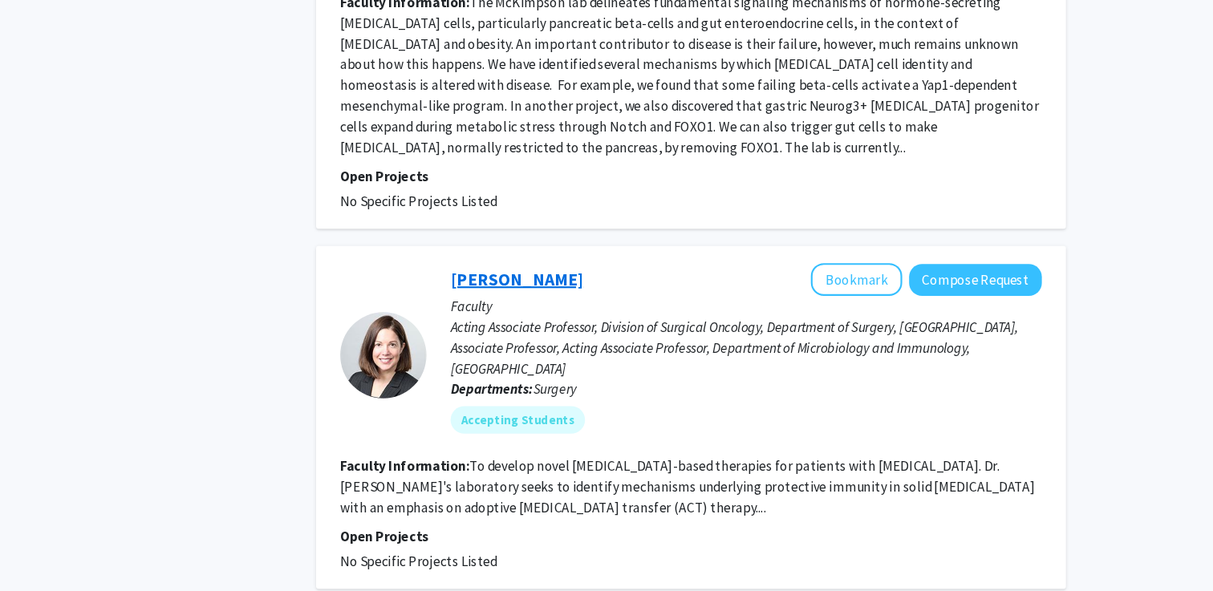
click at [555, 290] on link "[PERSON_NAME]" at bounding box center [565, 300] width 124 height 20
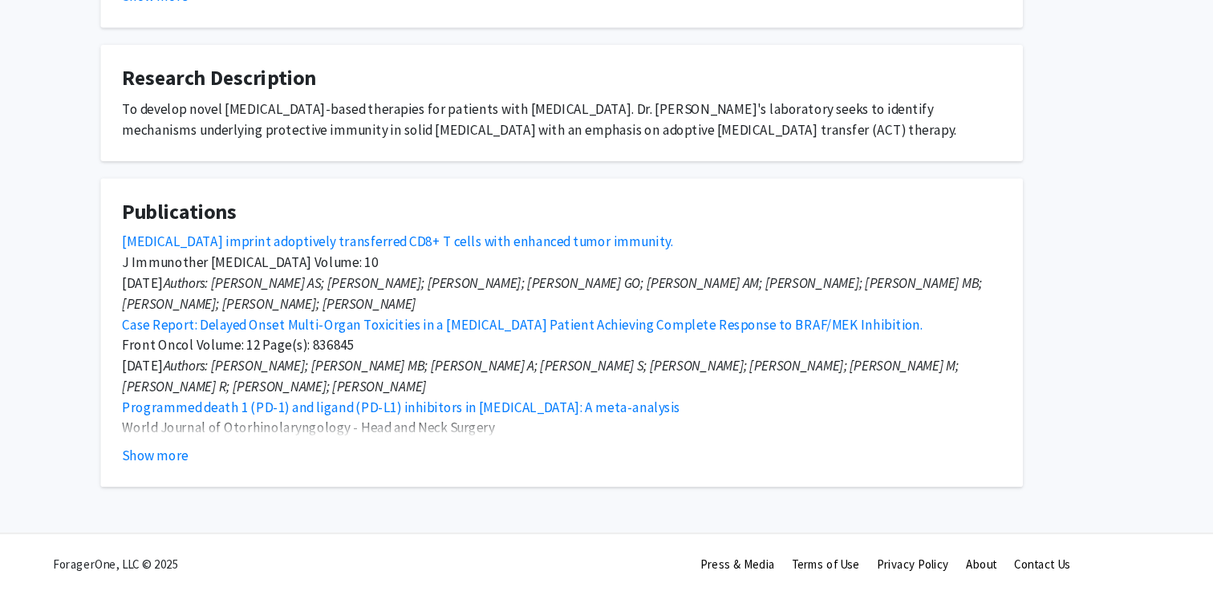
scroll to position [554, 0]
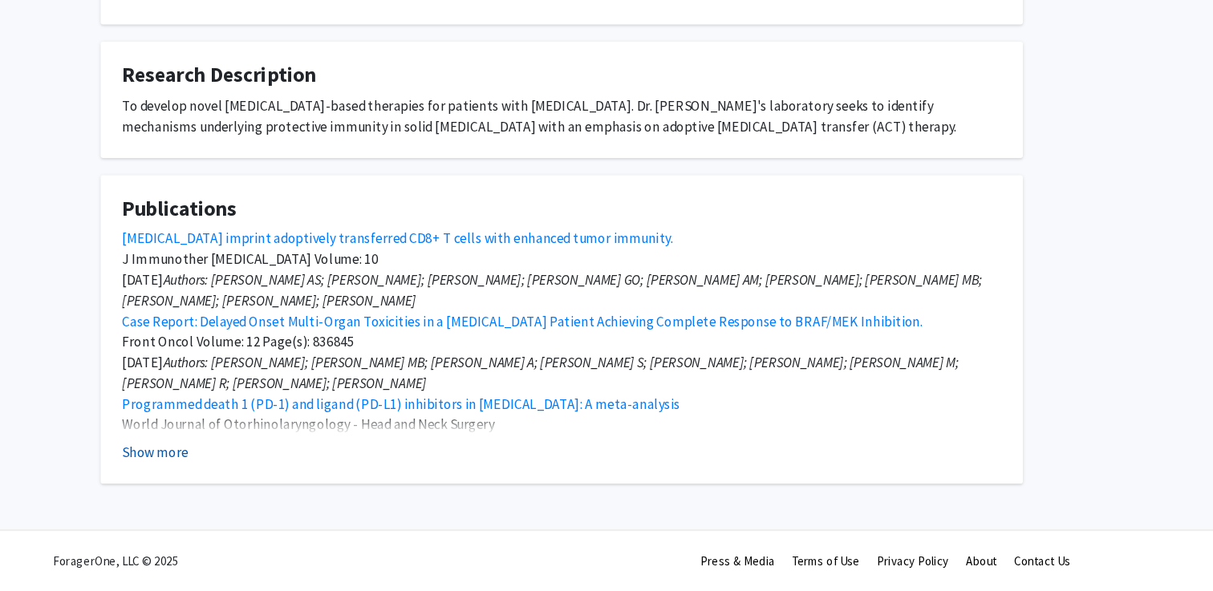
click at [246, 460] on button "Show more" at bounding box center [228, 461] width 62 height 19
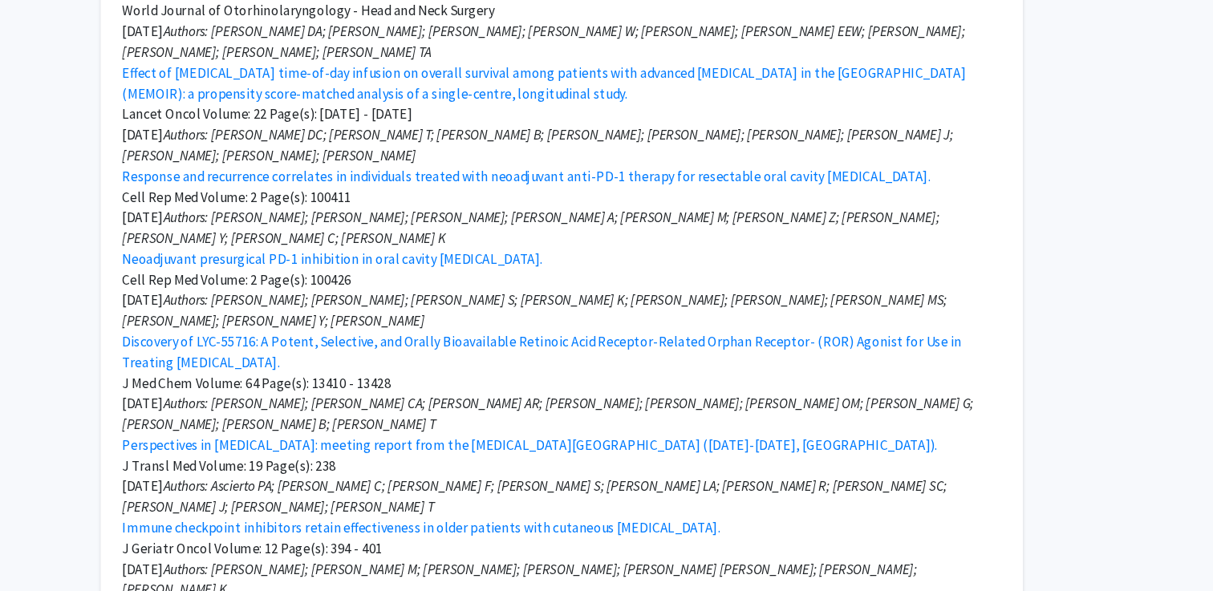
scroll to position [978, 0]
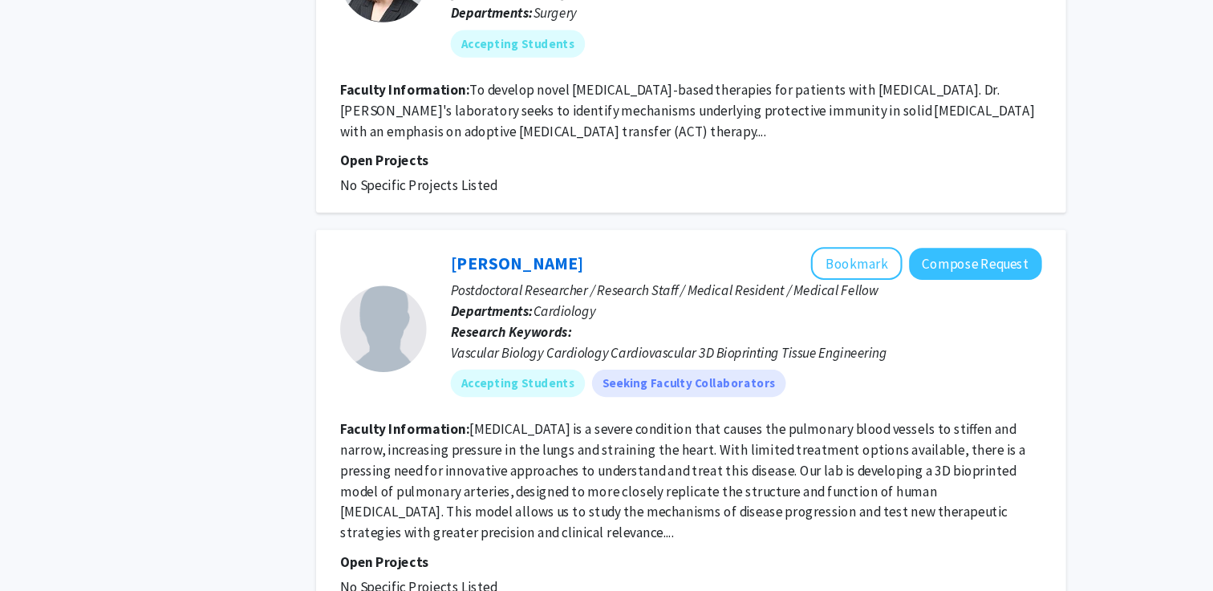
scroll to position [3097, 0]
click at [579, 274] on link "[PERSON_NAME]" at bounding box center [565, 284] width 124 height 20
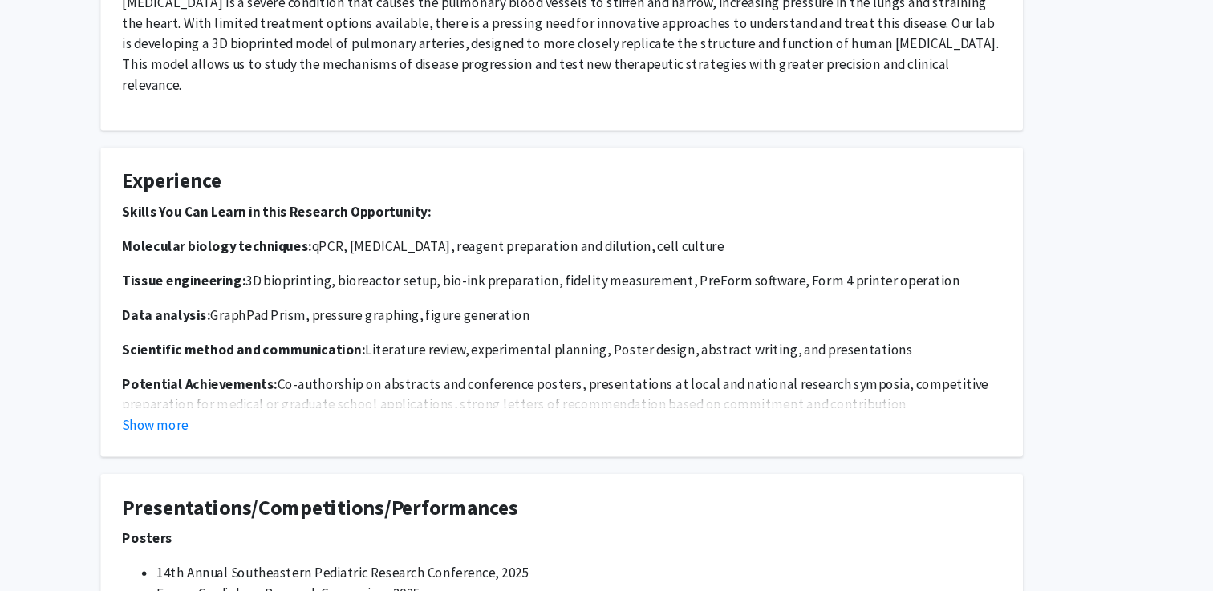
scroll to position [1041, 0]
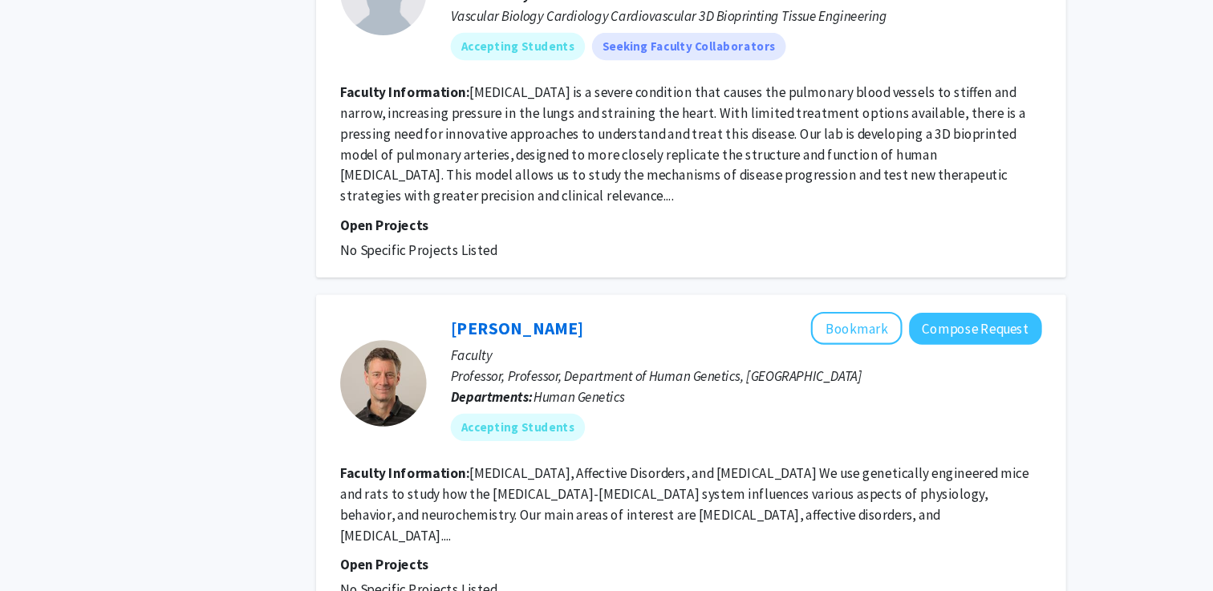
scroll to position [3495, 0]
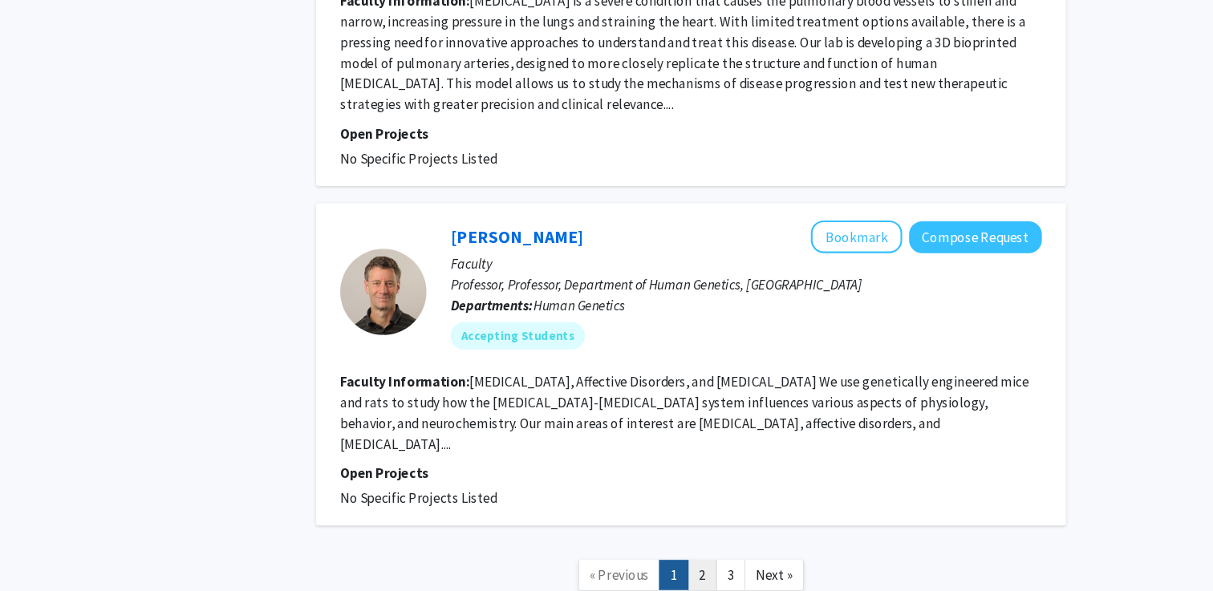
click at [739, 561] on link "2" at bounding box center [736, 575] width 27 height 28
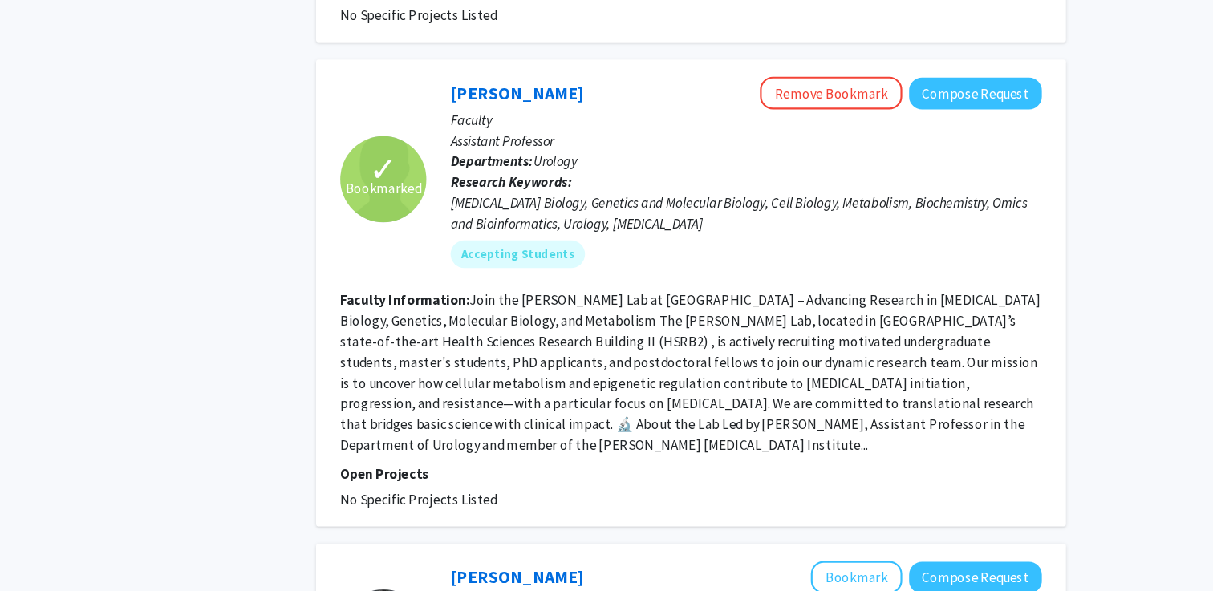
scroll to position [2459, 0]
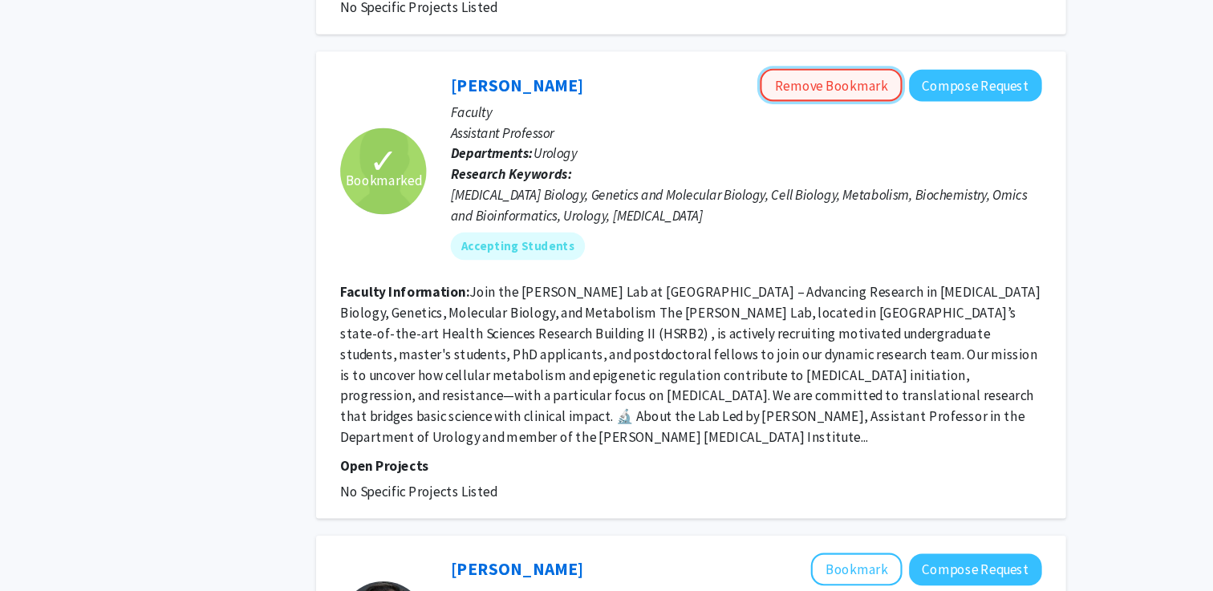
click at [895, 104] on button "Remove Bookmark" at bounding box center [857, 119] width 132 height 30
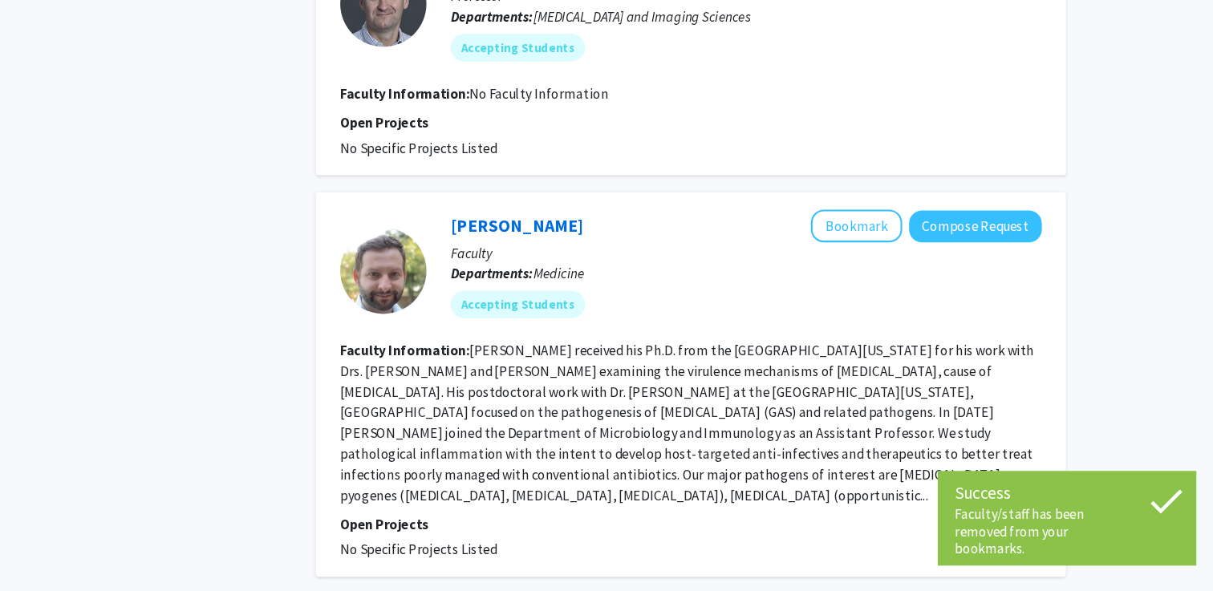
scroll to position [3057, 0]
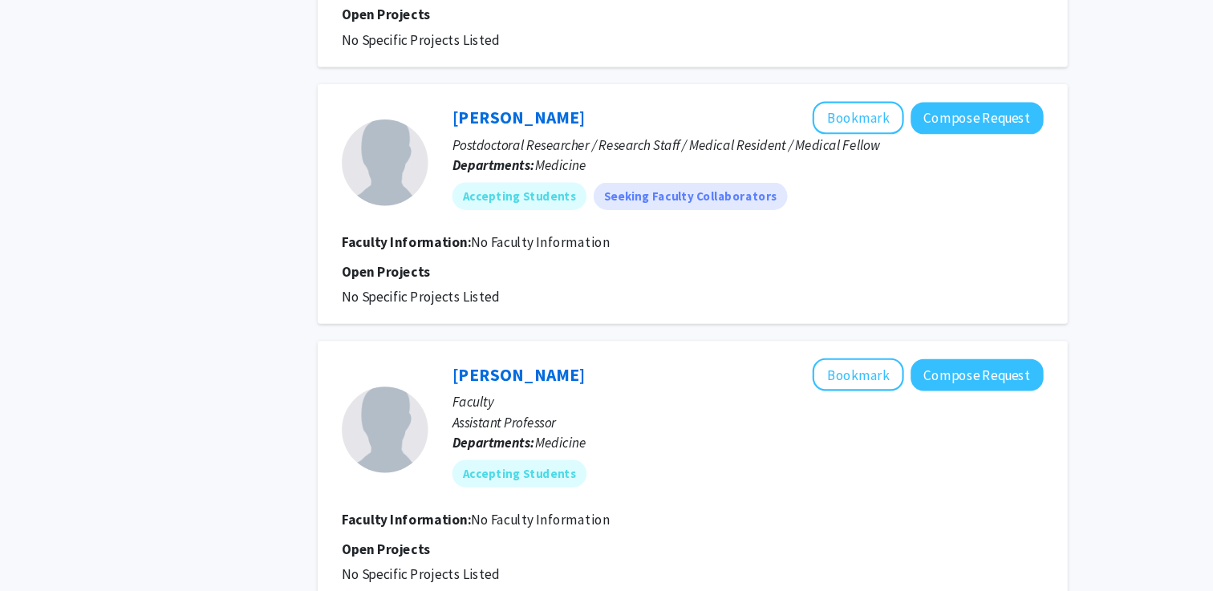
scroll to position [2257, 0]
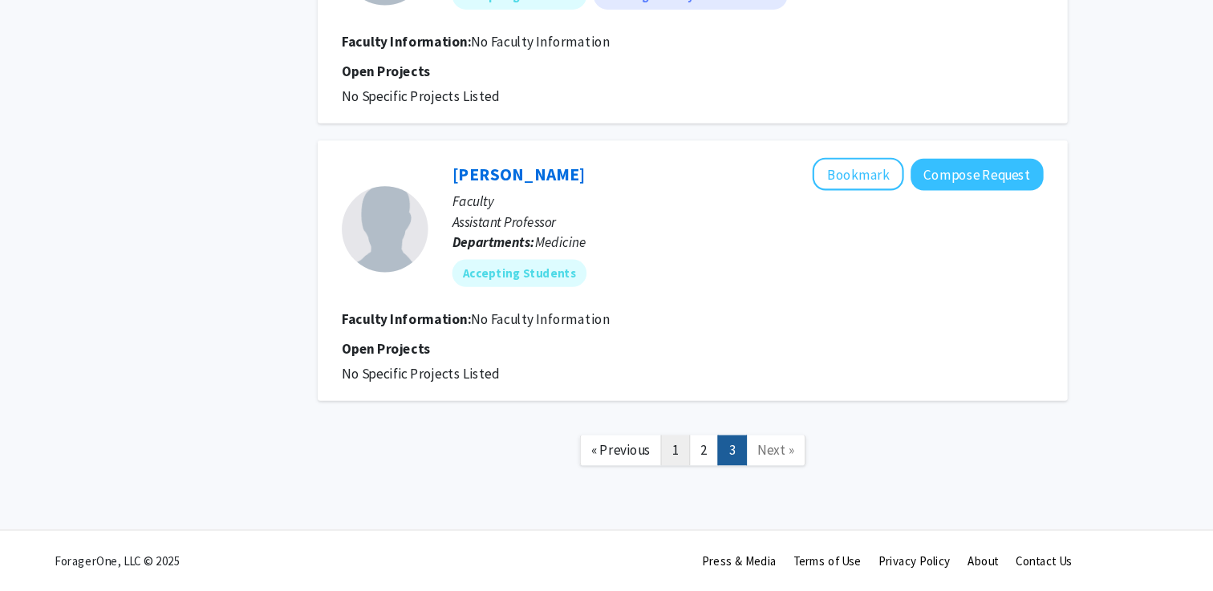
click at [709, 468] on link "1" at bounding box center [710, 460] width 27 height 28
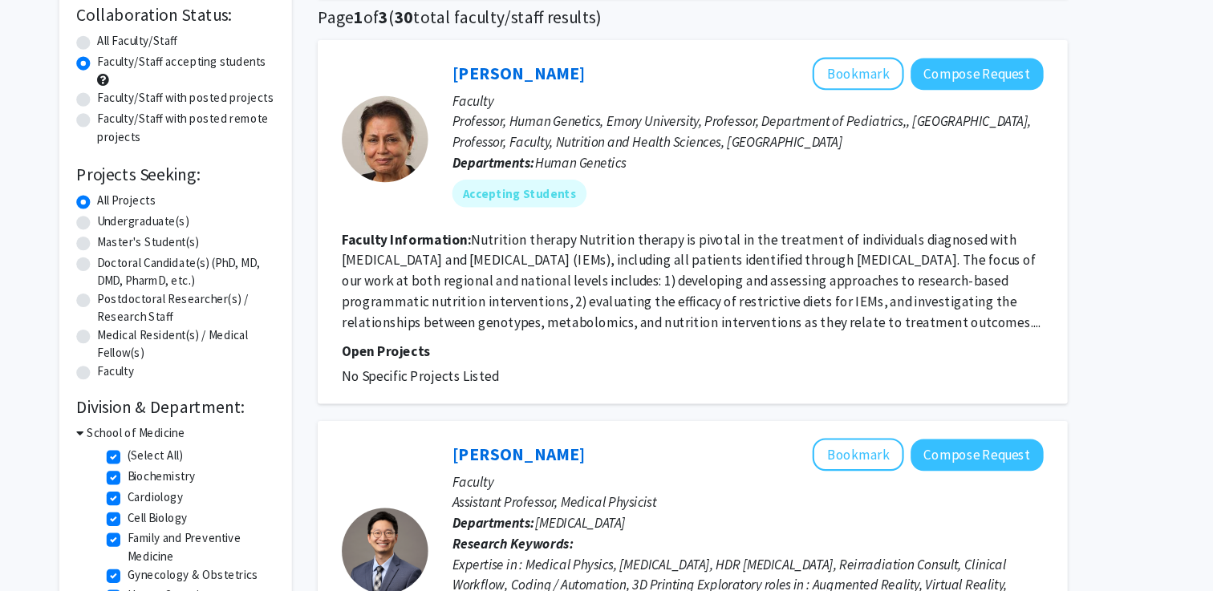
scroll to position [86, 0]
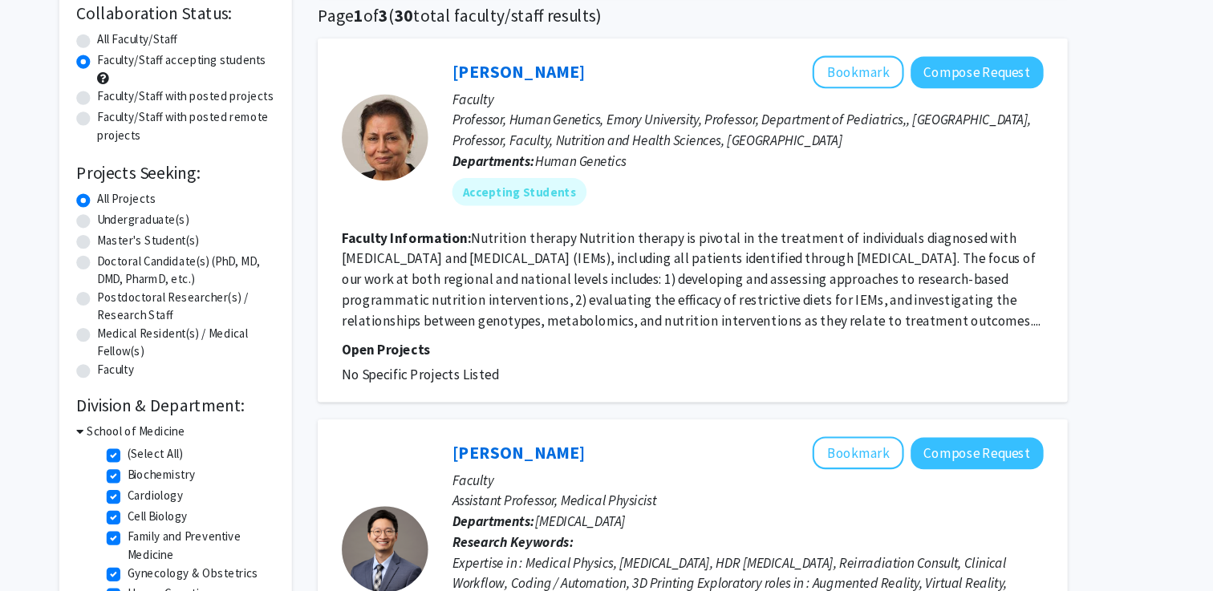
click at [713, 285] on fg-read-more "Nutrition therapy Nutrition therapy is pivotal in the treatment of individuals …" at bounding box center [725, 299] width 650 height 93
click at [533, 114] on link "[PERSON_NAME]" at bounding box center [565, 107] width 124 height 20
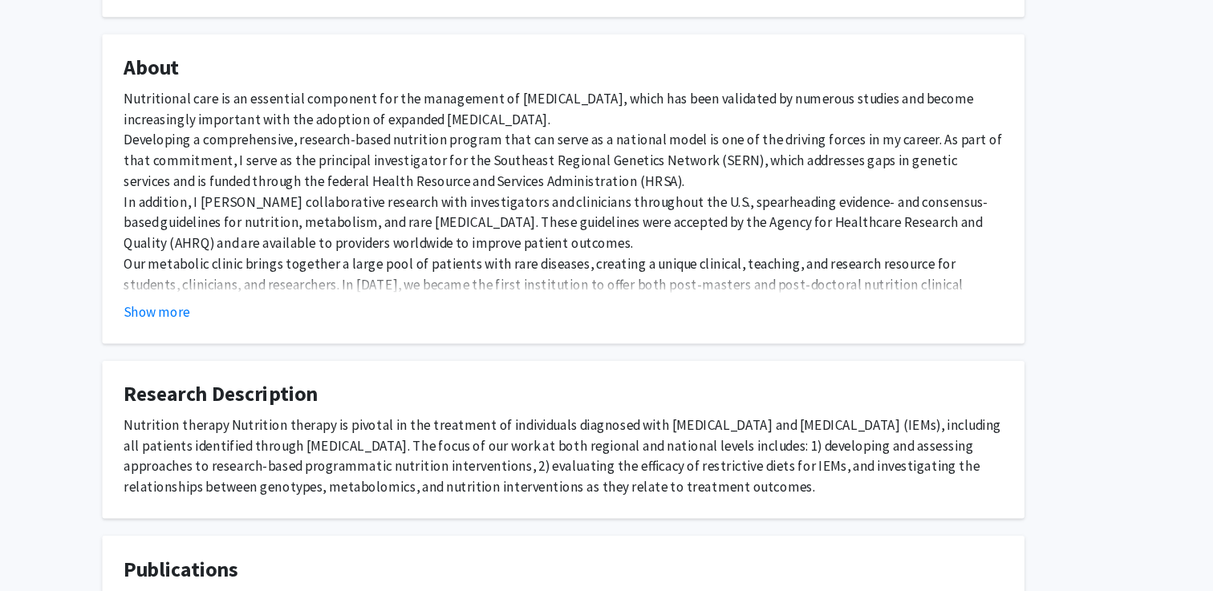
scroll to position [249, 0]
